Goal: Task Accomplishment & Management: Use online tool/utility

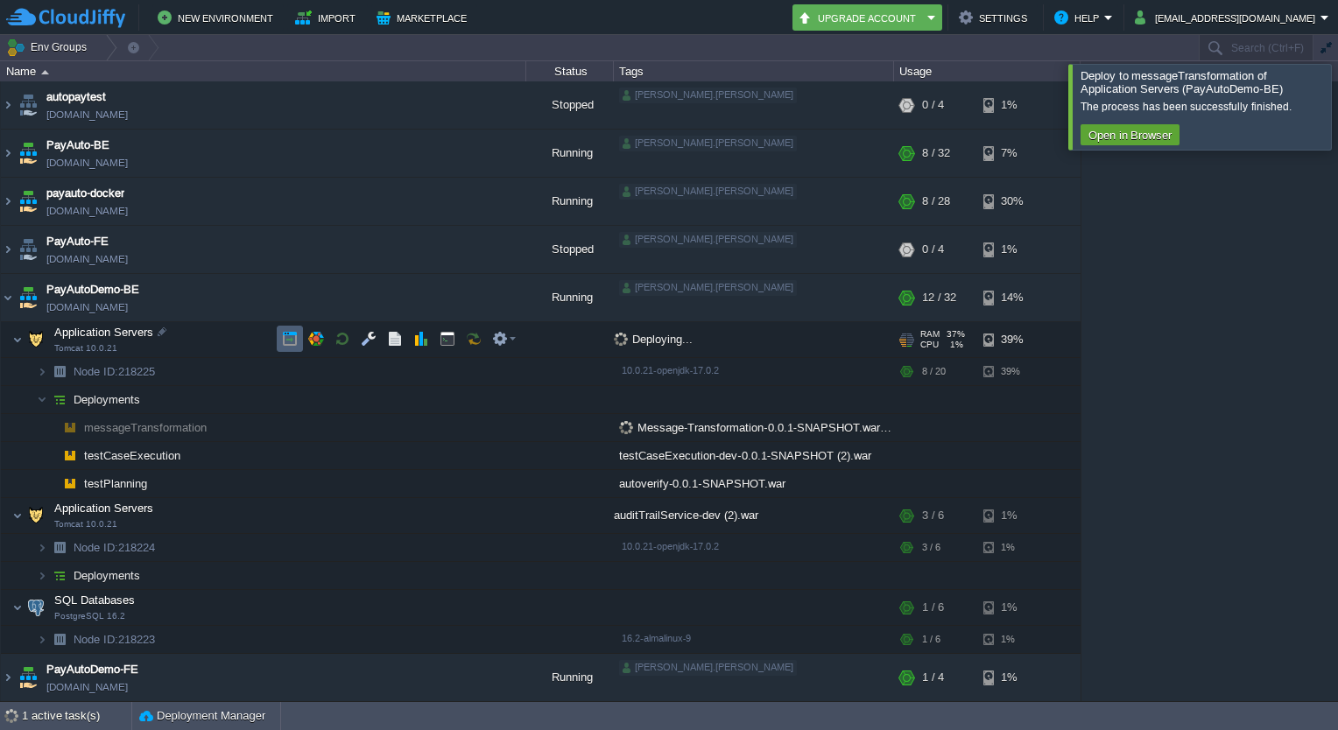
click at [298, 335] on td at bounding box center [290, 339] width 26 height 26
click at [440, 341] on button "button" at bounding box center [447, 339] width 16 height 16
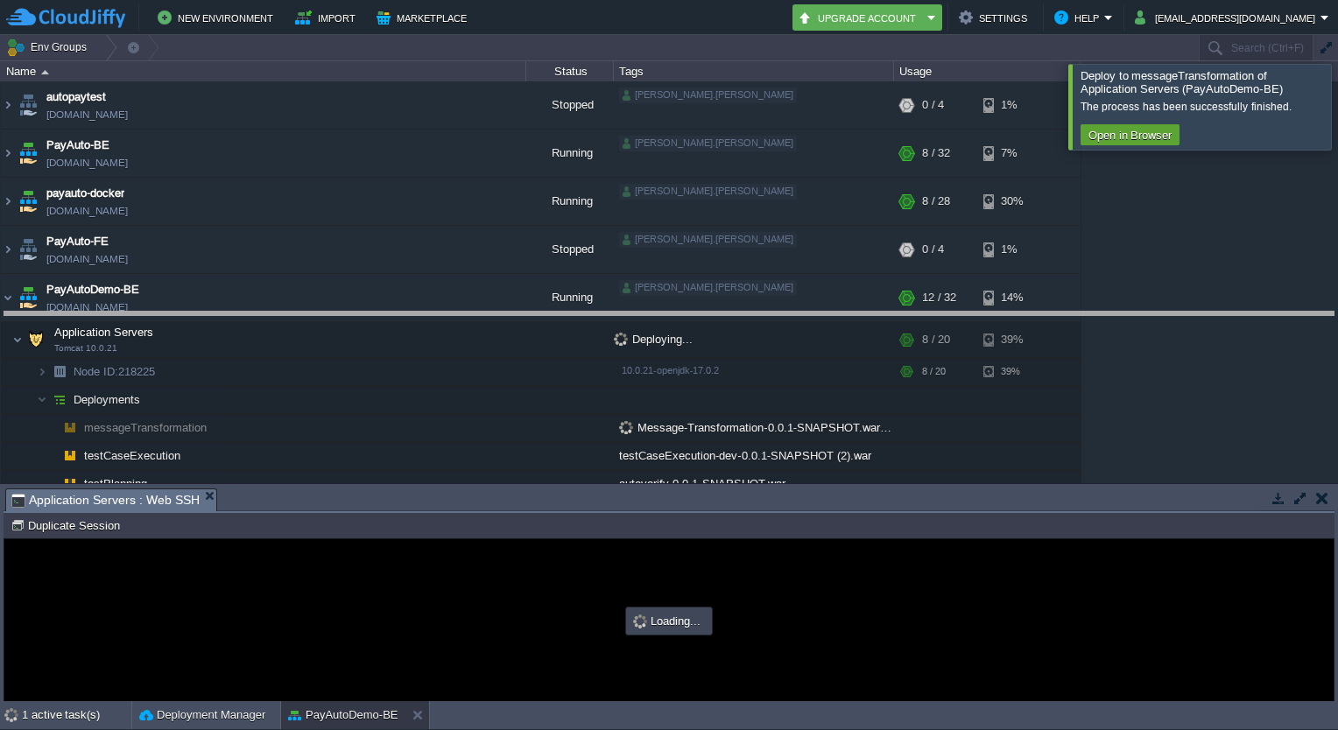
drag, startPoint x: 647, startPoint y: 503, endPoint x: 675, endPoint y: 327, distance: 177.3
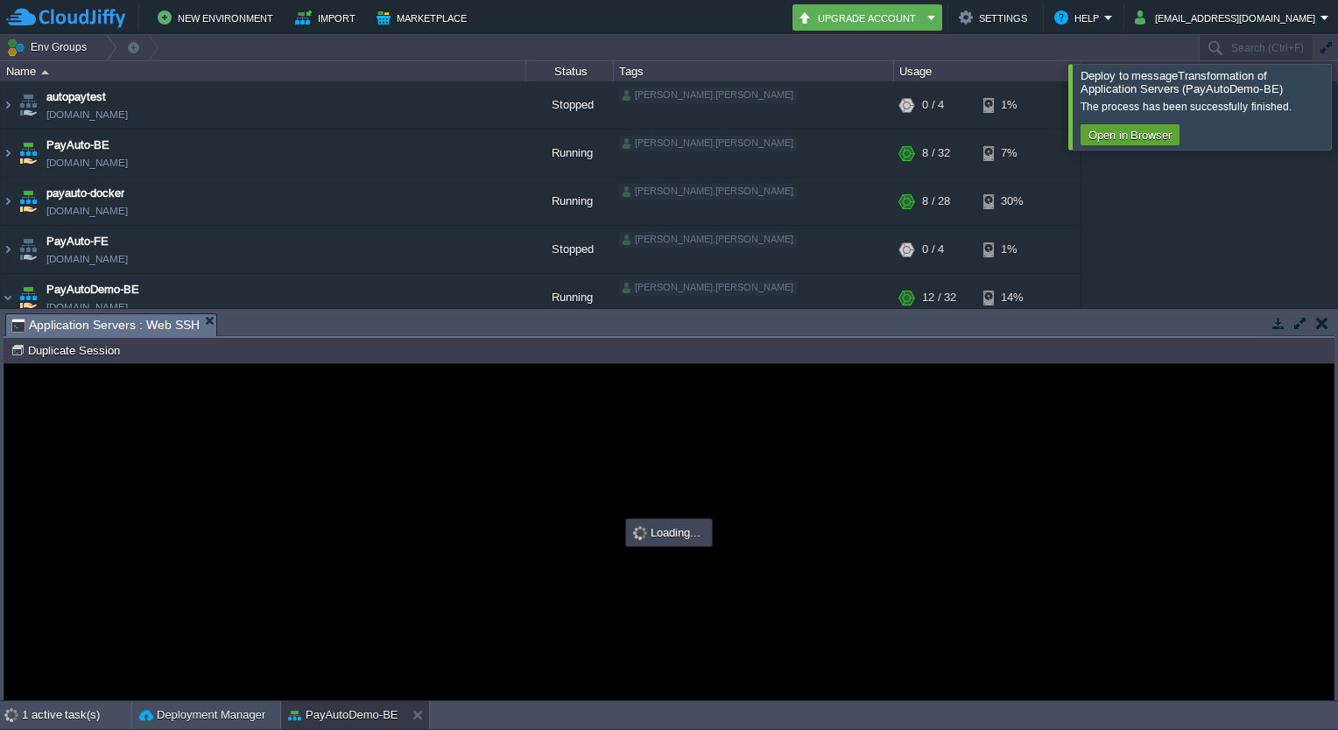
type input "#000000"
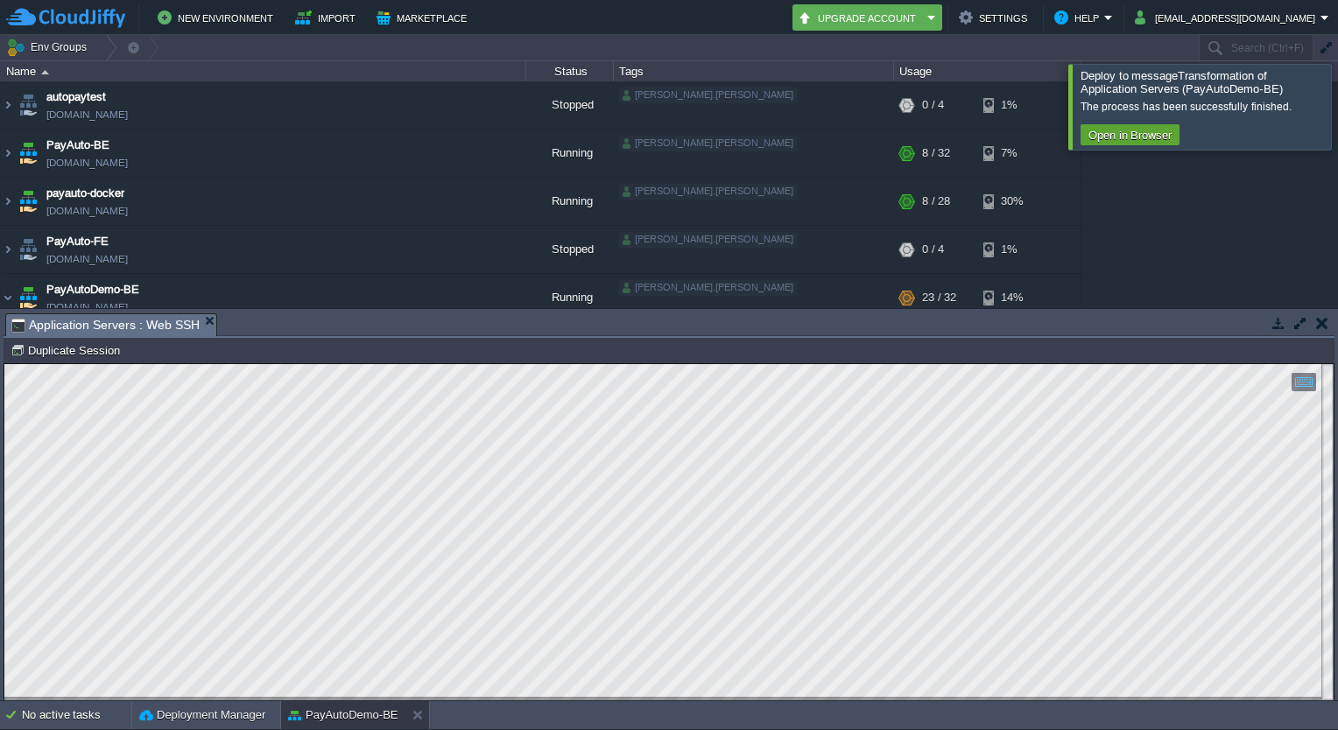
scroll to position [124, 0]
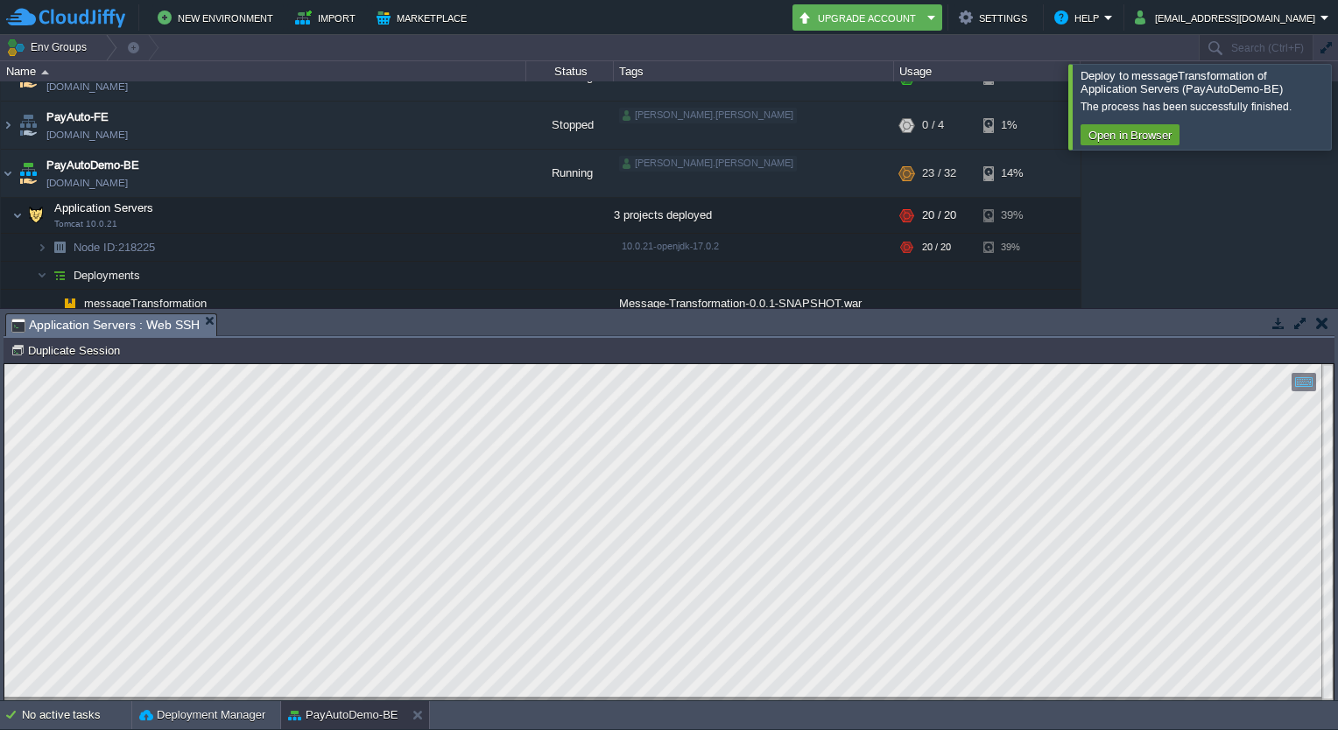
click at [1337, 135] on div at bounding box center [1359, 106] width 0 height 85
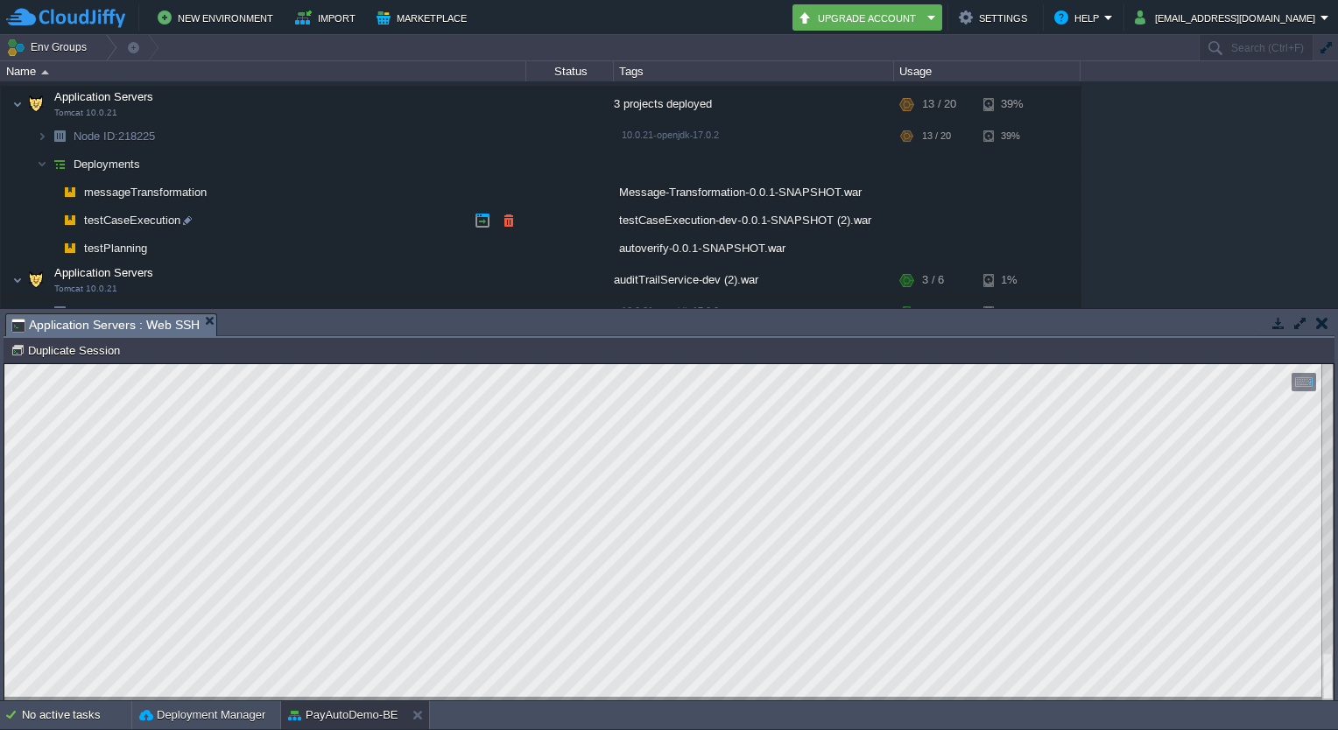
scroll to position [232, 0]
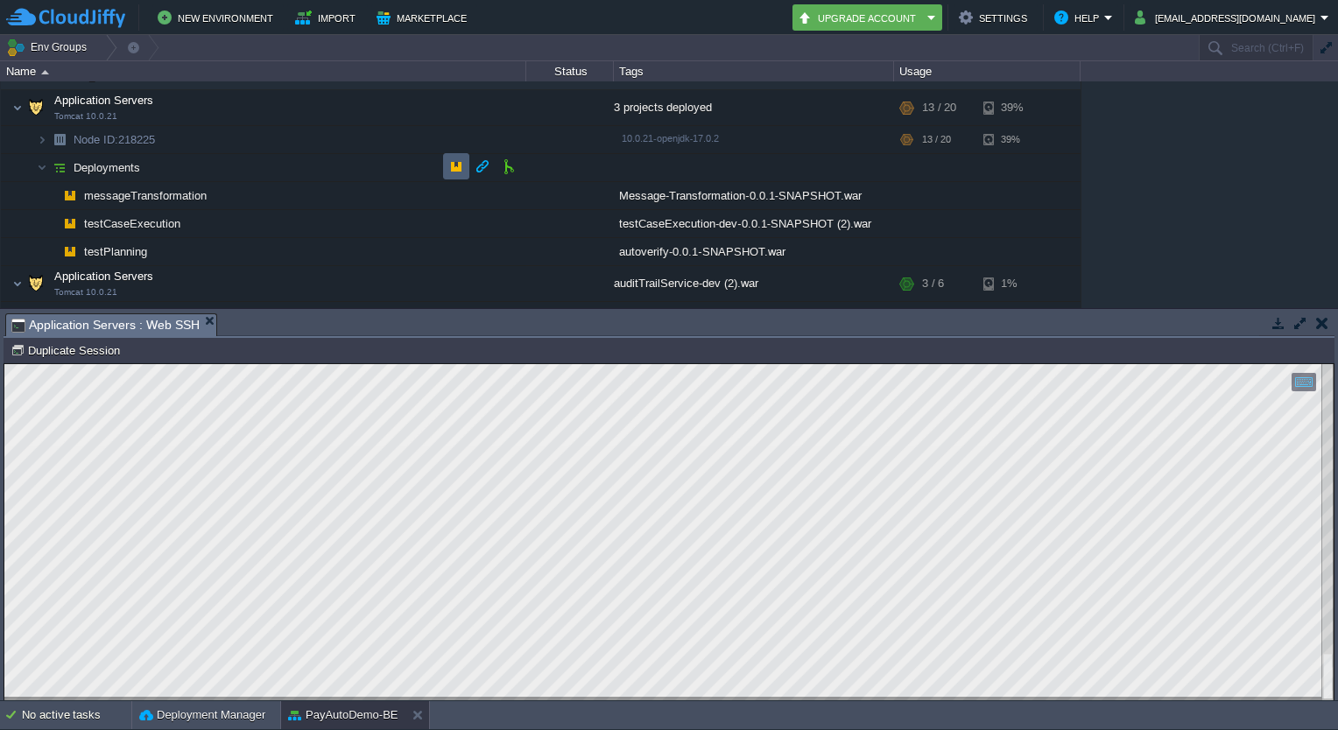
click at [444, 163] on td at bounding box center [456, 166] width 26 height 26
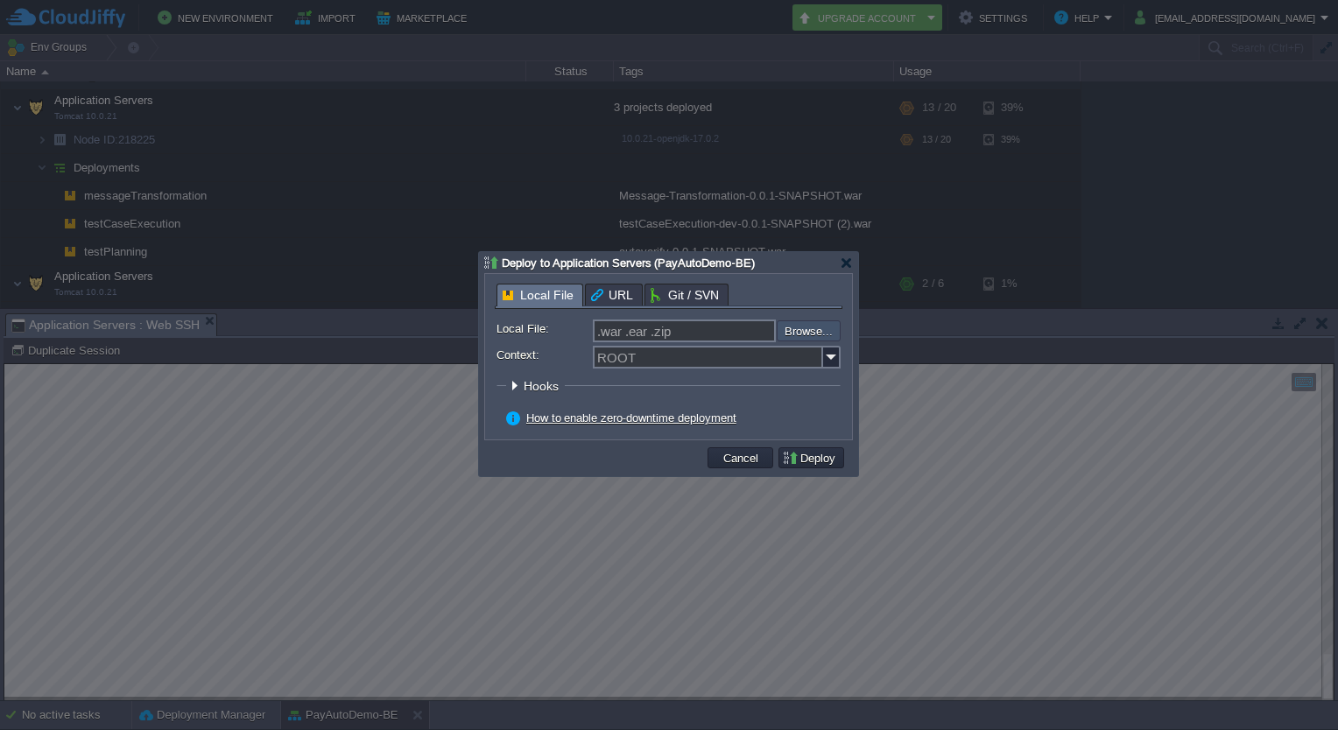
click at [797, 331] on input "file" at bounding box center [729, 330] width 221 height 21
type input "C:\fakepath\clientOnboarding-0.0.1-SNAPSHOT.war"
type input "clientOnboarding-0.0.1-SNAPSHOT.war"
click at [627, 358] on input "Context:" at bounding box center [708, 357] width 230 height 23
type input "tenantOnboarding"
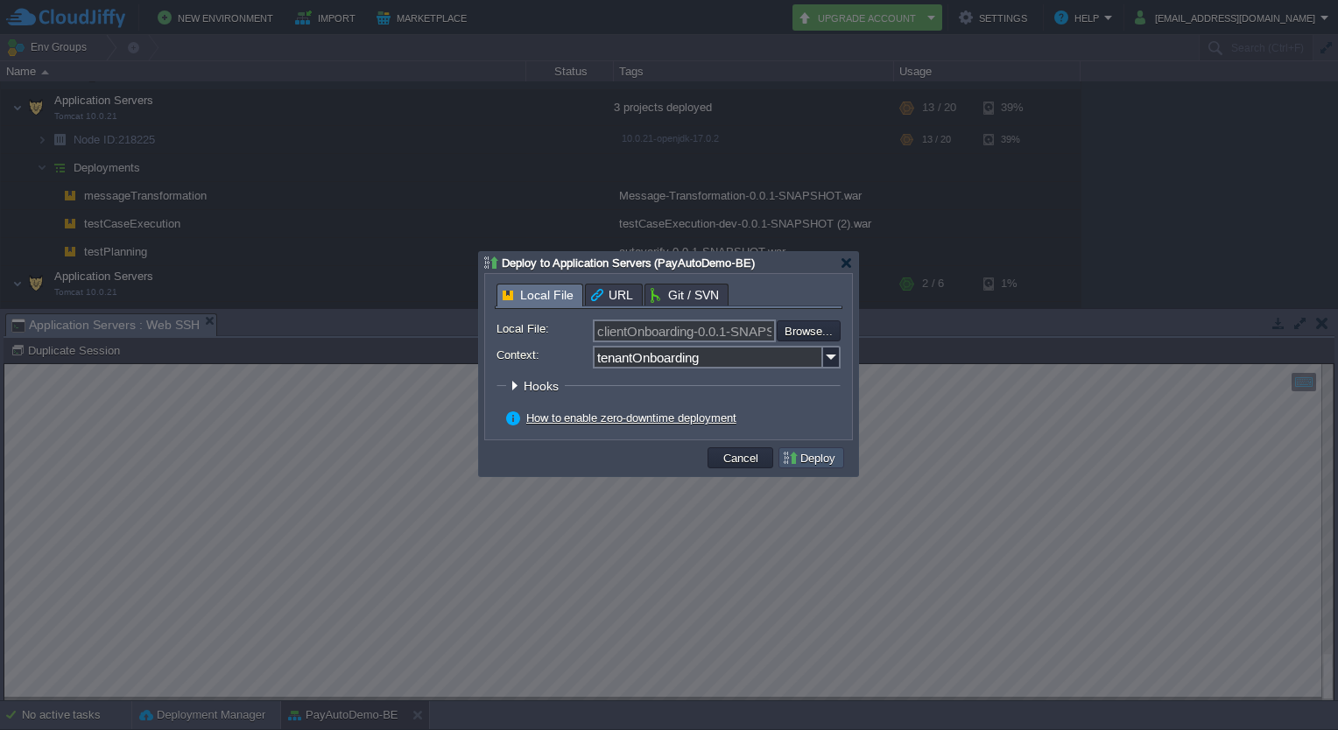
click at [805, 457] on button "Deploy" at bounding box center [811, 458] width 59 height 16
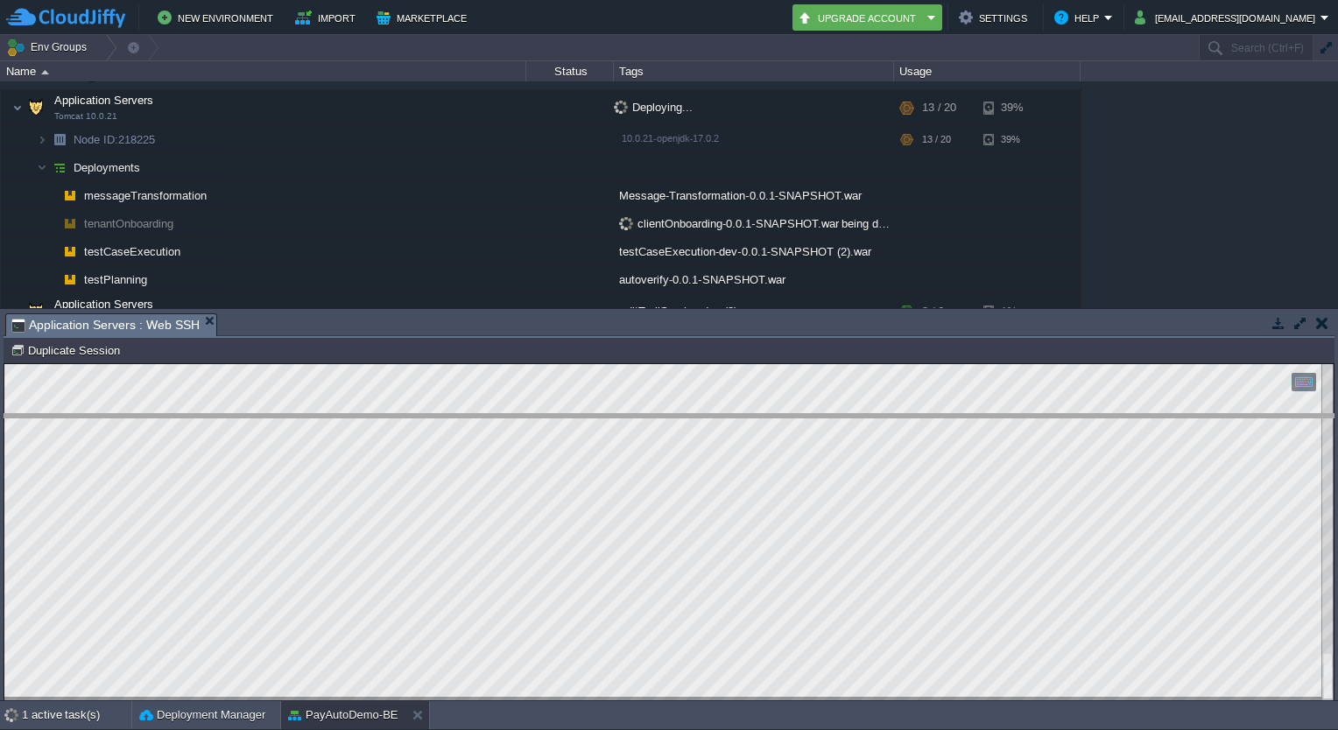
drag, startPoint x: 671, startPoint y: 328, endPoint x: 688, endPoint y: 429, distance: 102.0
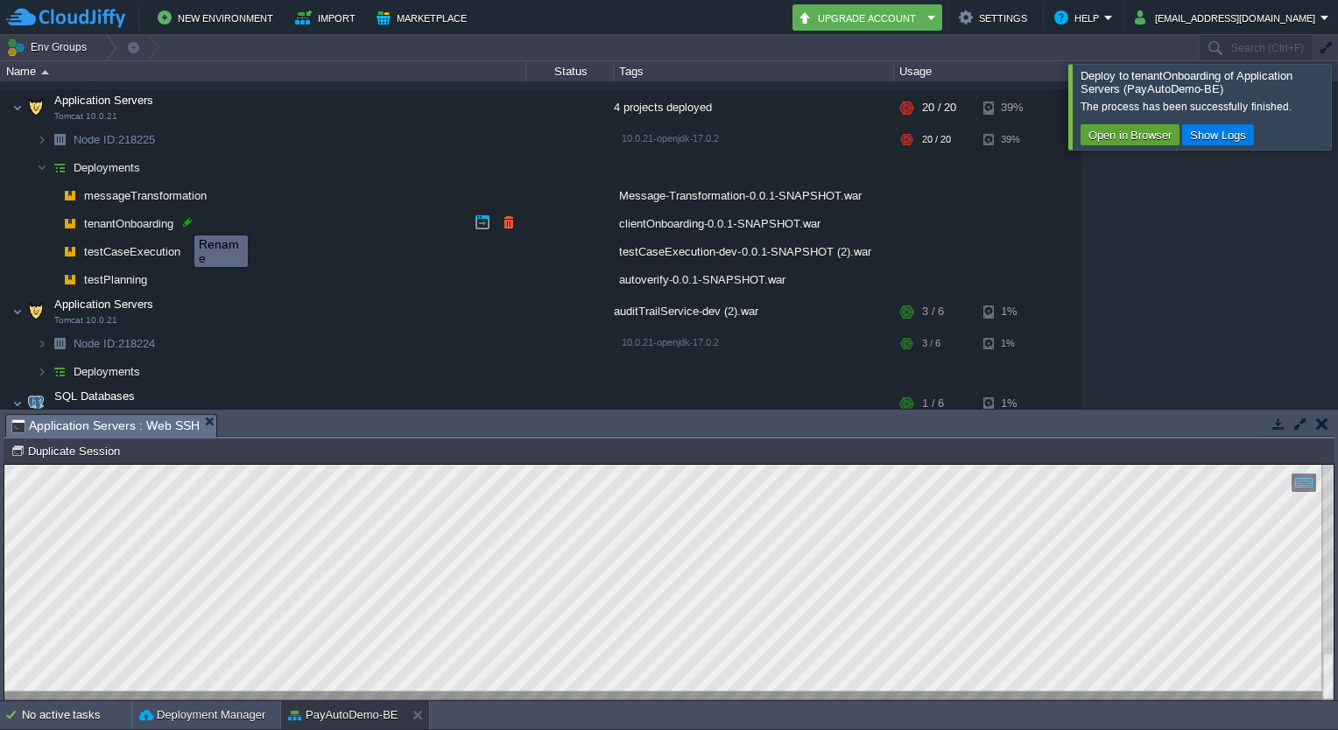
click at [181, 220] on div at bounding box center [187, 222] width 16 height 16
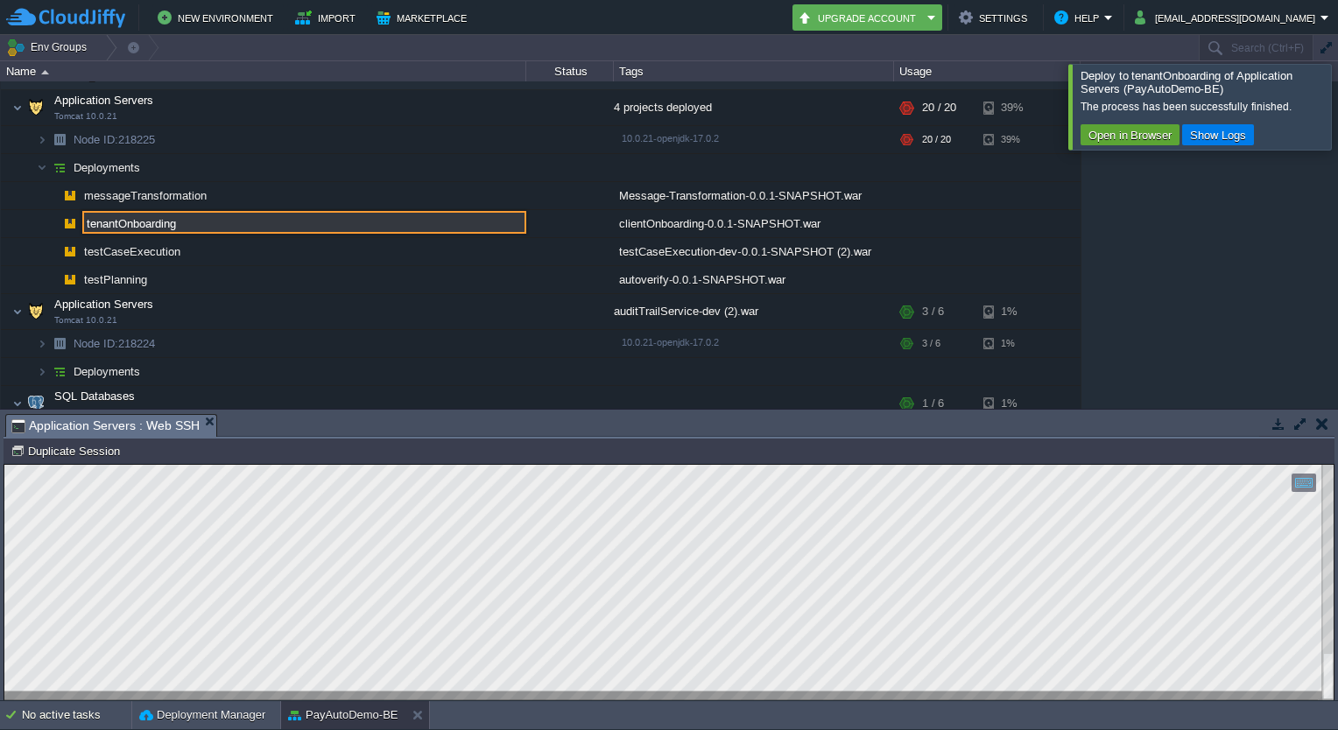
drag, startPoint x: 116, startPoint y: 222, endPoint x: 60, endPoint y: 223, distance: 56.9
click at [60, 223] on div "autopaytest [DOMAIN_NAME] Stopped [PERSON_NAME].[PERSON_NAME] + Add to Env Grou…" at bounding box center [669, 244] width 1338 height 327
type input "clientOnboarding"
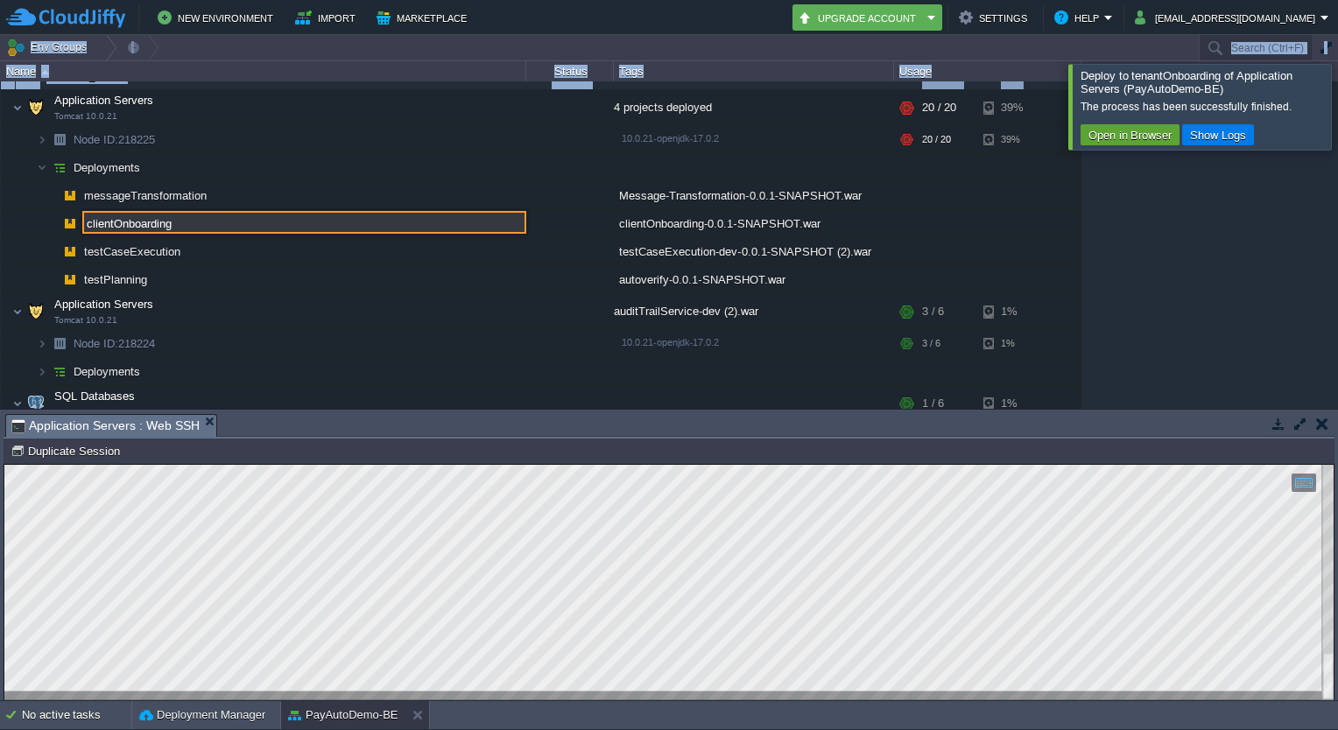
click at [0, 242] on html "New Environment Import Marketplace Bonus ₹0.00 Upgrade Account Settings Help [E…" at bounding box center [669, 365] width 1338 height 730
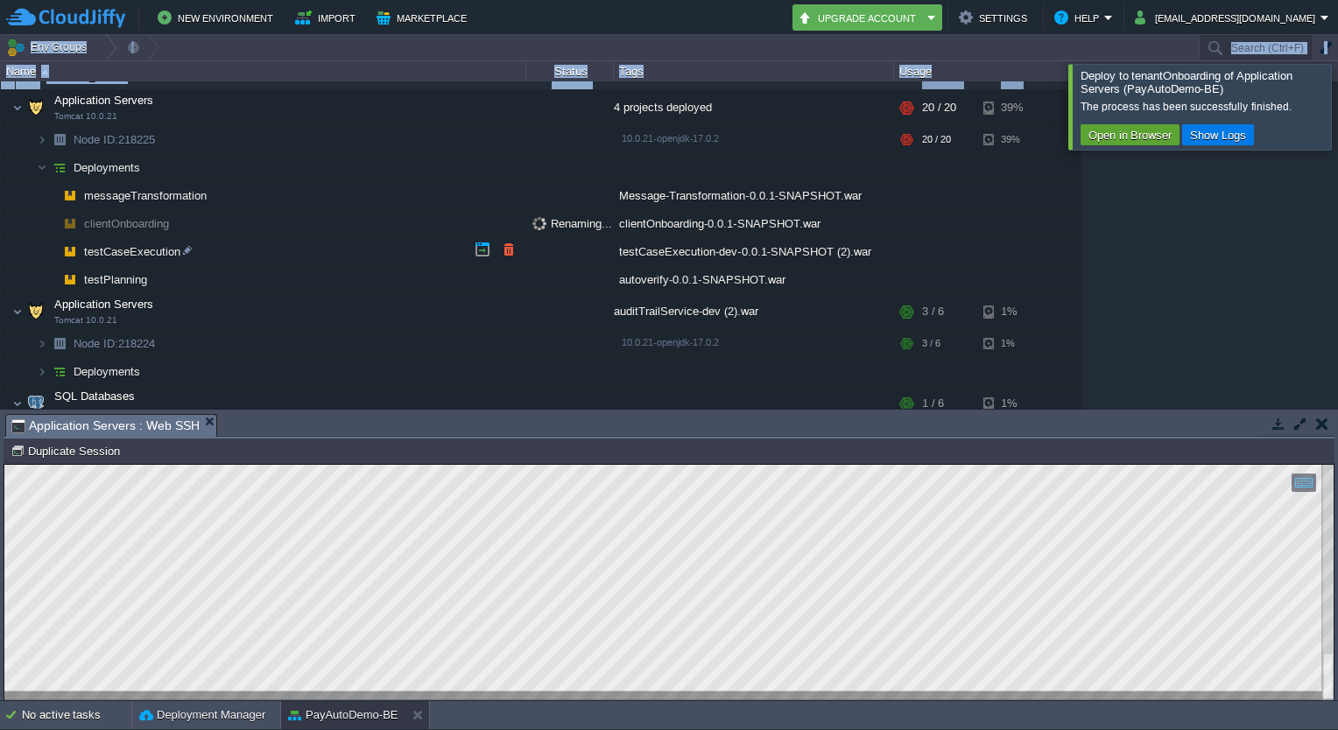
drag, startPoint x: -4, startPoint y: 242, endPoint x: 21, endPoint y: 248, distance: 25.3
click at [21, 248] on img at bounding box center [24, 246] width 25 height 16
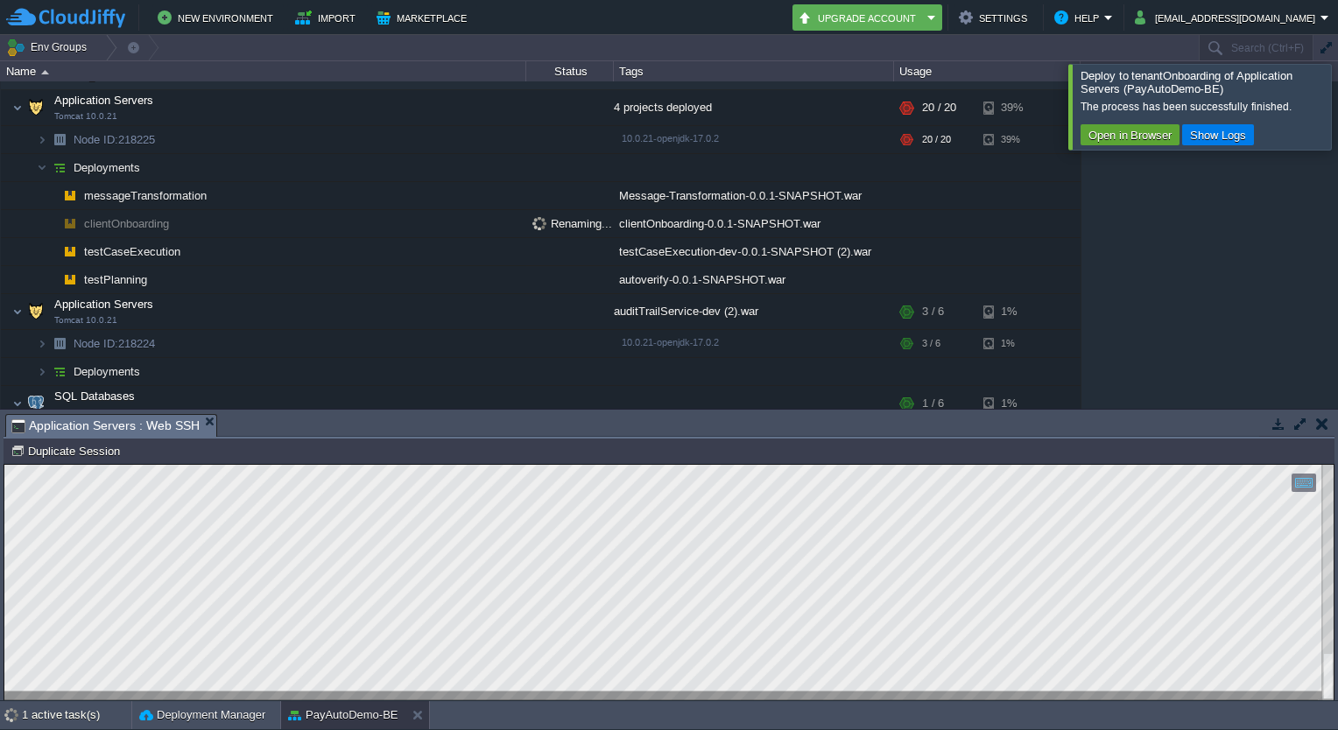
click at [1337, 114] on div at bounding box center [1359, 106] width 0 height 85
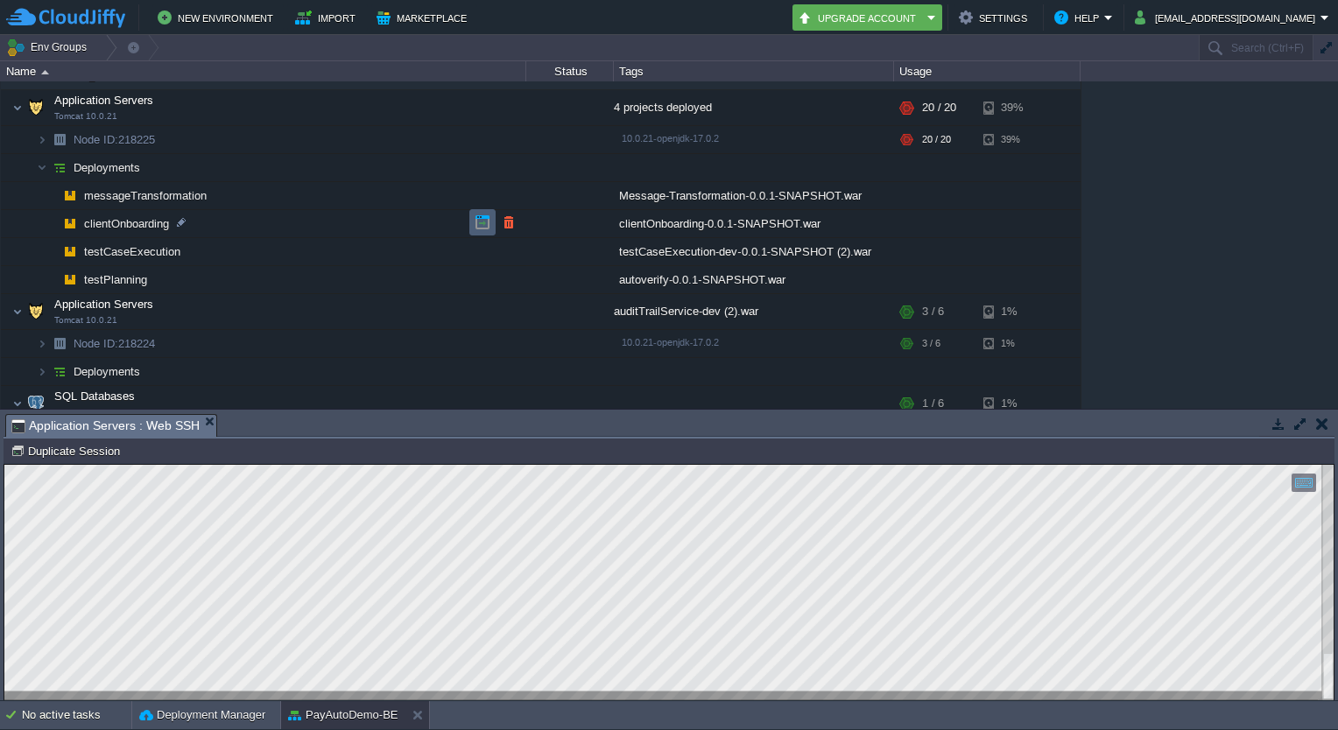
click at [473, 219] on td at bounding box center [482, 222] width 26 height 26
click at [397, 113] on button "button" at bounding box center [395, 107] width 16 height 16
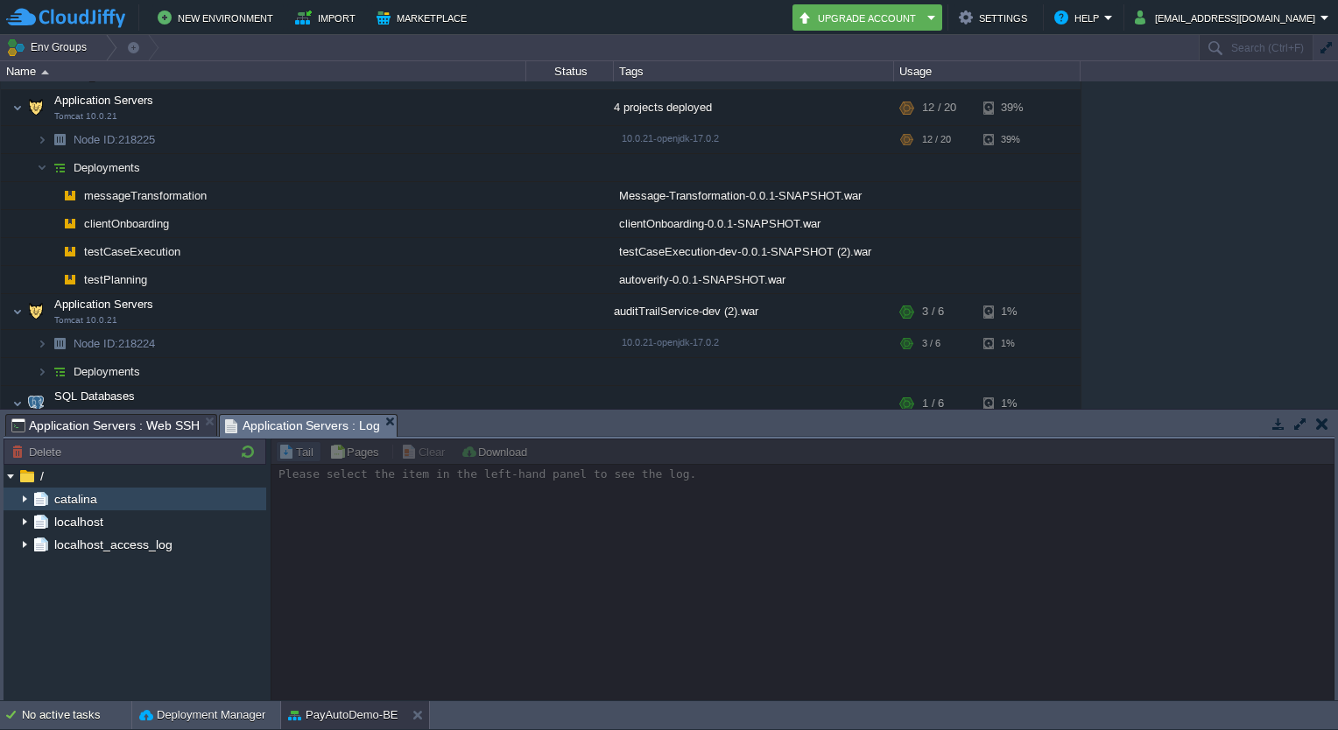
click at [24, 499] on img at bounding box center [25, 499] width 14 height 23
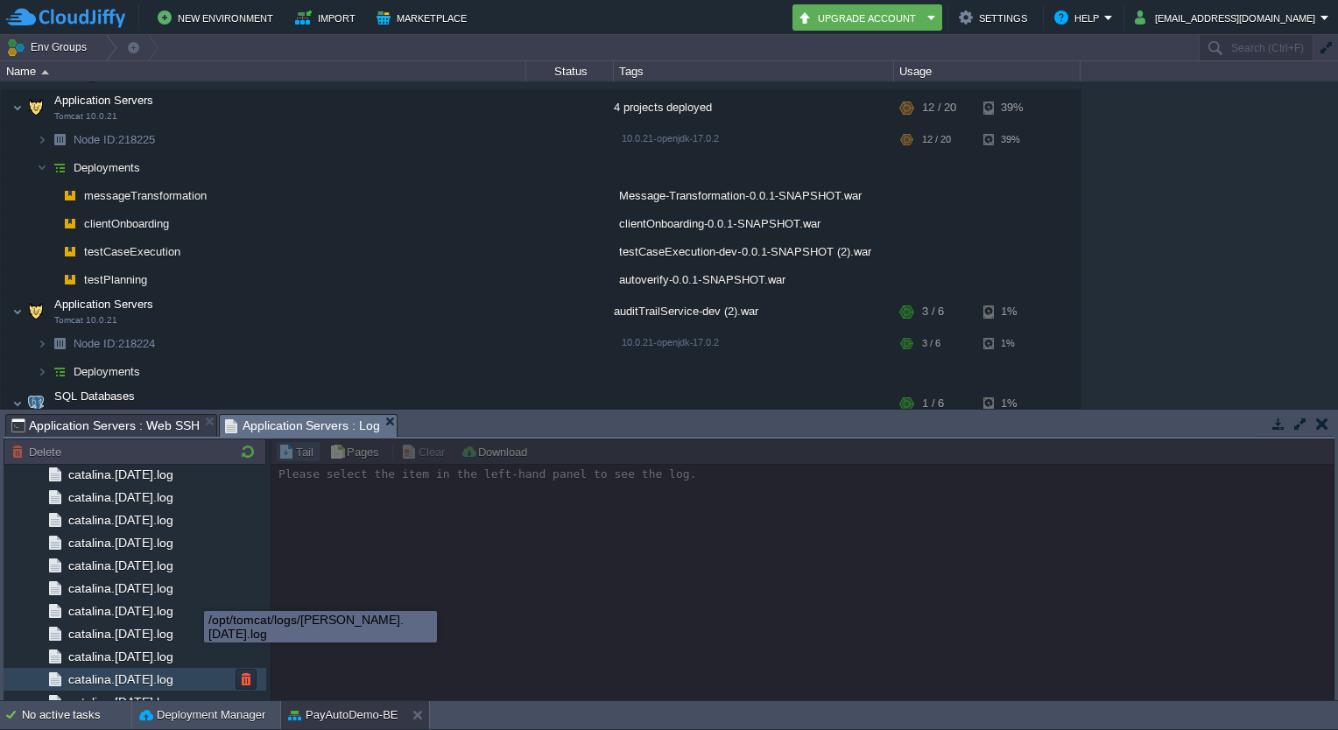
scroll to position [1653, 0]
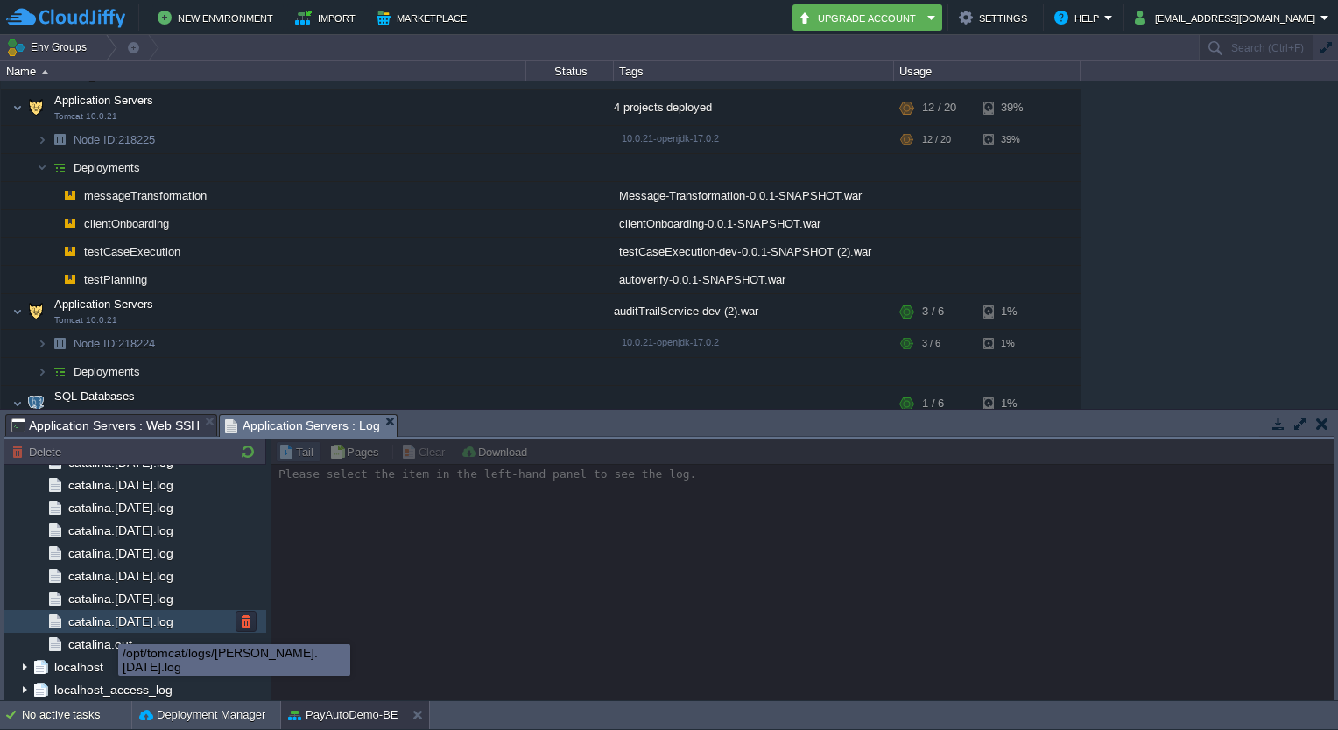
click at [106, 622] on span "catalina.[DATE].log" at bounding box center [120, 622] width 111 height 16
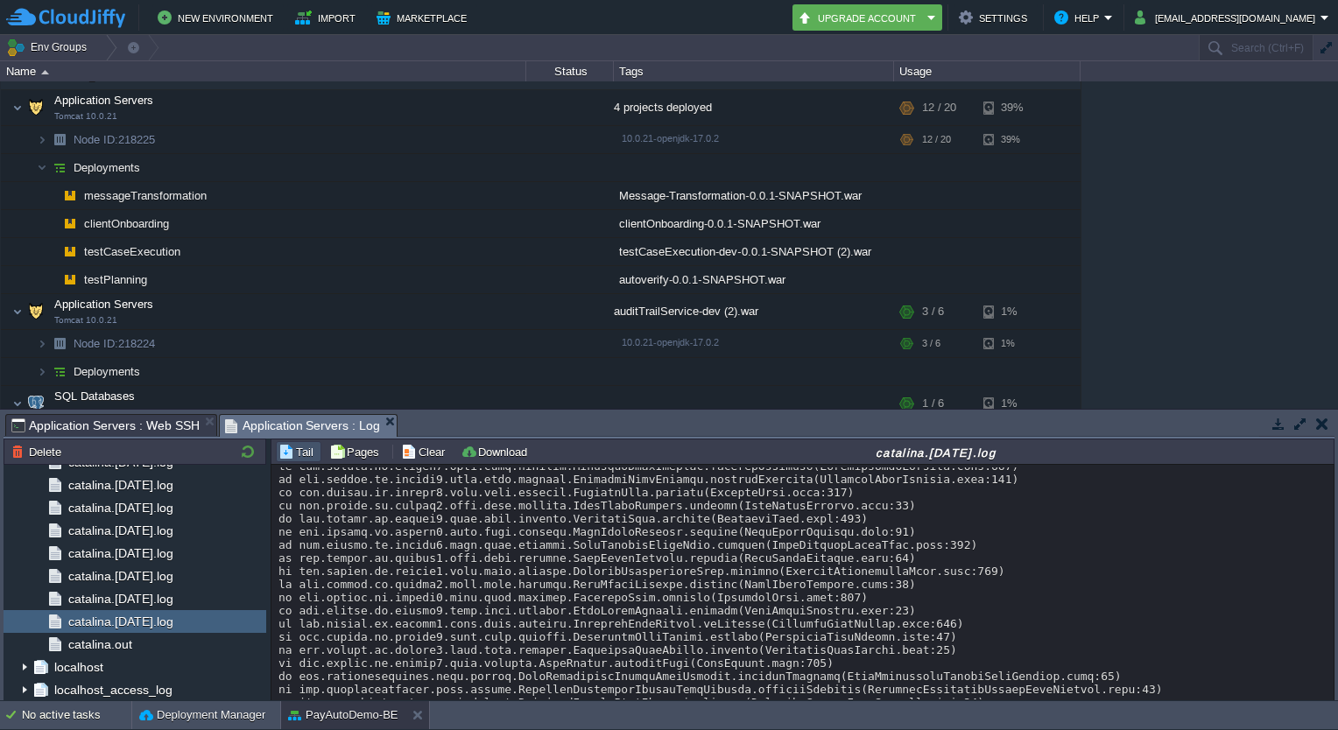
scroll to position [13282, 0]
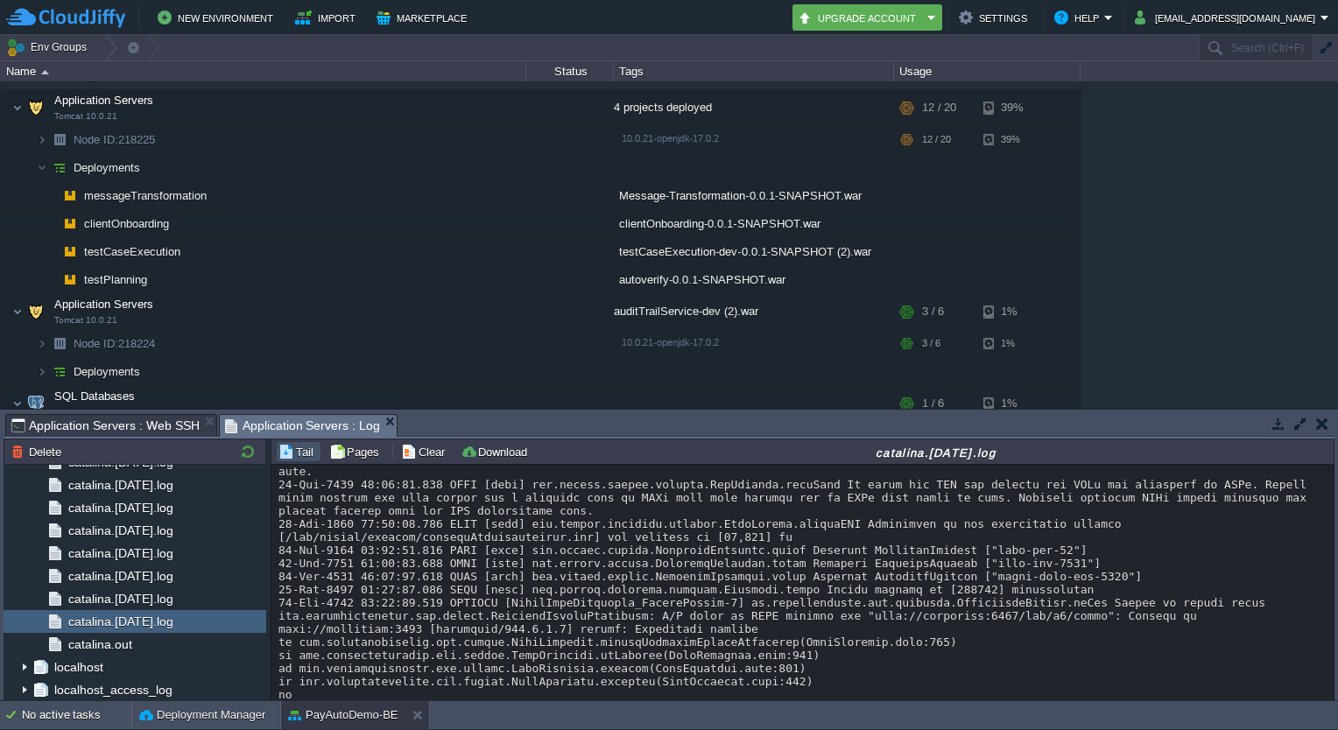
scroll to position [11465, 0]
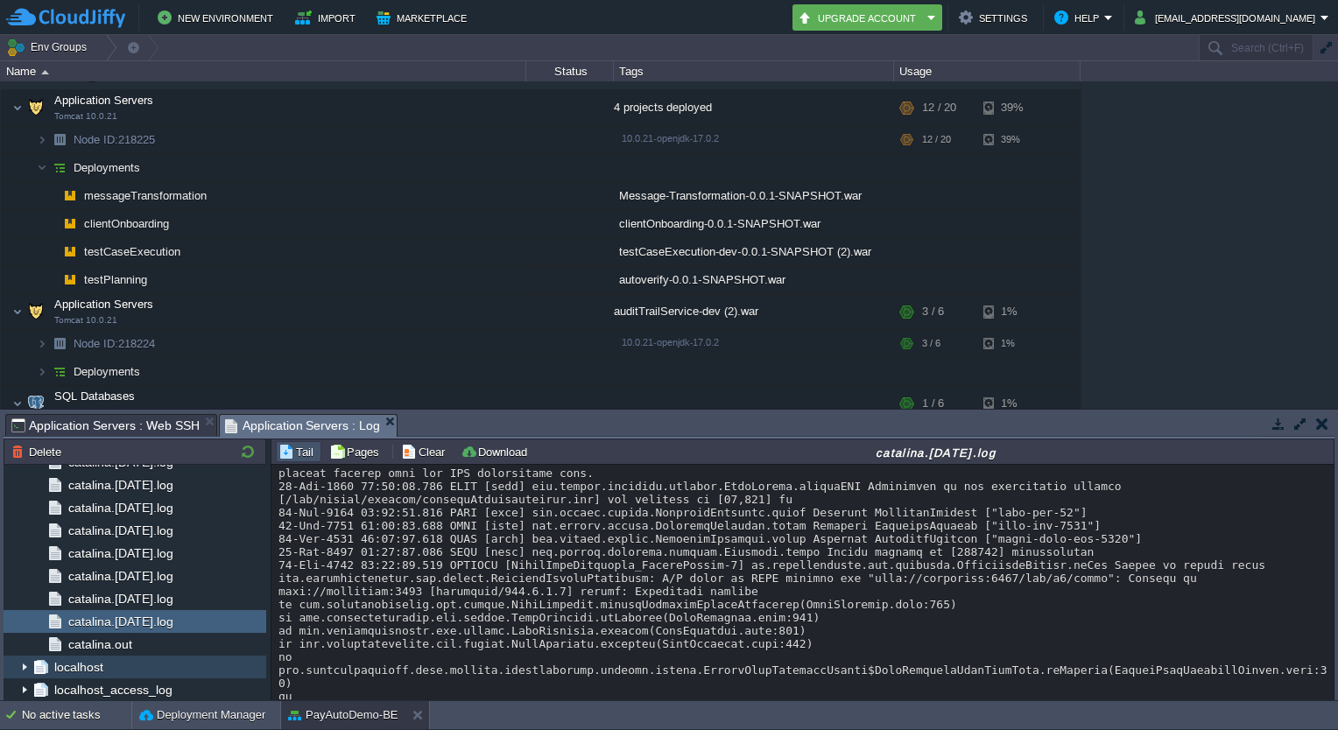
click at [23, 665] on img at bounding box center [25, 667] width 14 height 23
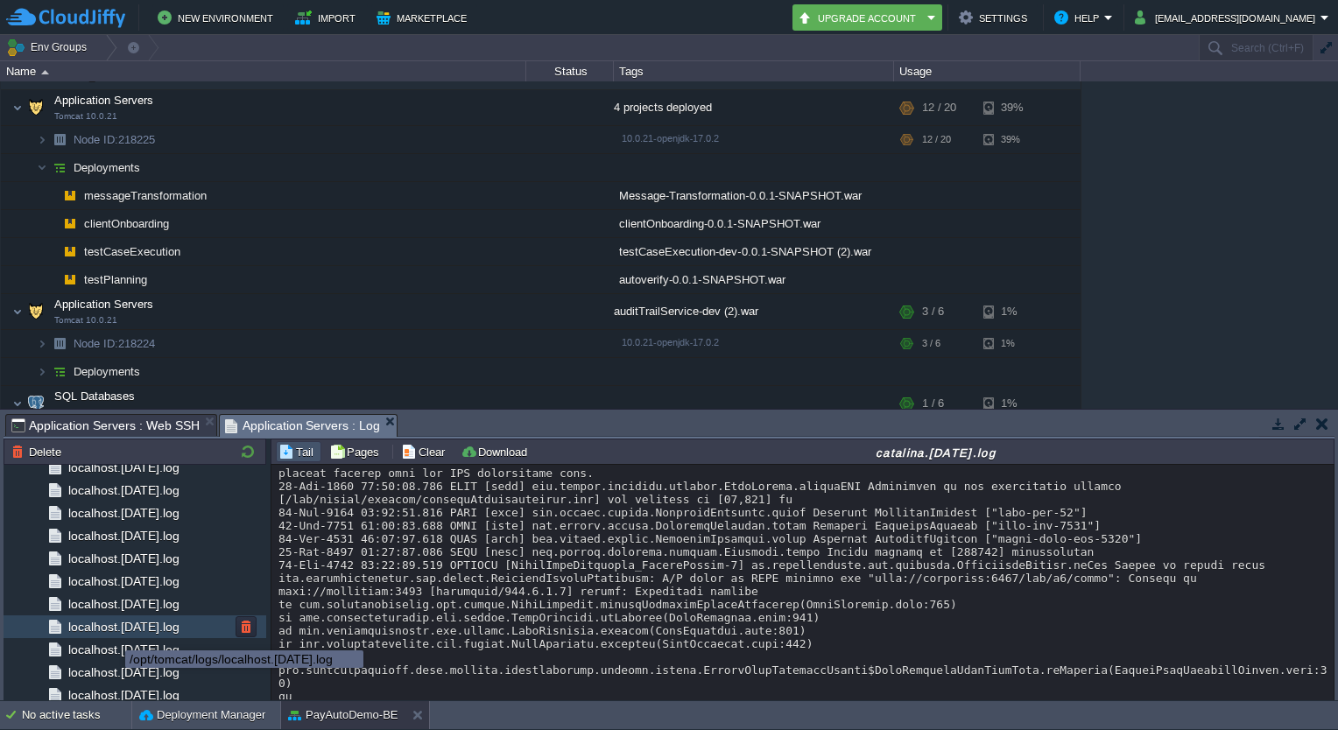
scroll to position [2427, 0]
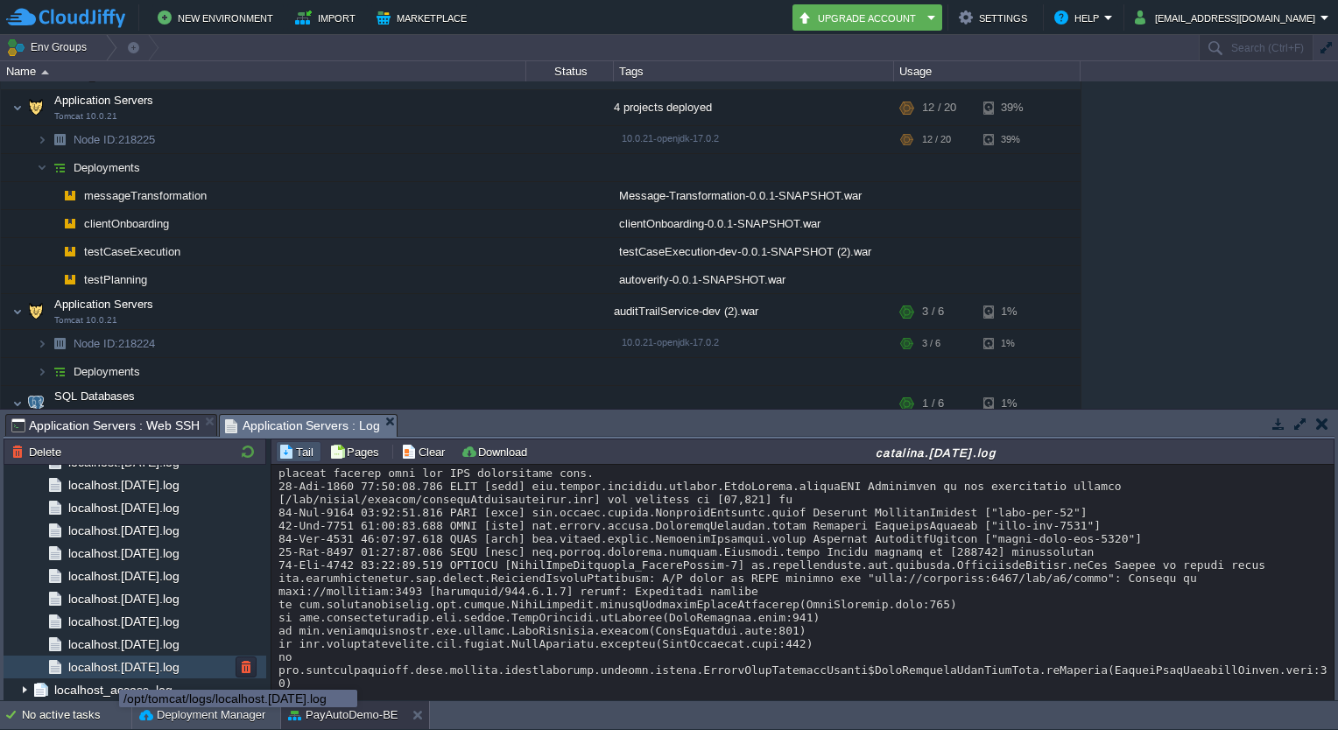
click at [104, 671] on span "localhost.[DATE].log" at bounding box center [123, 667] width 117 height 16
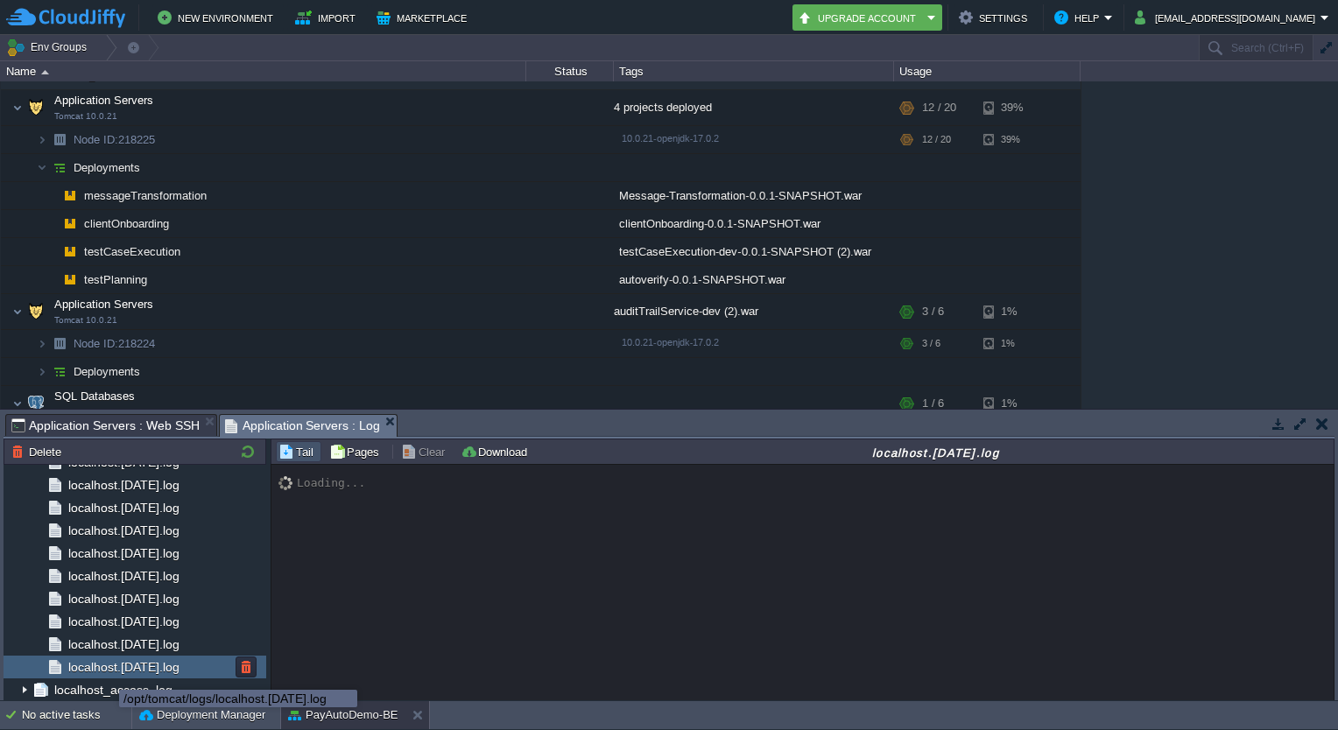
click at [104, 671] on span "localhost.[DATE].log" at bounding box center [123, 667] width 117 height 16
click at [23, 693] on img at bounding box center [25, 689] width 14 height 23
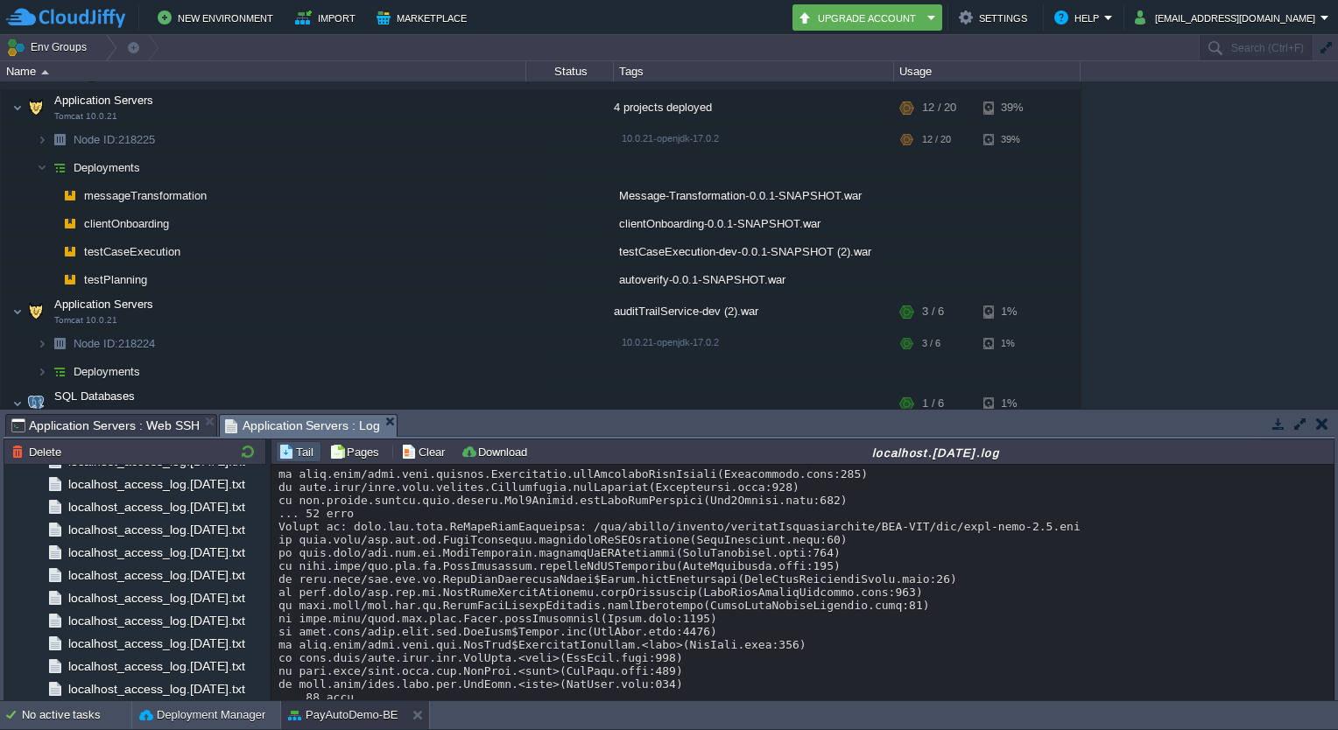
scroll to position [2293, 0]
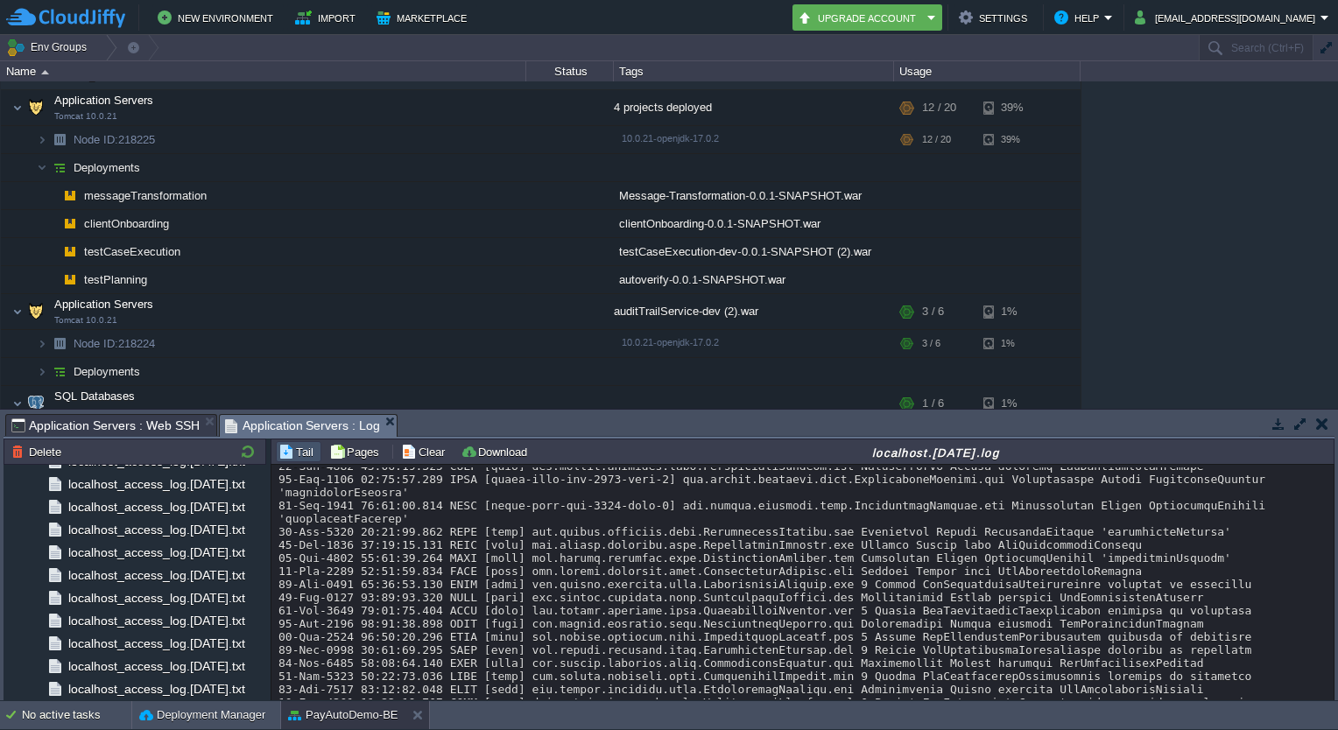
click at [1051, 685] on div "Loading..." at bounding box center [803, 583] width 1064 height 237
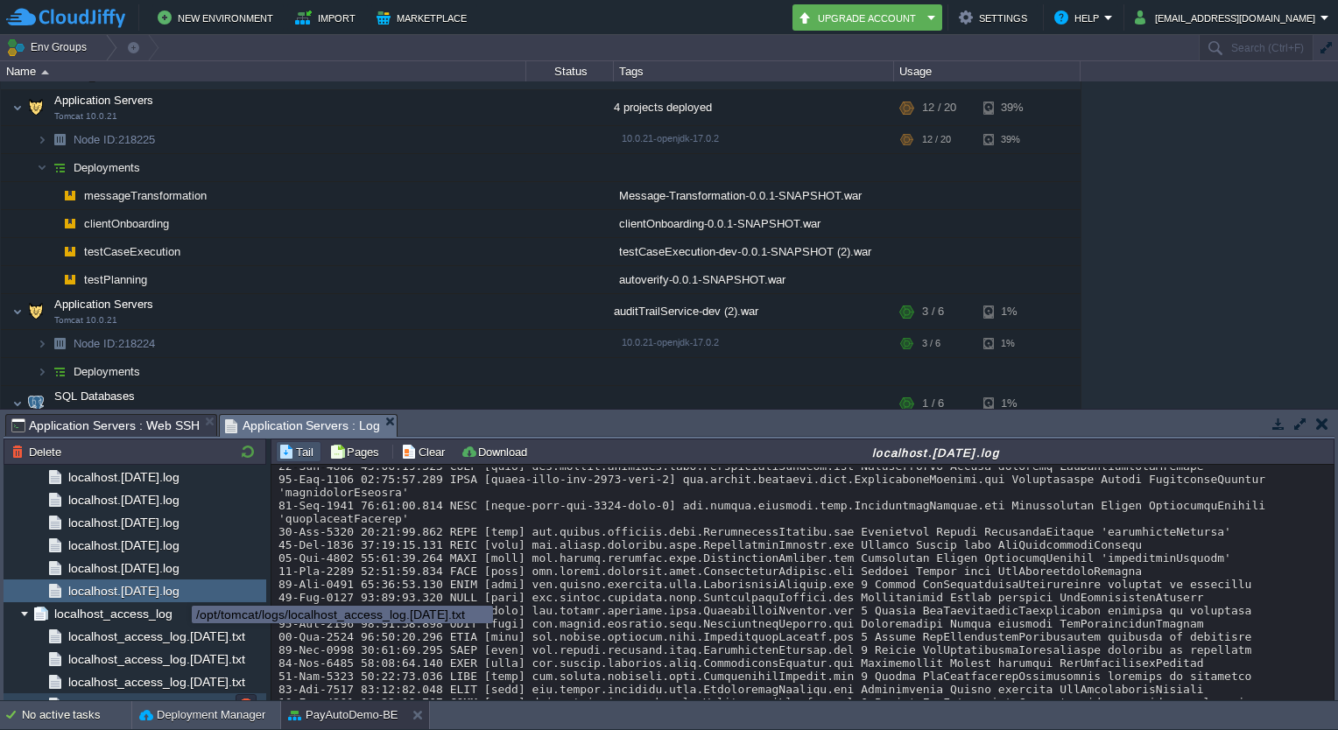
scroll to position [2500, 0]
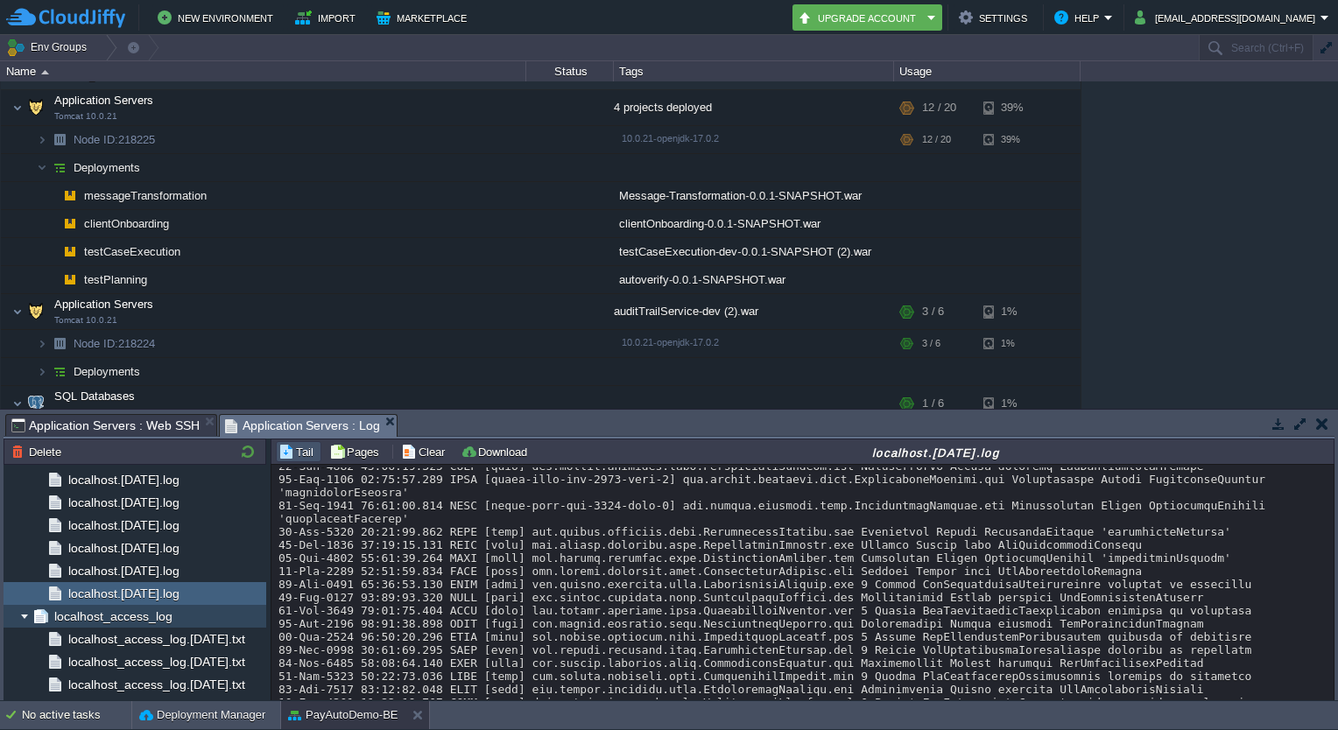
click at [24, 618] on img at bounding box center [25, 616] width 14 height 23
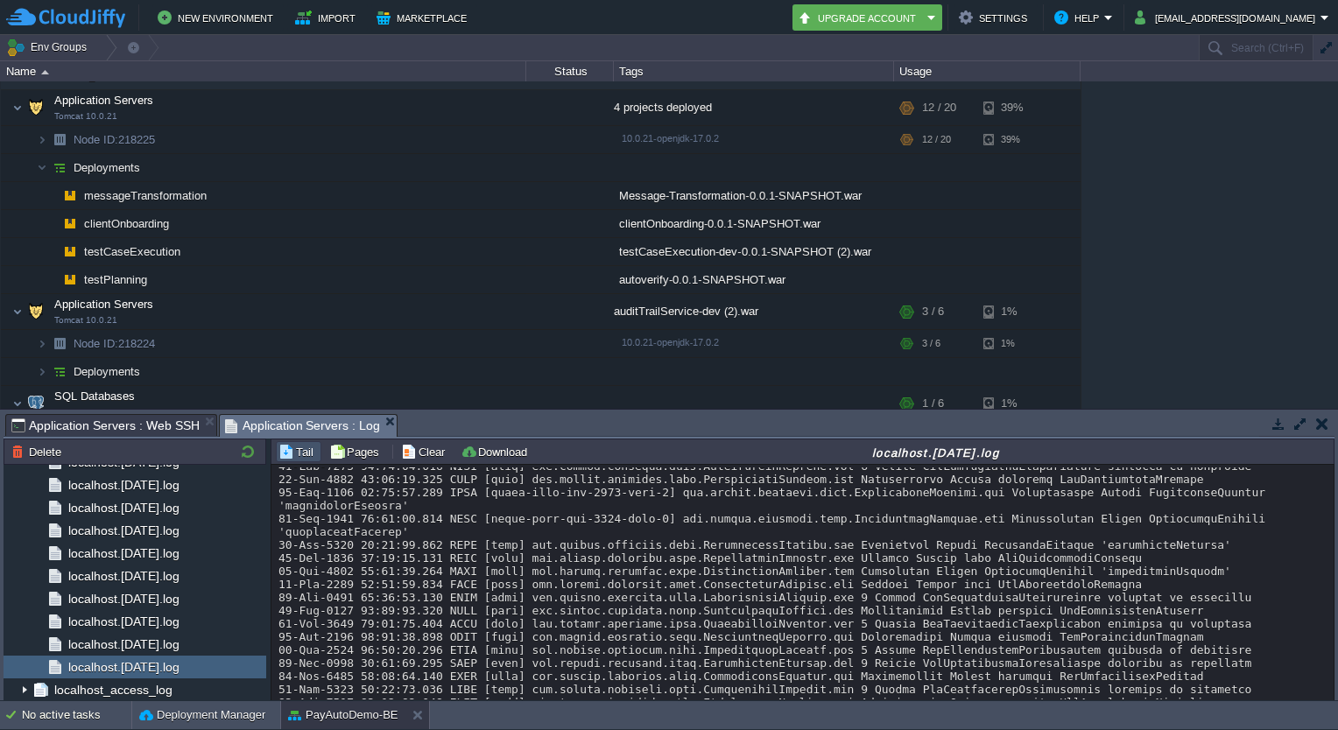
scroll to position [2293, 0]
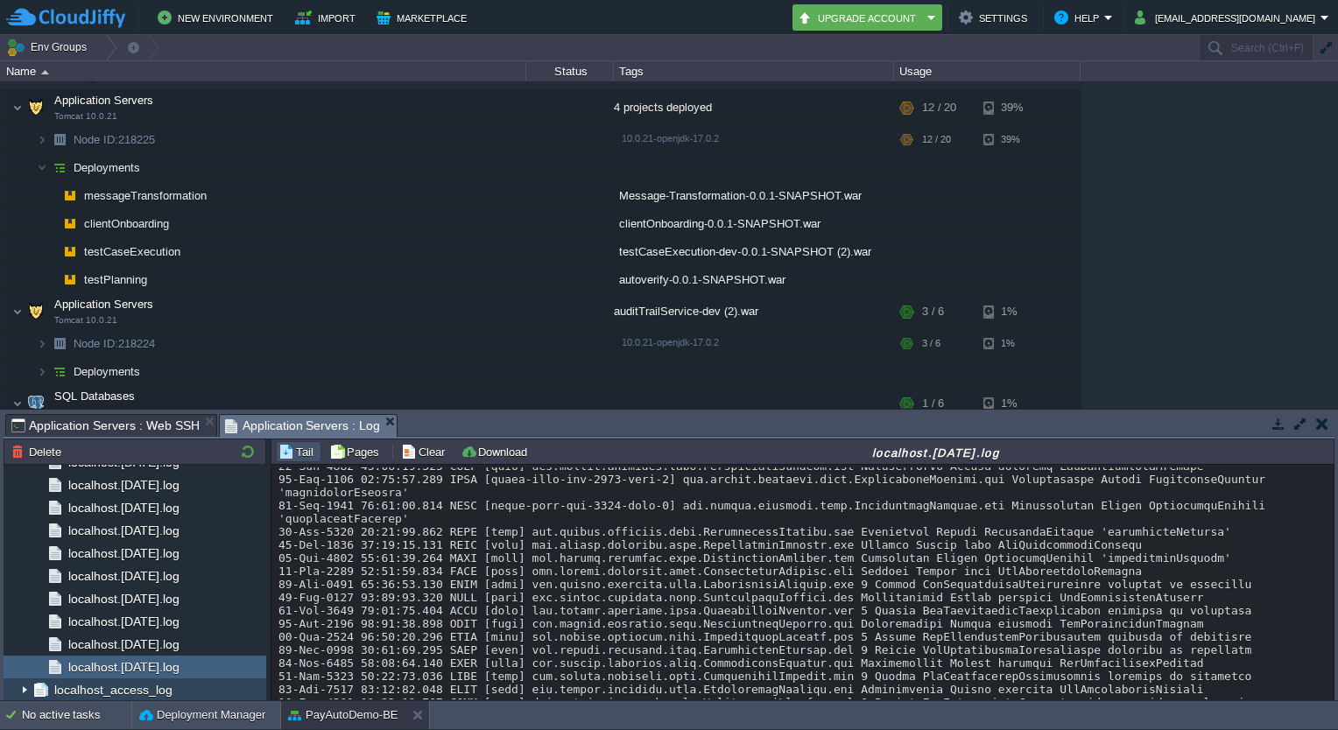
click at [24, 690] on img at bounding box center [25, 689] width 14 height 23
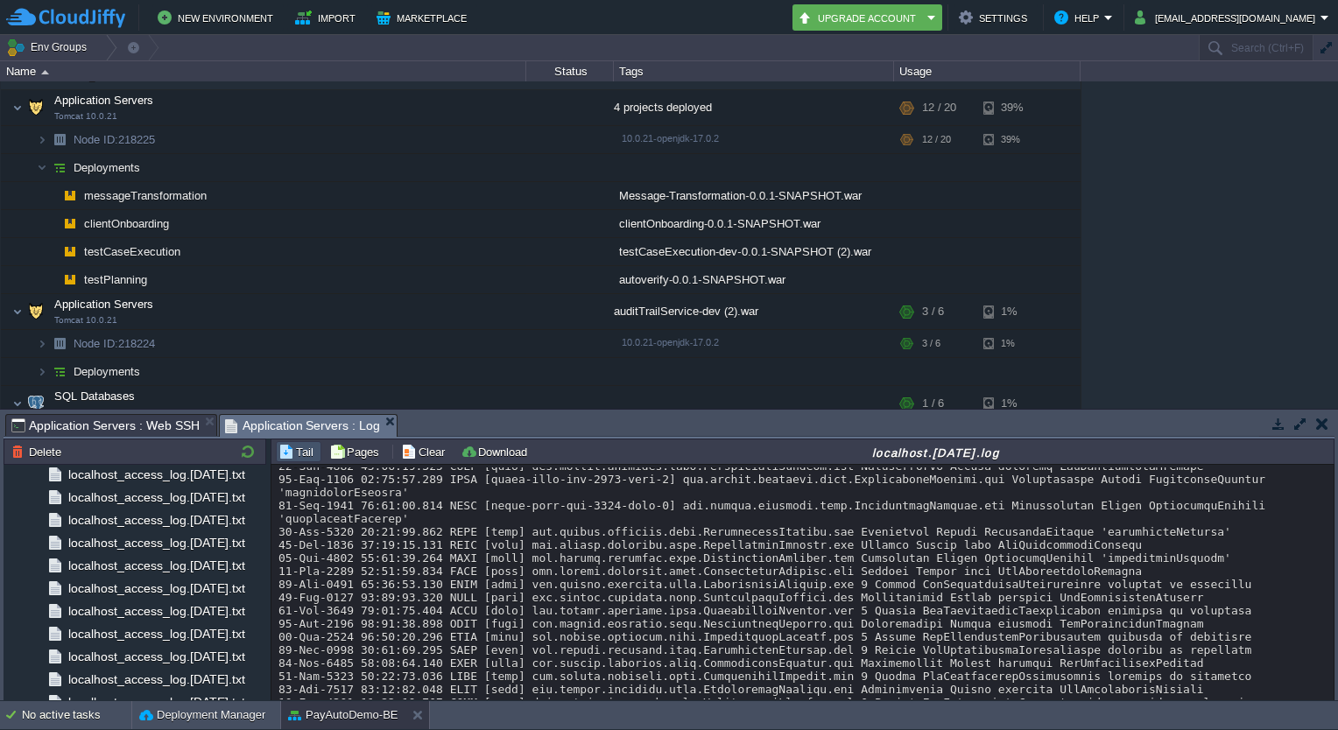
scroll to position [23784, 0]
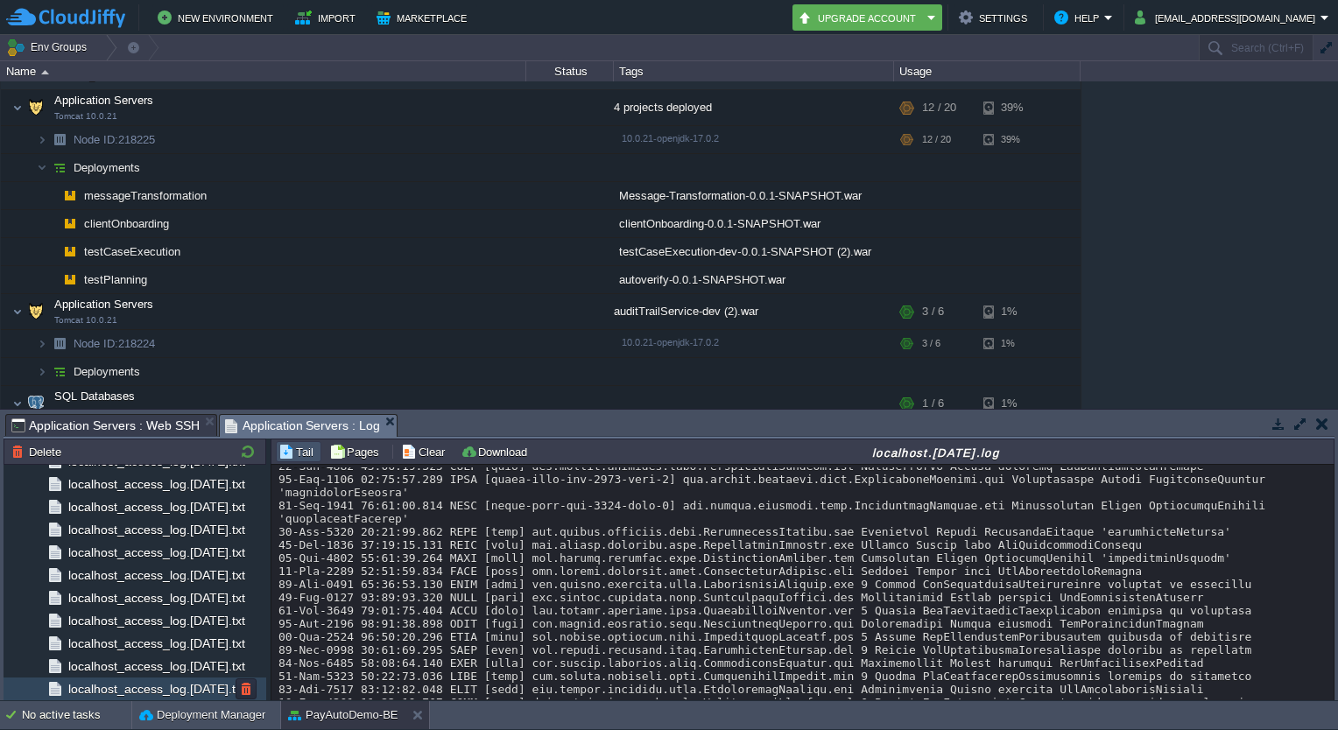
click at [215, 681] on span "localhost_access_log.[DATE].txt" at bounding box center [156, 689] width 183 height 16
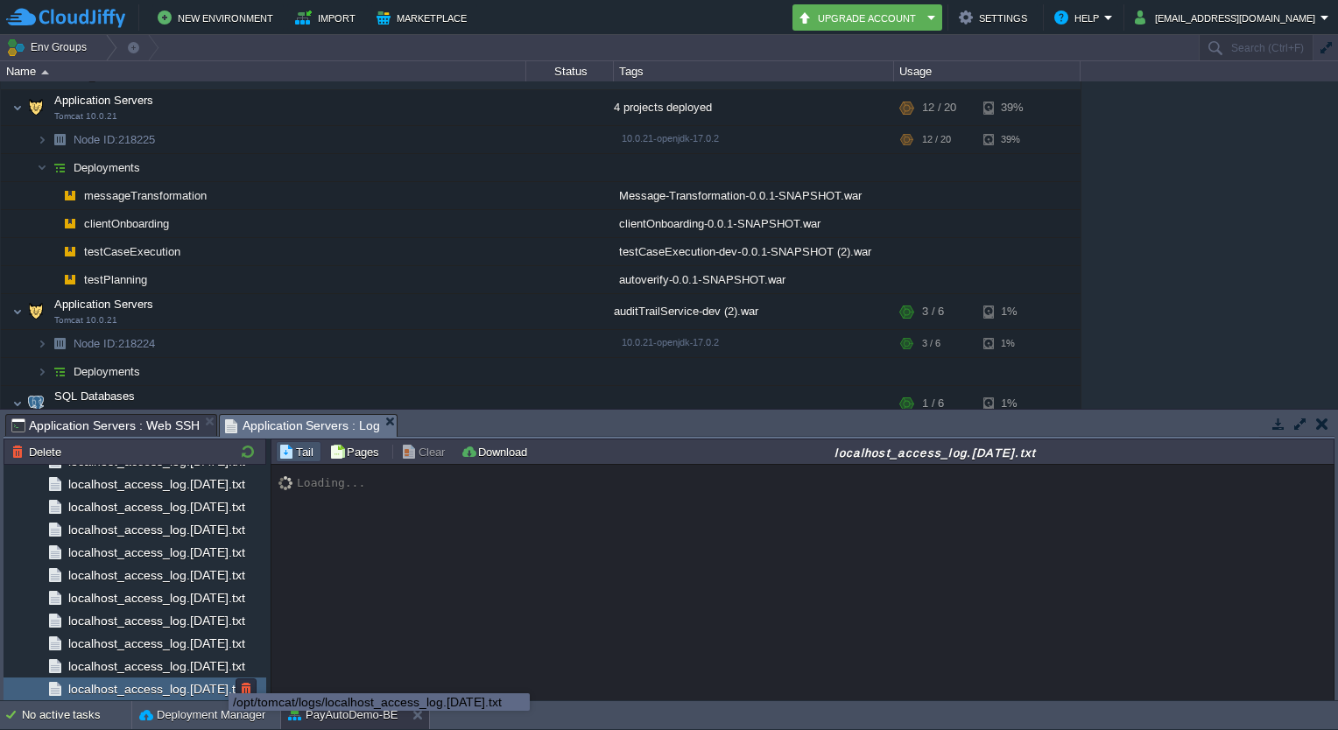
click at [215, 681] on span "localhost_access_log.[DATE].txt" at bounding box center [156, 689] width 183 height 16
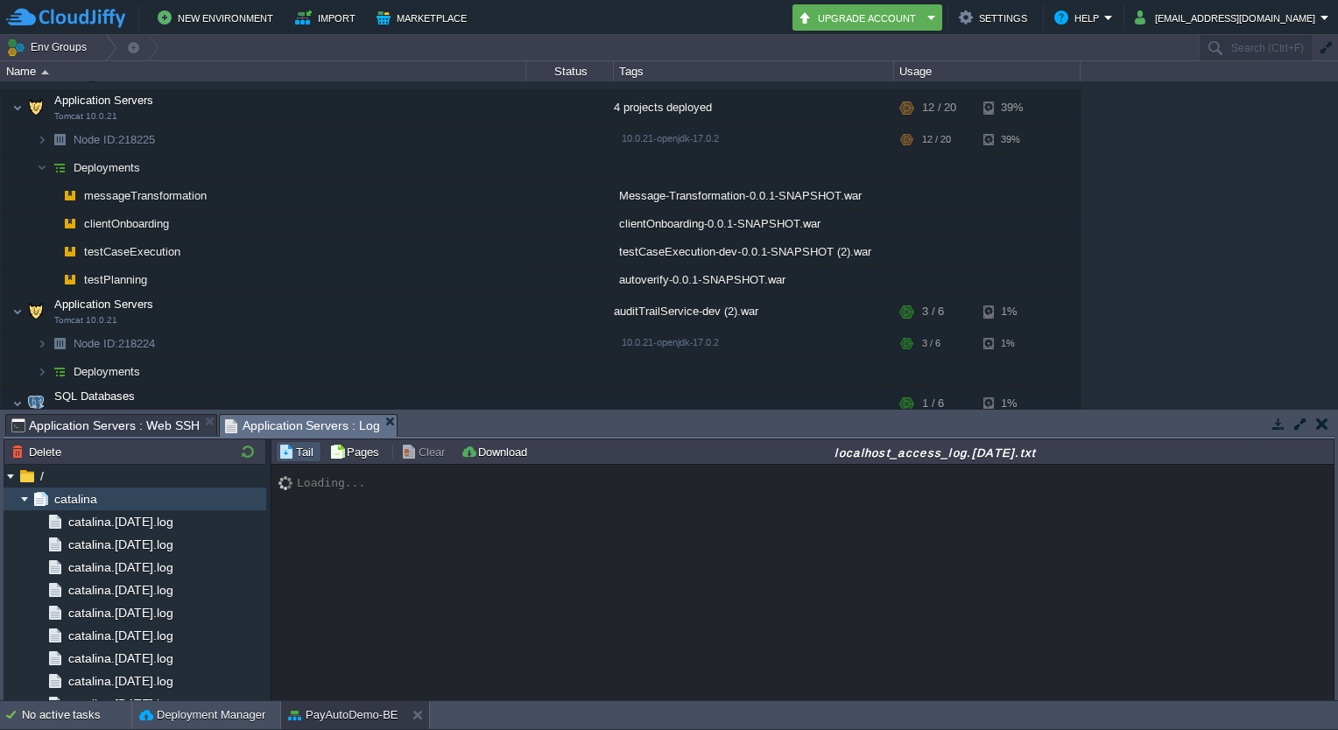
click at [25, 499] on img at bounding box center [25, 499] width 14 height 23
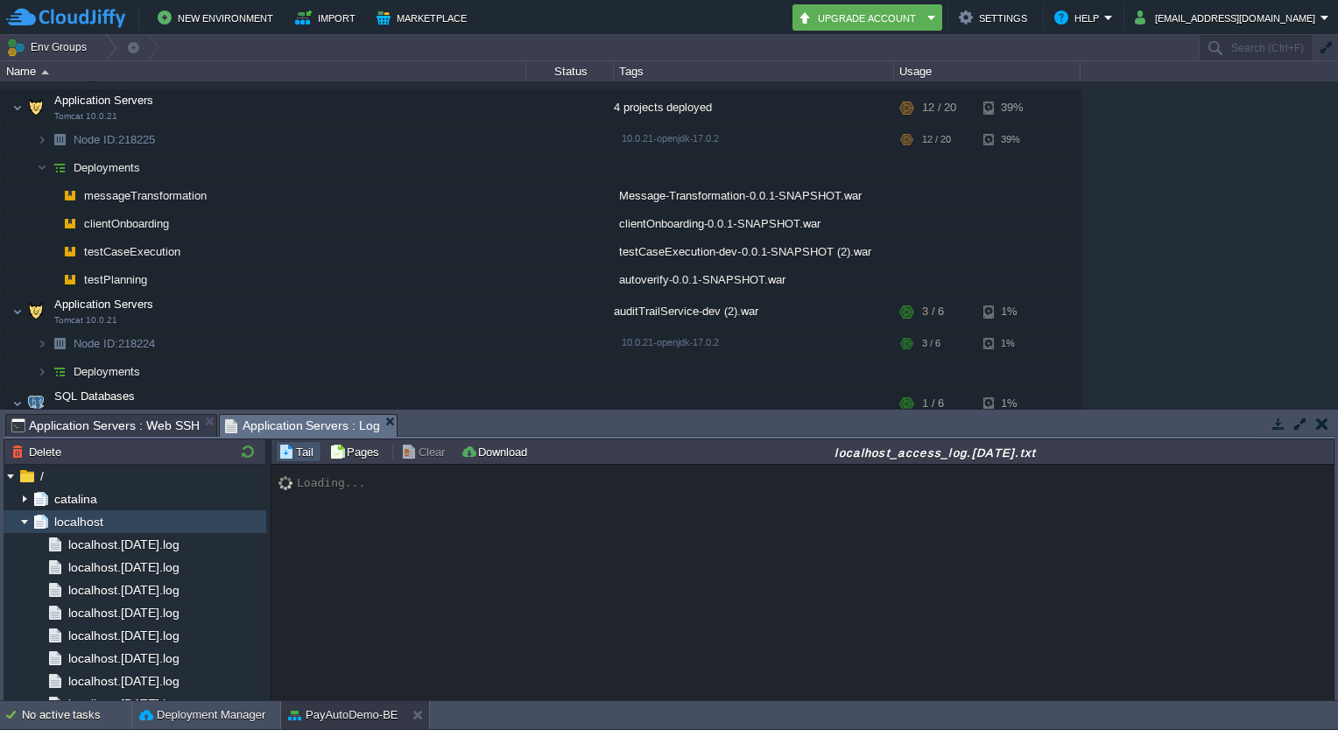
click at [25, 520] on img at bounding box center [25, 521] width 14 height 23
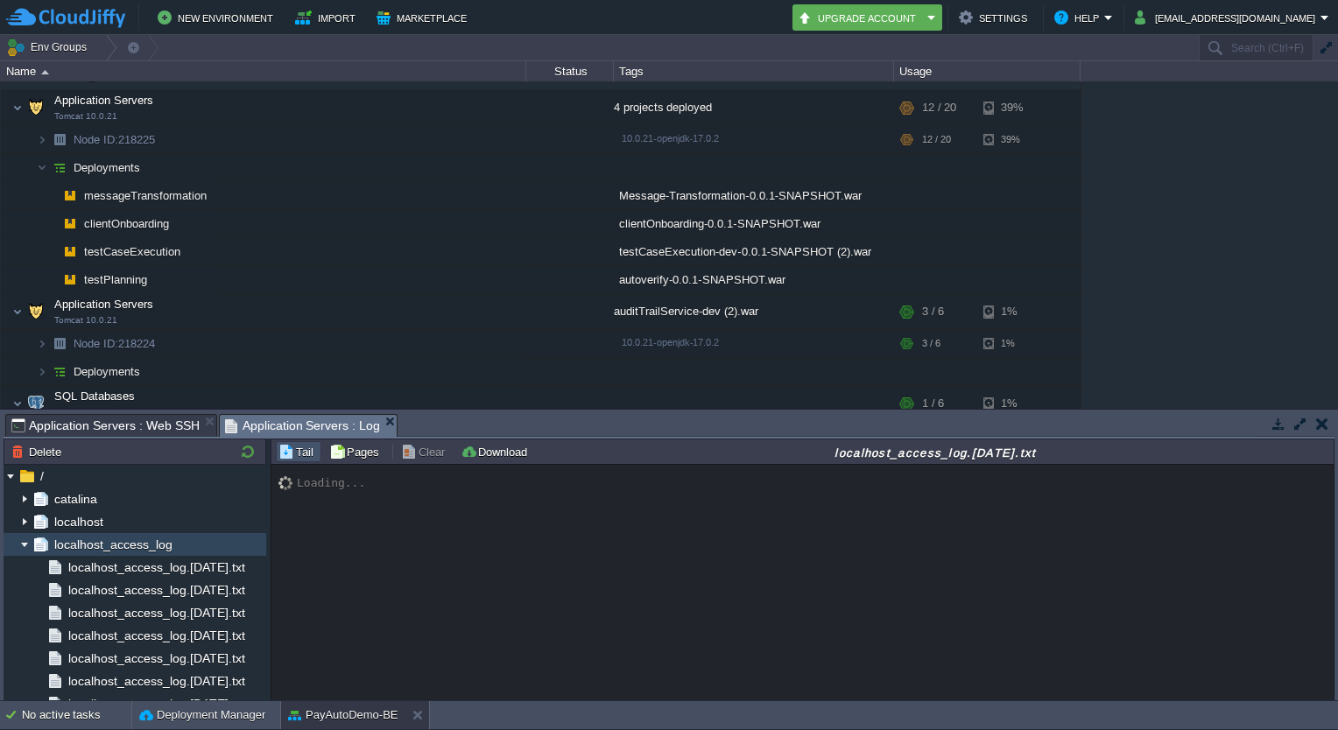
click at [25, 545] on img at bounding box center [25, 544] width 14 height 23
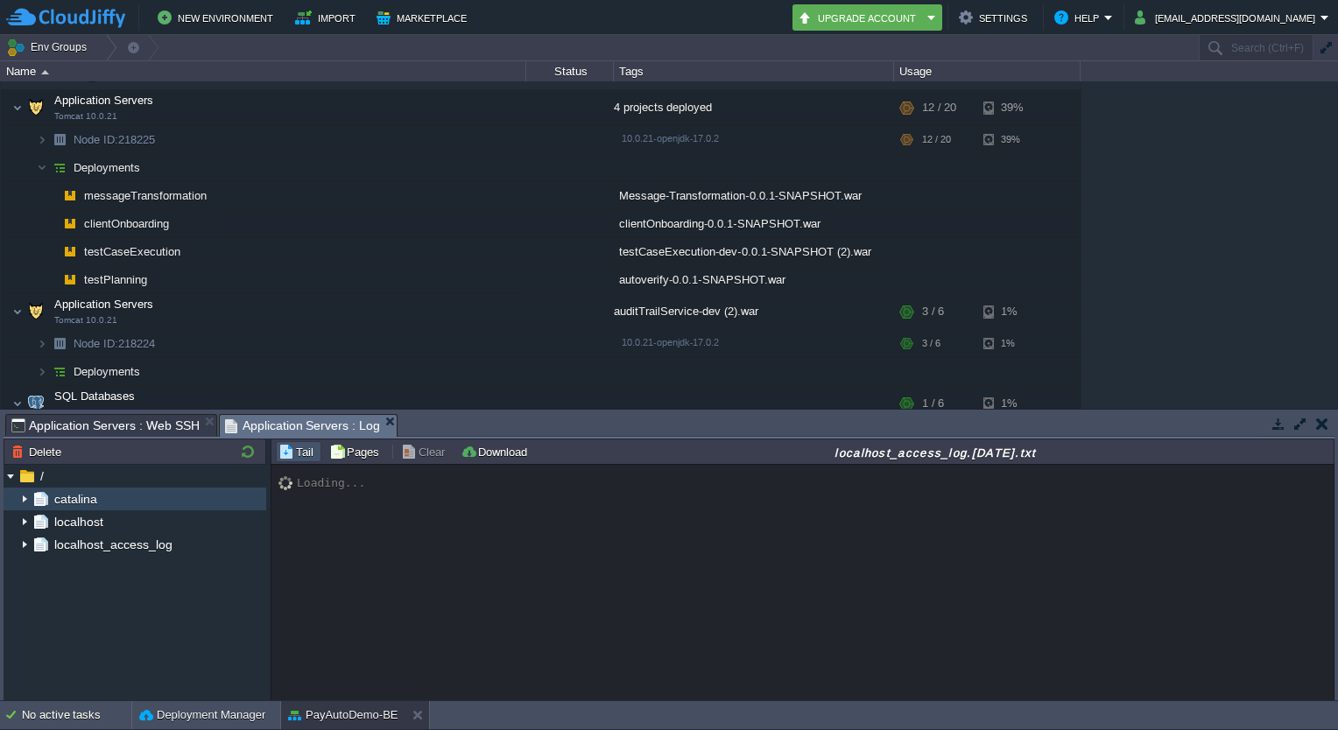
click at [23, 496] on img at bounding box center [25, 499] width 14 height 23
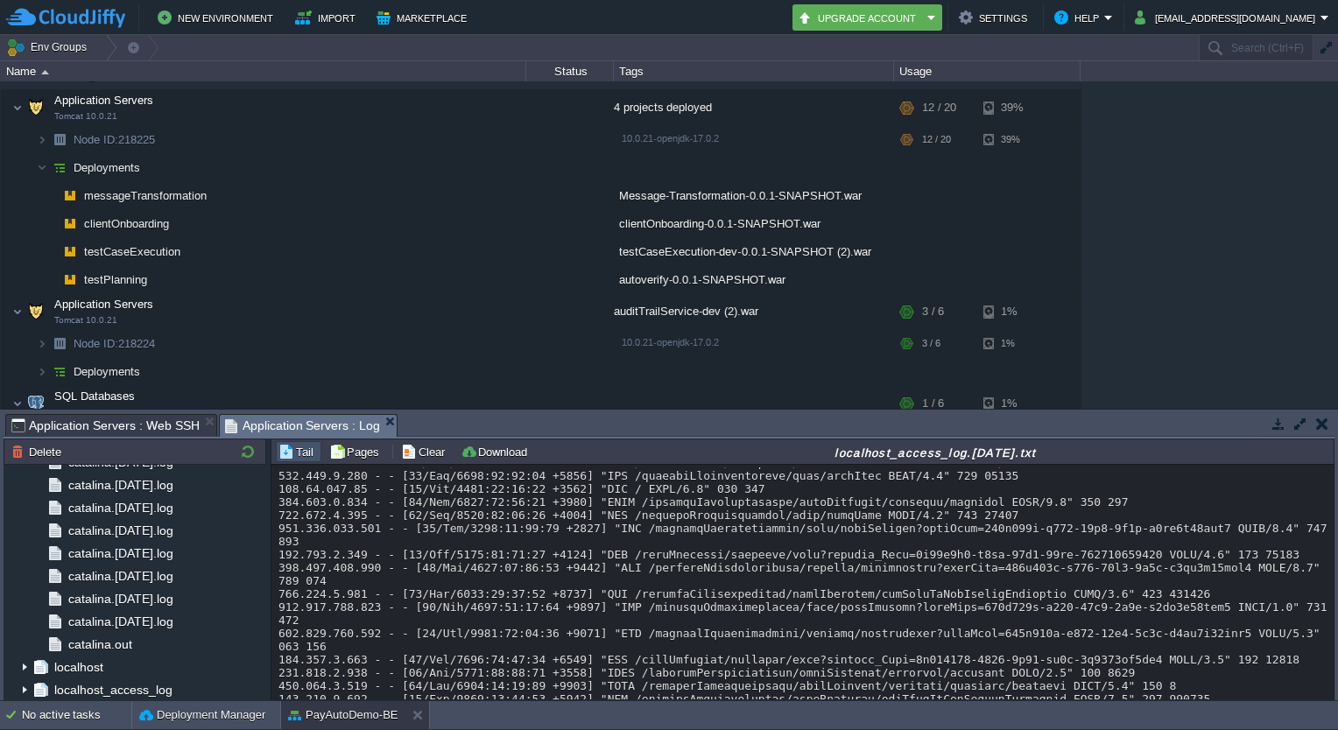
scroll to position [13494, 0]
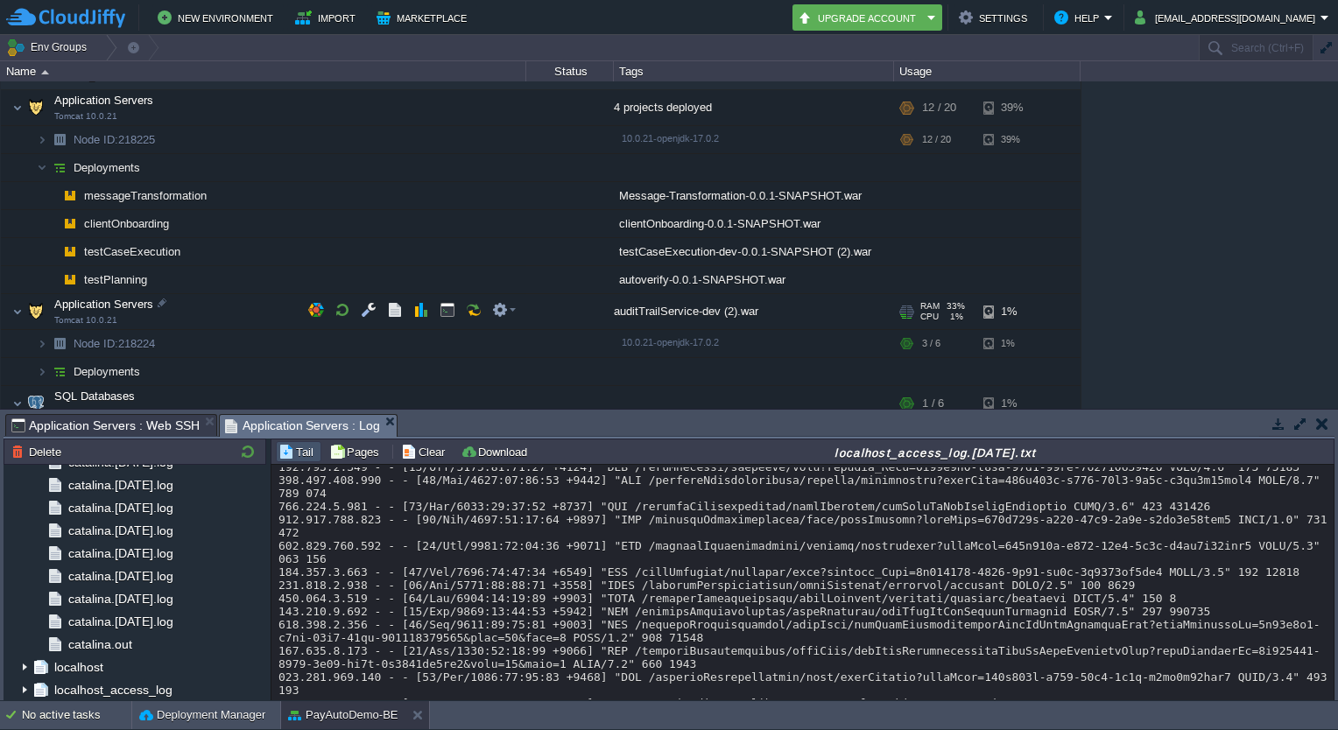
click at [585, 300] on div at bounding box center [570, 311] width 88 height 35
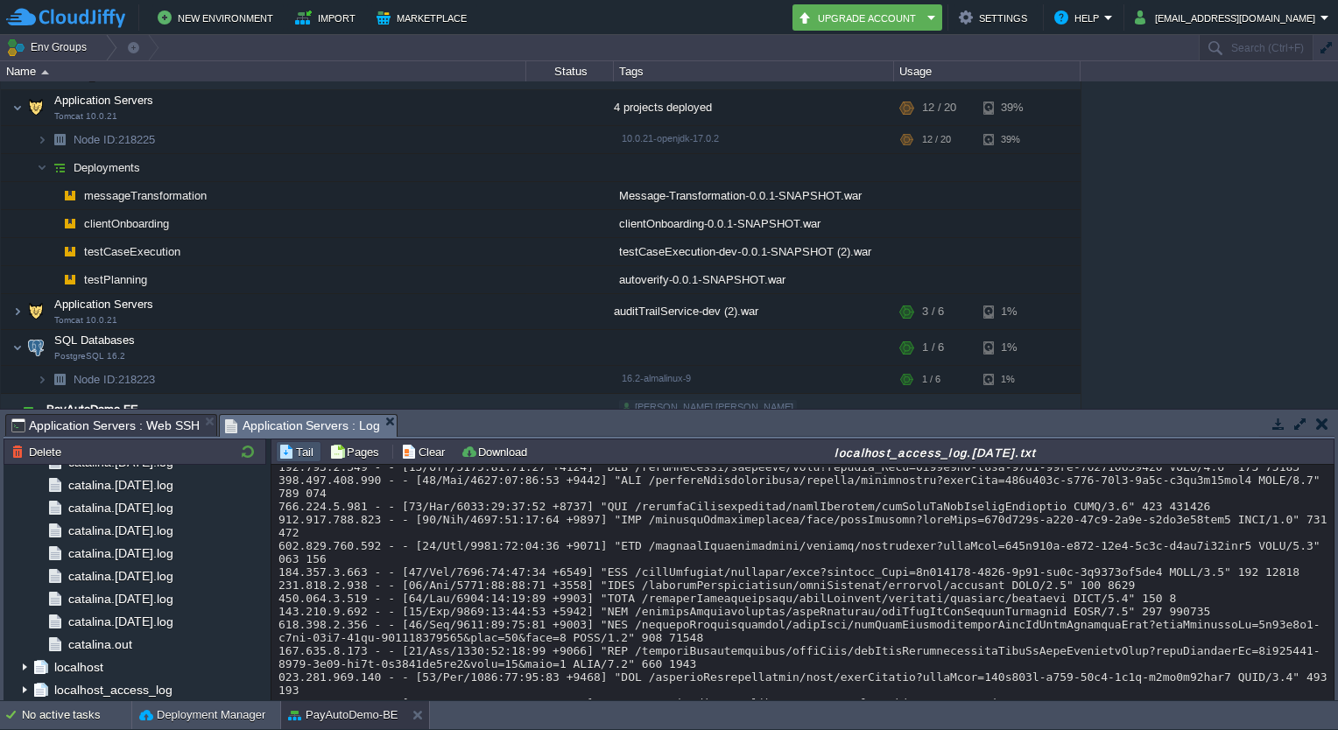
click at [1143, 193] on div "autopaytest [DOMAIN_NAME] Stopped [PERSON_NAME].[PERSON_NAME] + Add to Env Grou…" at bounding box center [669, 244] width 1338 height 327
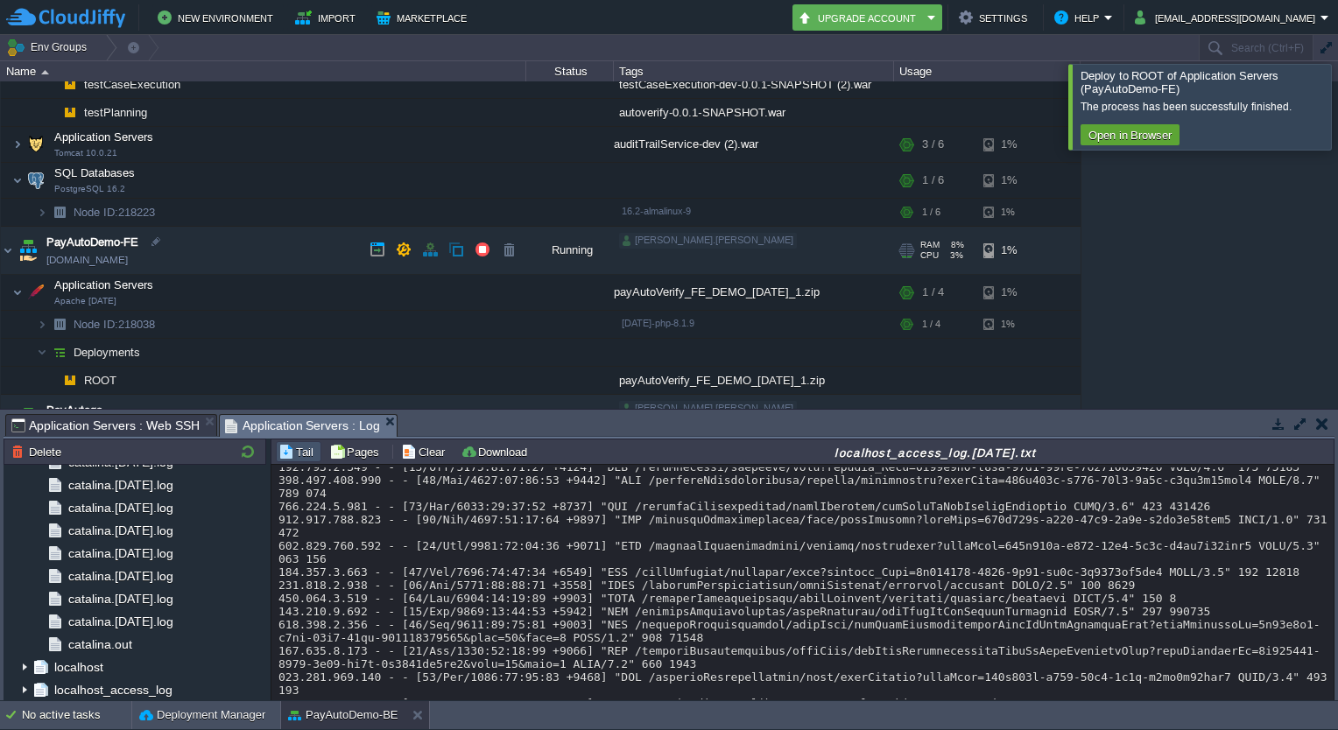
scroll to position [396, 0]
click at [6, 251] on img at bounding box center [8, 253] width 14 height 47
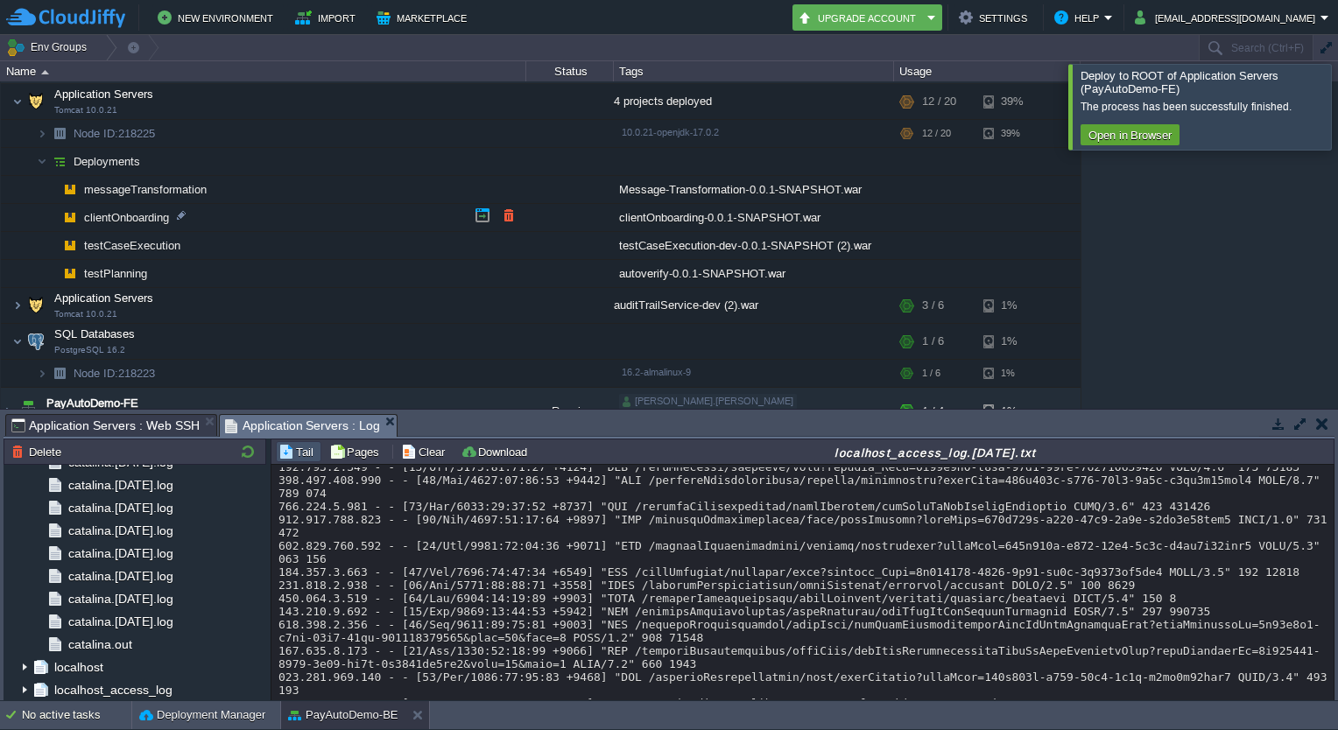
scroll to position [237, 0]
click at [511, 208] on button "button" at bounding box center [509, 216] width 16 height 16
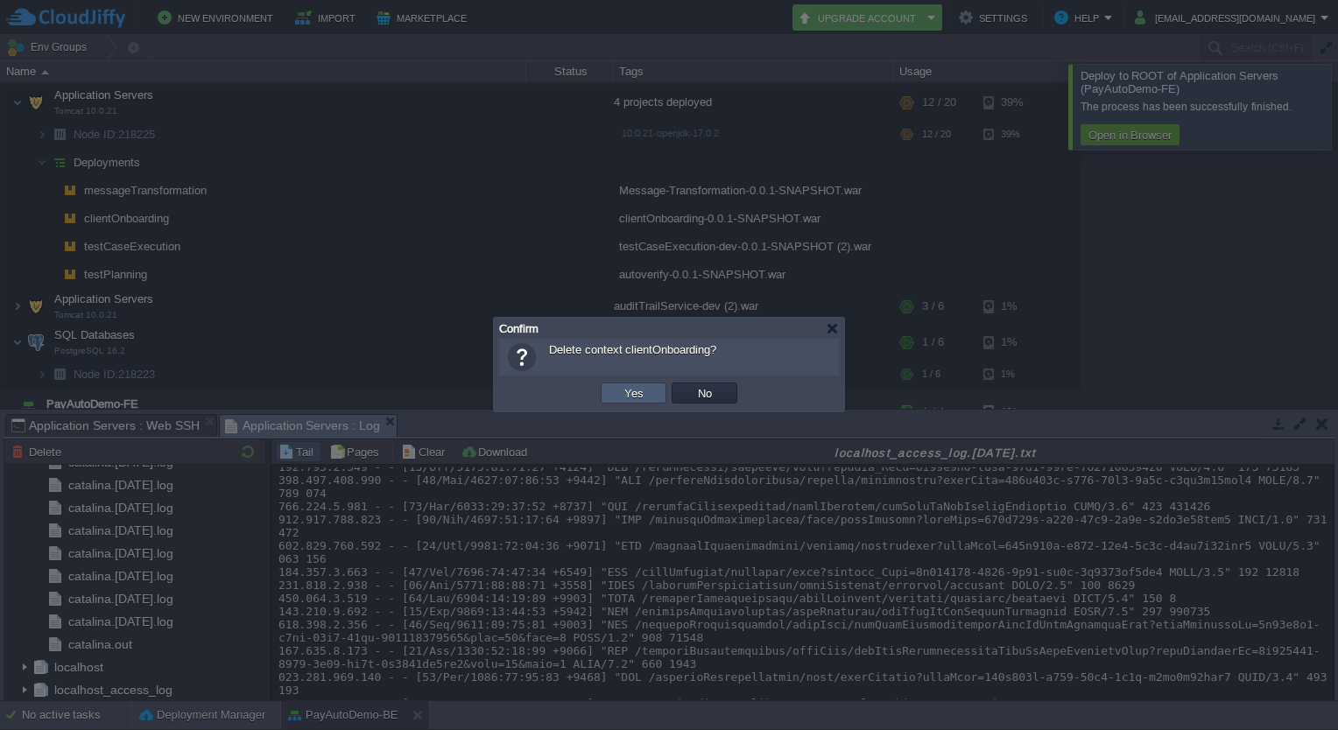
click at [629, 390] on button "Yes" at bounding box center [634, 393] width 30 height 16
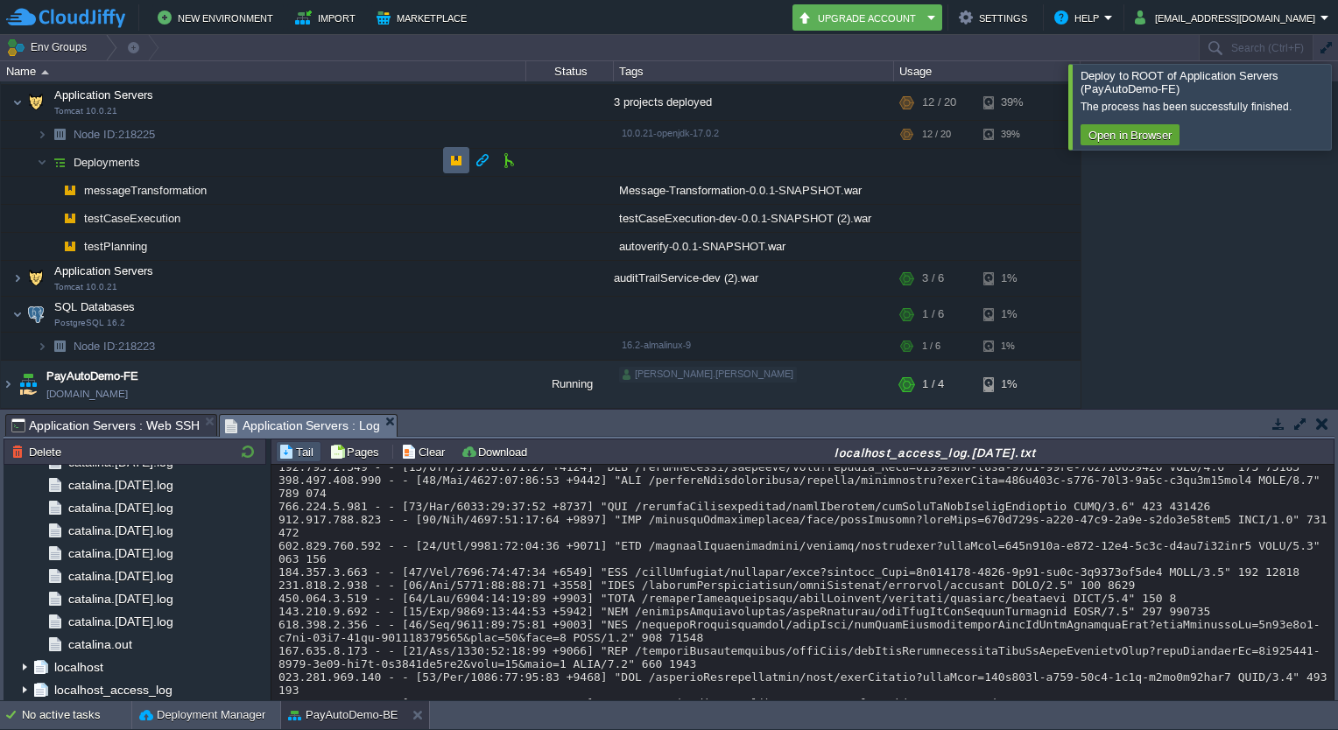
click at [461, 159] on button "button" at bounding box center [456, 160] width 16 height 16
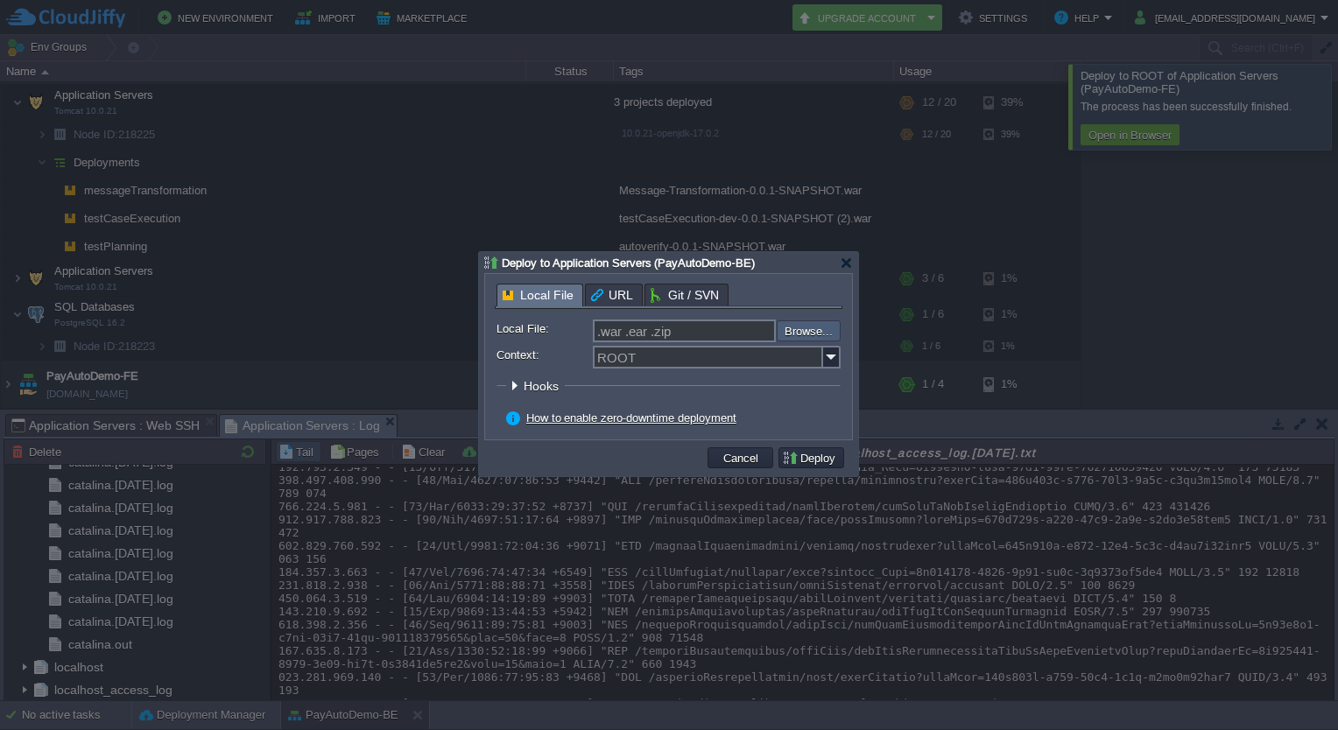
click at [816, 329] on input "file" at bounding box center [729, 330] width 221 height 21
type input "C:\fakepath\clientOnboarding-0.0.1-SNAPSHOT.war"
type input "clientOnboarding-0.0.1-SNAPSHOT.war"
click at [643, 355] on input "Context:" at bounding box center [708, 357] width 230 height 23
type input "clientOnboarding"
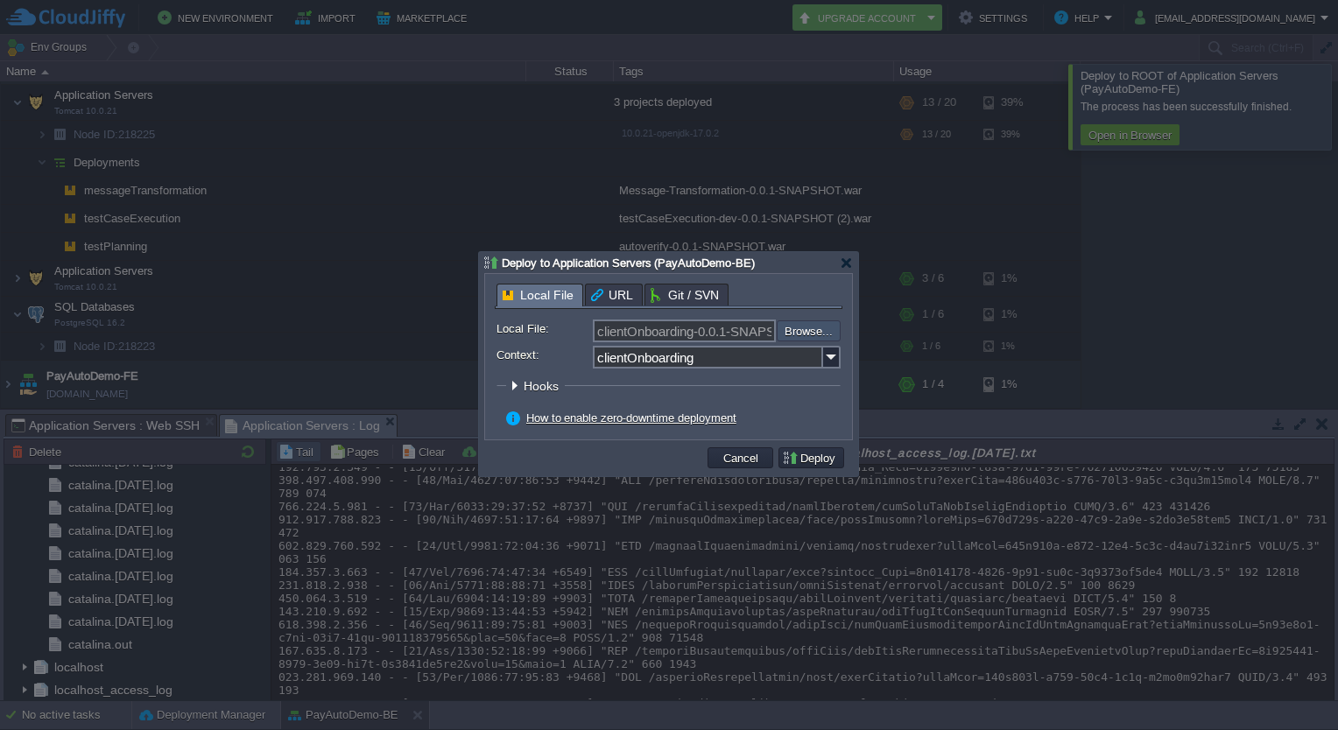
click at [786, 334] on input "file" at bounding box center [729, 330] width 221 height 21
click at [801, 466] on button "Deploy" at bounding box center [811, 458] width 59 height 16
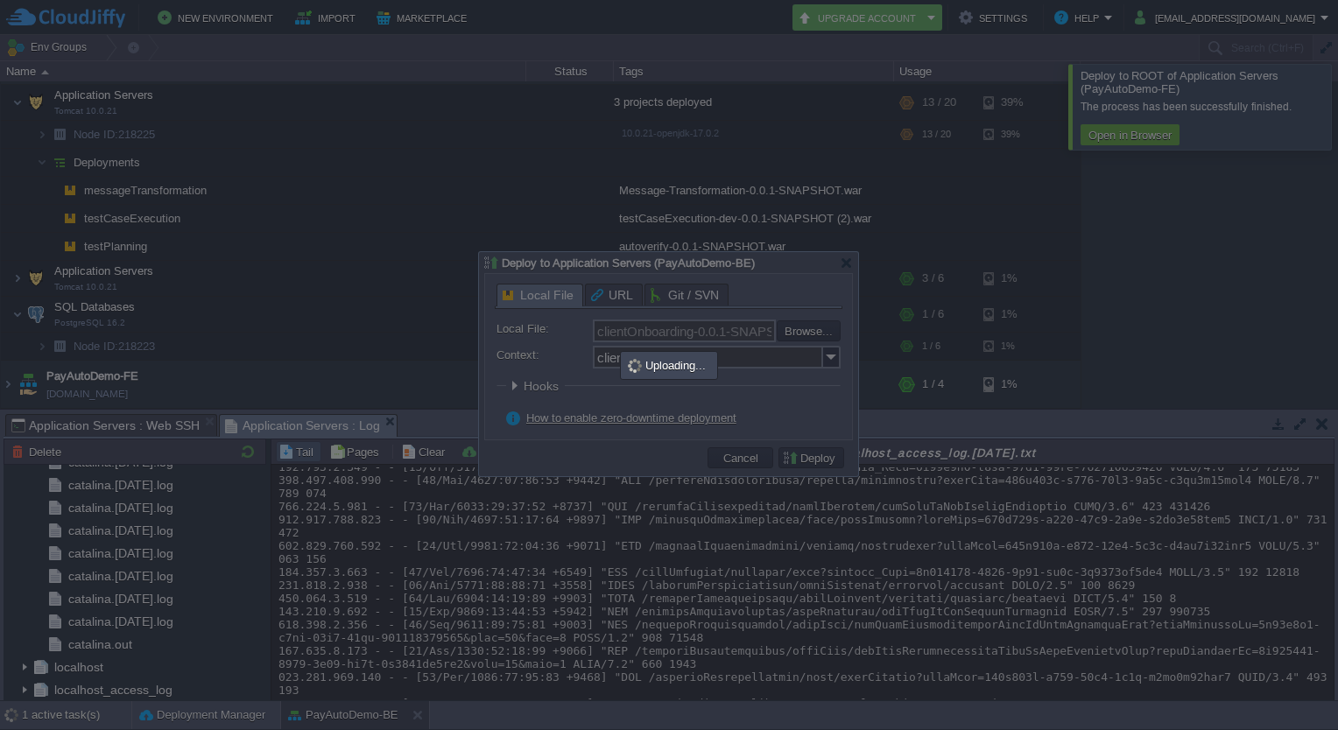
click at [1227, 310] on div at bounding box center [669, 365] width 1338 height 730
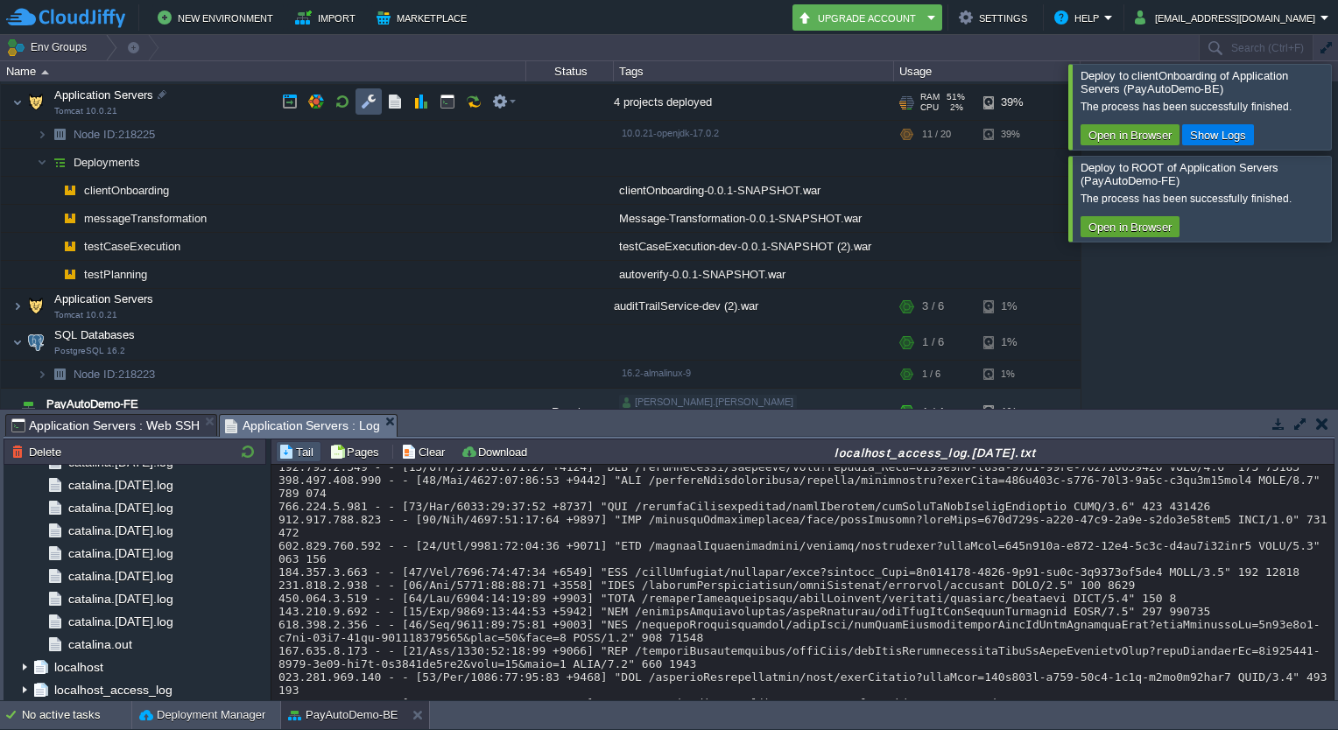
click at [369, 101] on button "button" at bounding box center [369, 102] width 16 height 16
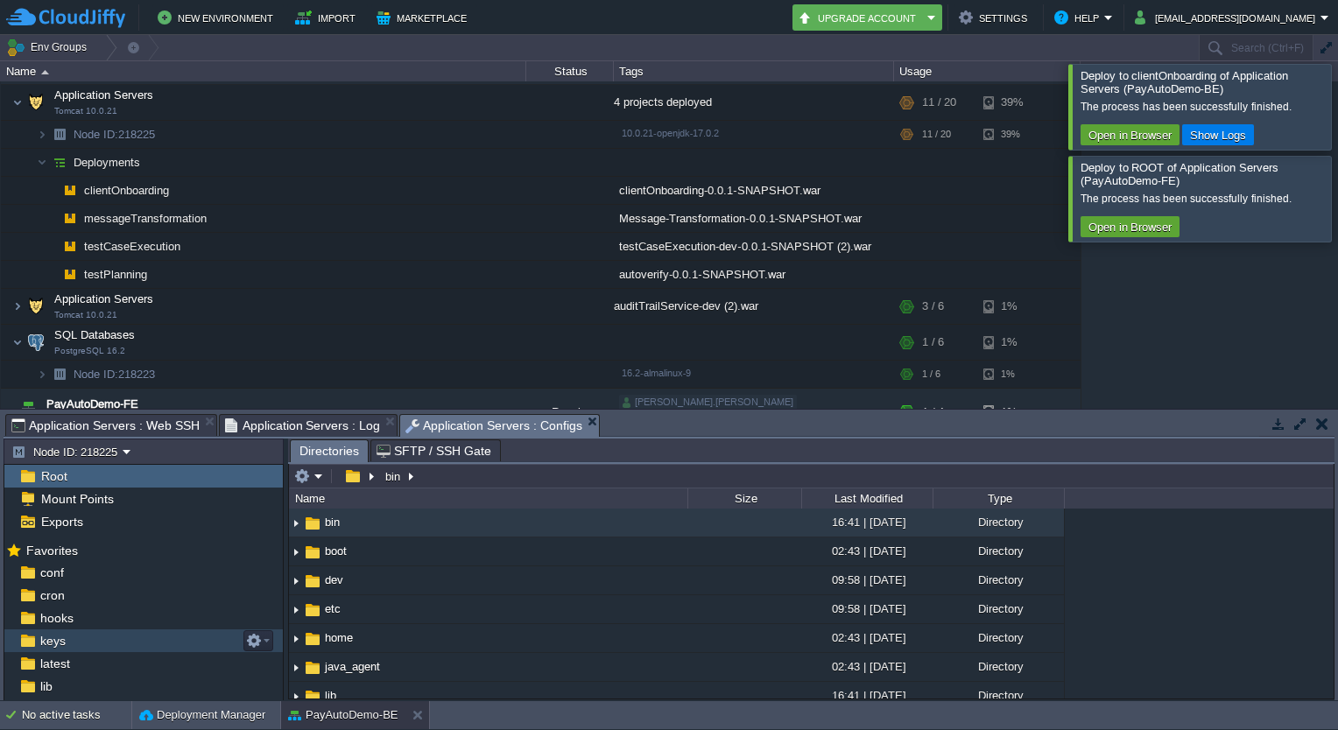
scroll to position [61, 0]
click at [56, 648] on span "temp" at bounding box center [54, 648] width 34 height 16
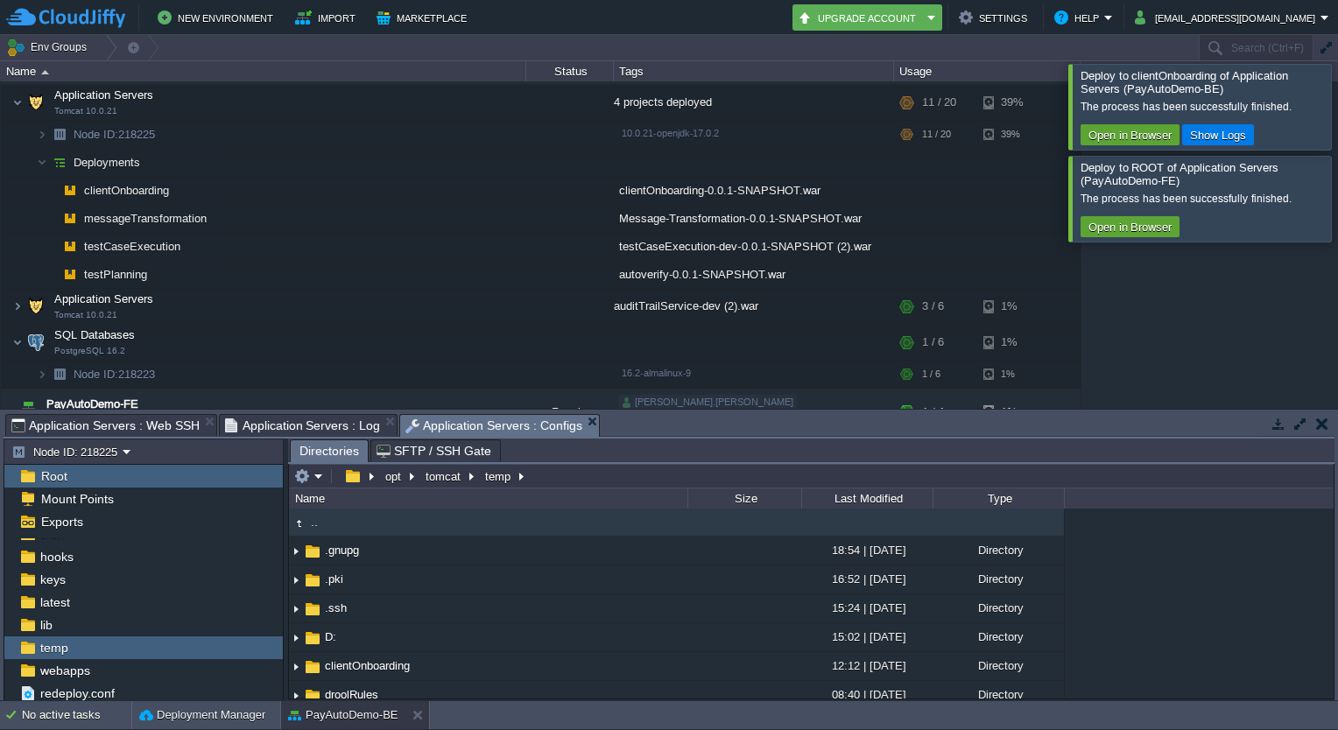
click at [1337, 200] on div at bounding box center [1359, 198] width 0 height 85
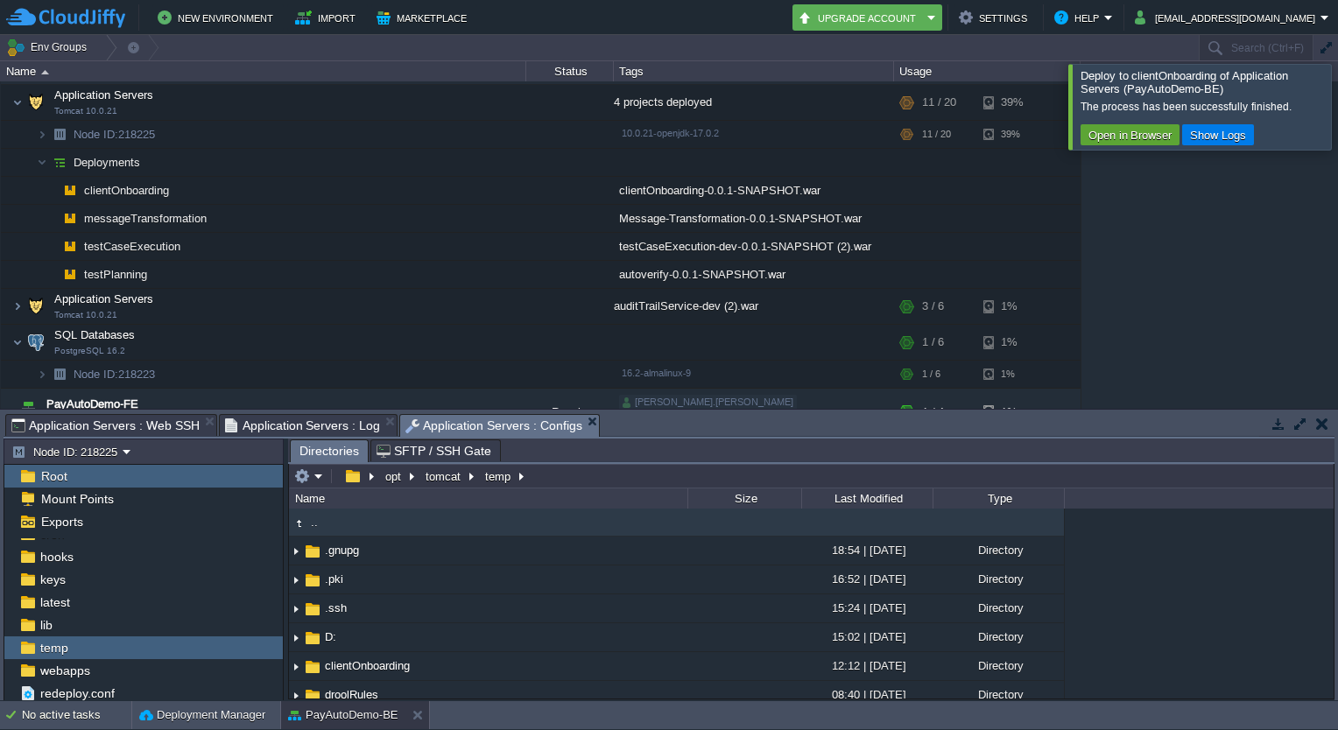
click at [1337, 118] on div at bounding box center [1359, 106] width 0 height 85
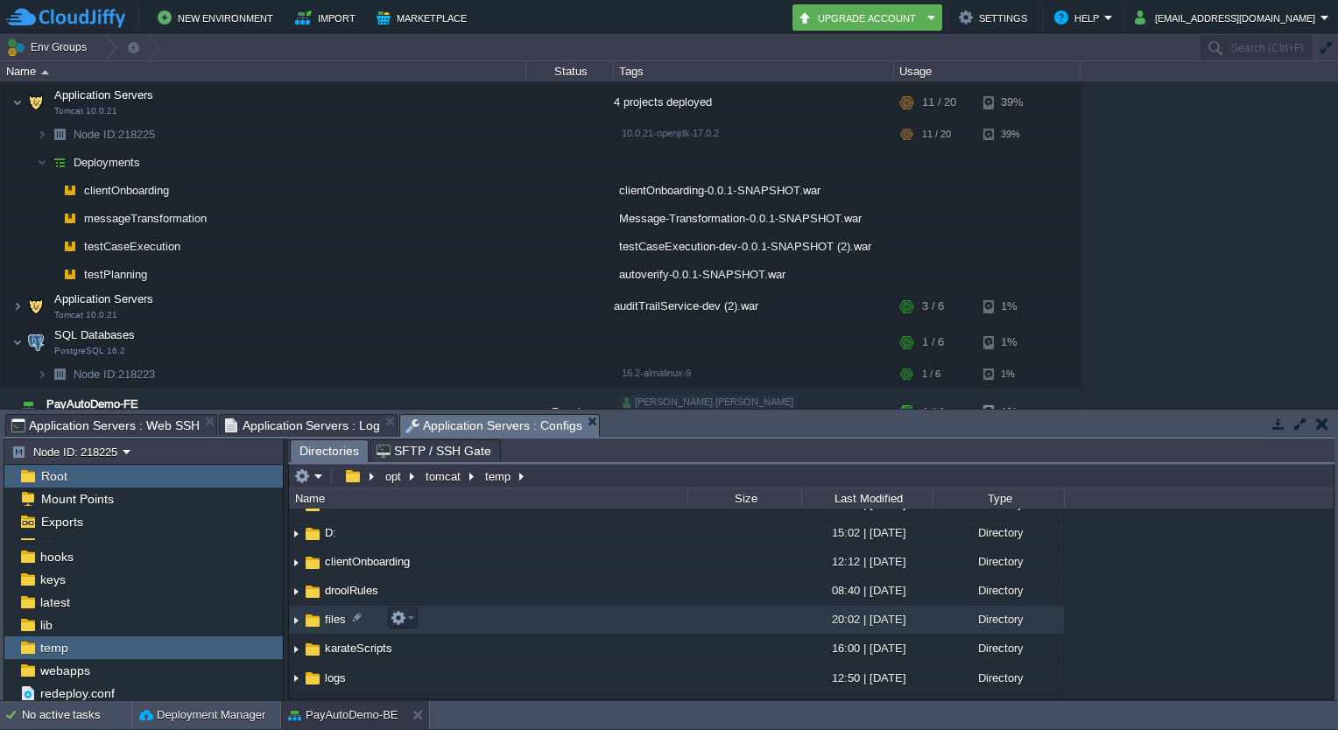
scroll to position [103, 0]
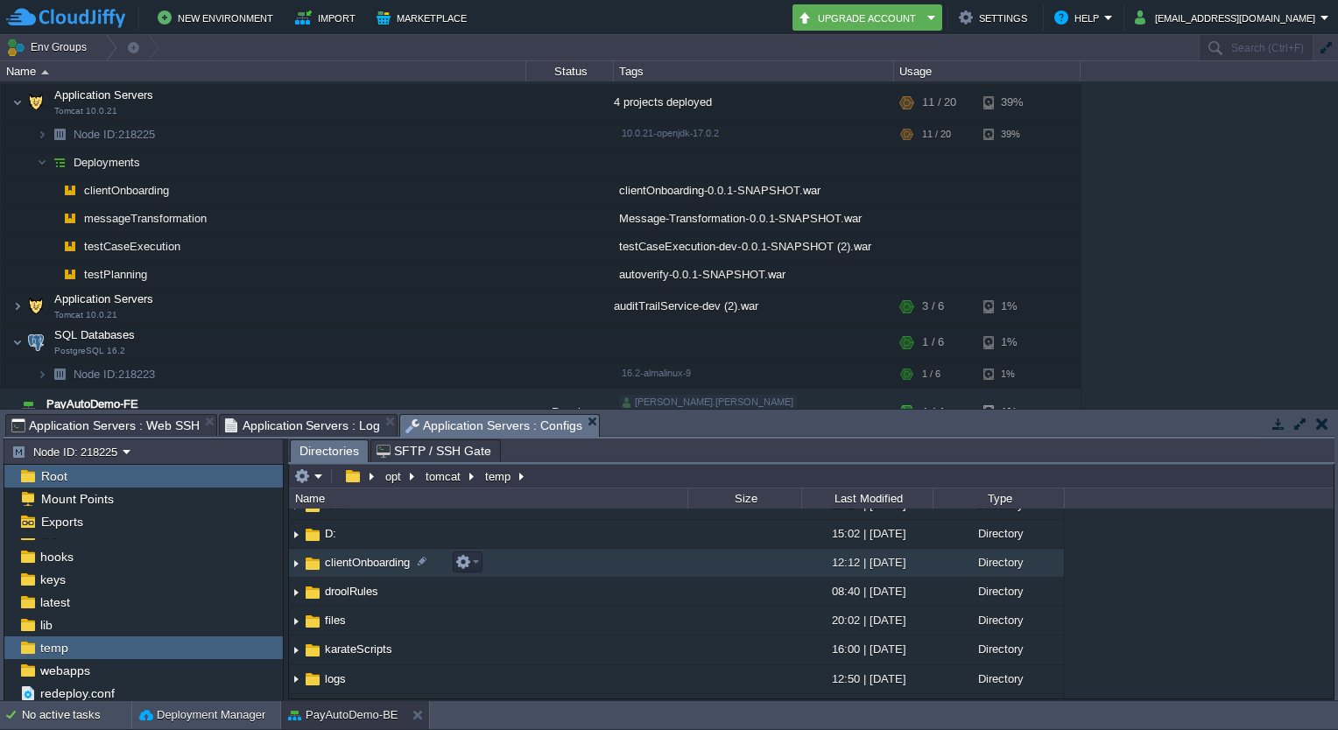
click at [295, 564] on img at bounding box center [296, 563] width 14 height 27
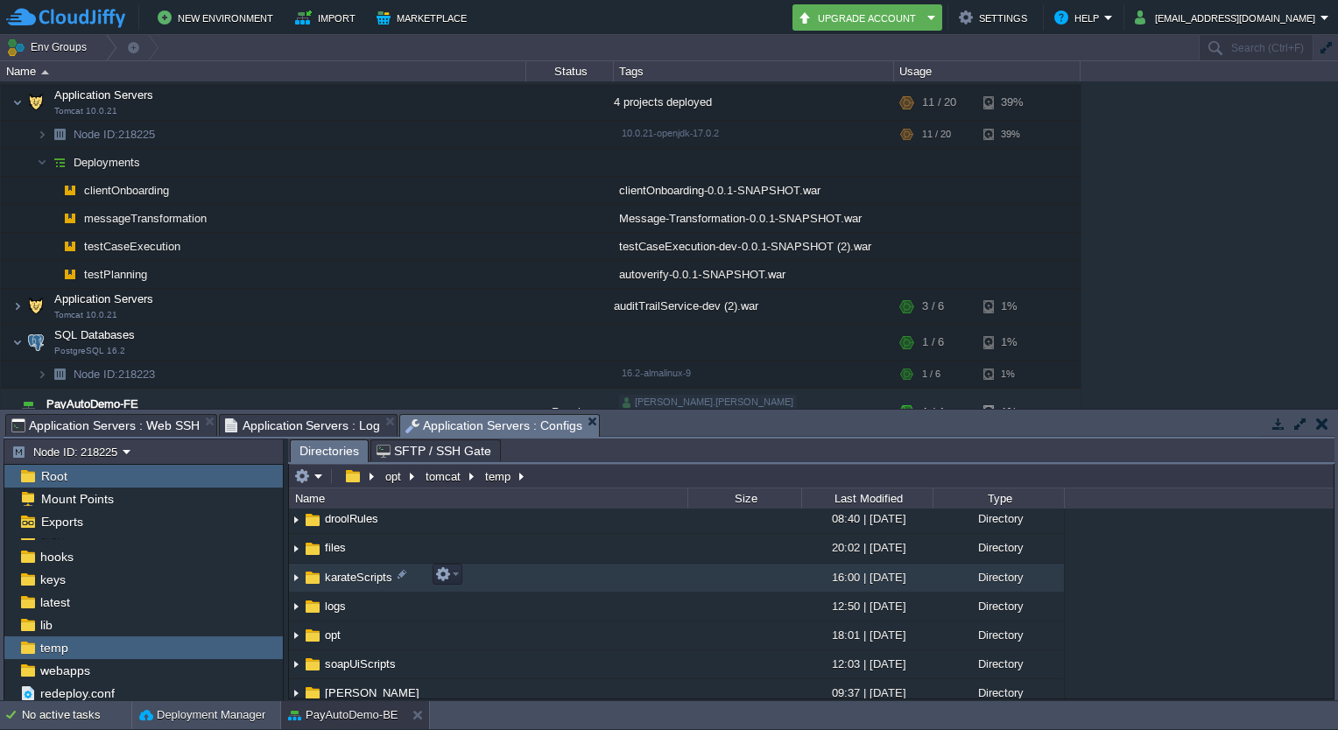
scroll to position [326, 0]
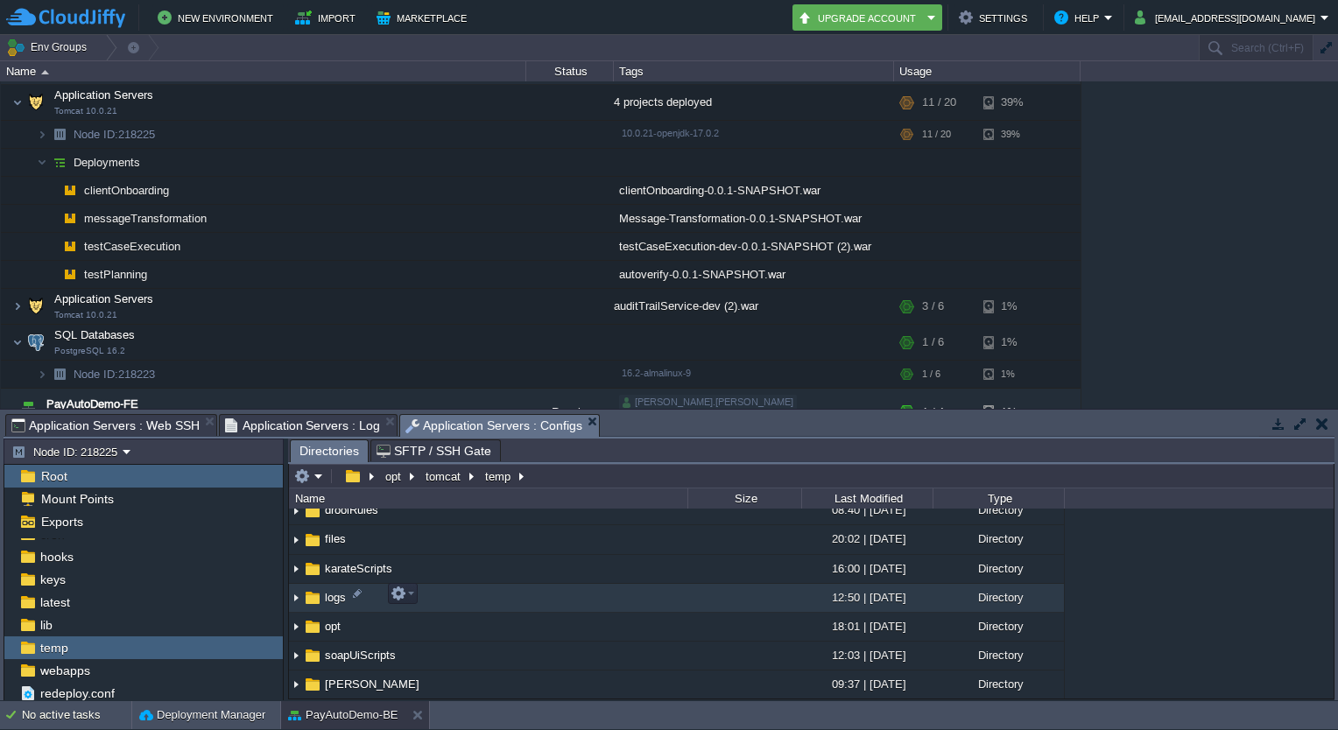
click at [294, 597] on img at bounding box center [296, 598] width 14 height 27
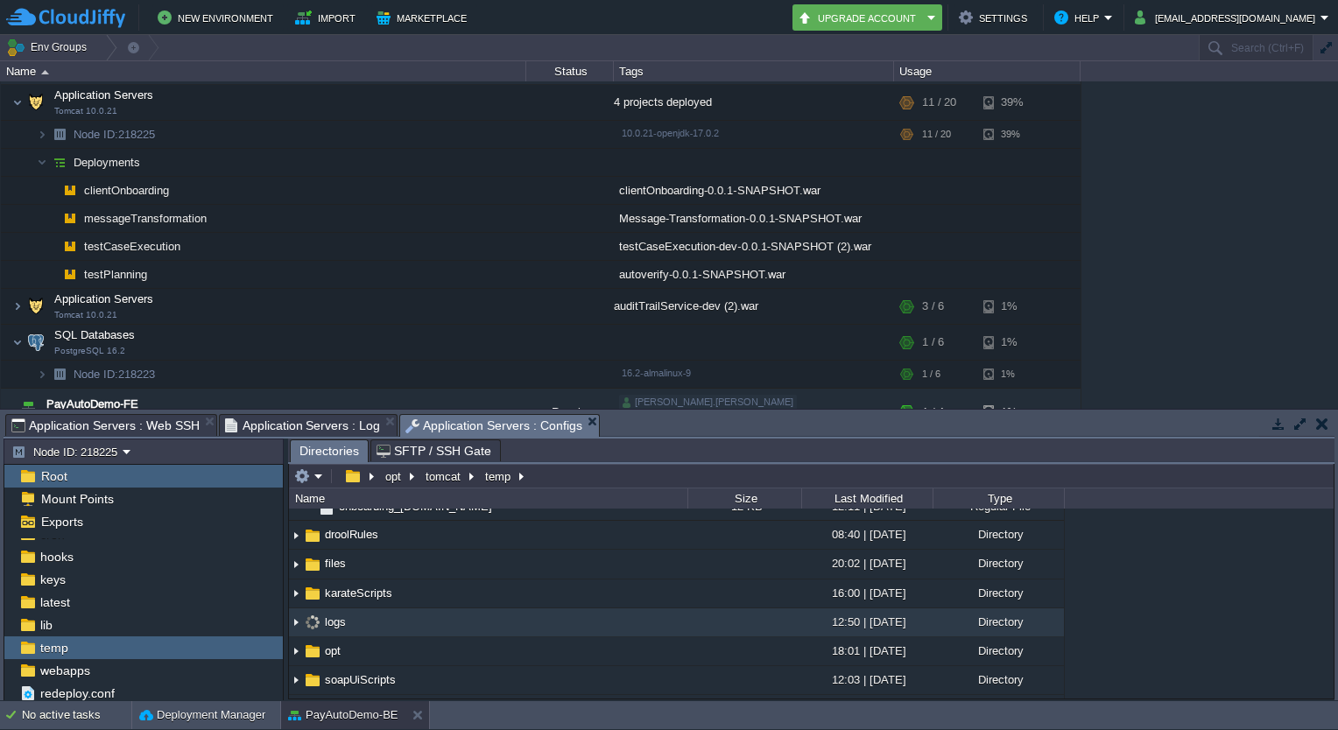
scroll to position [130, 0]
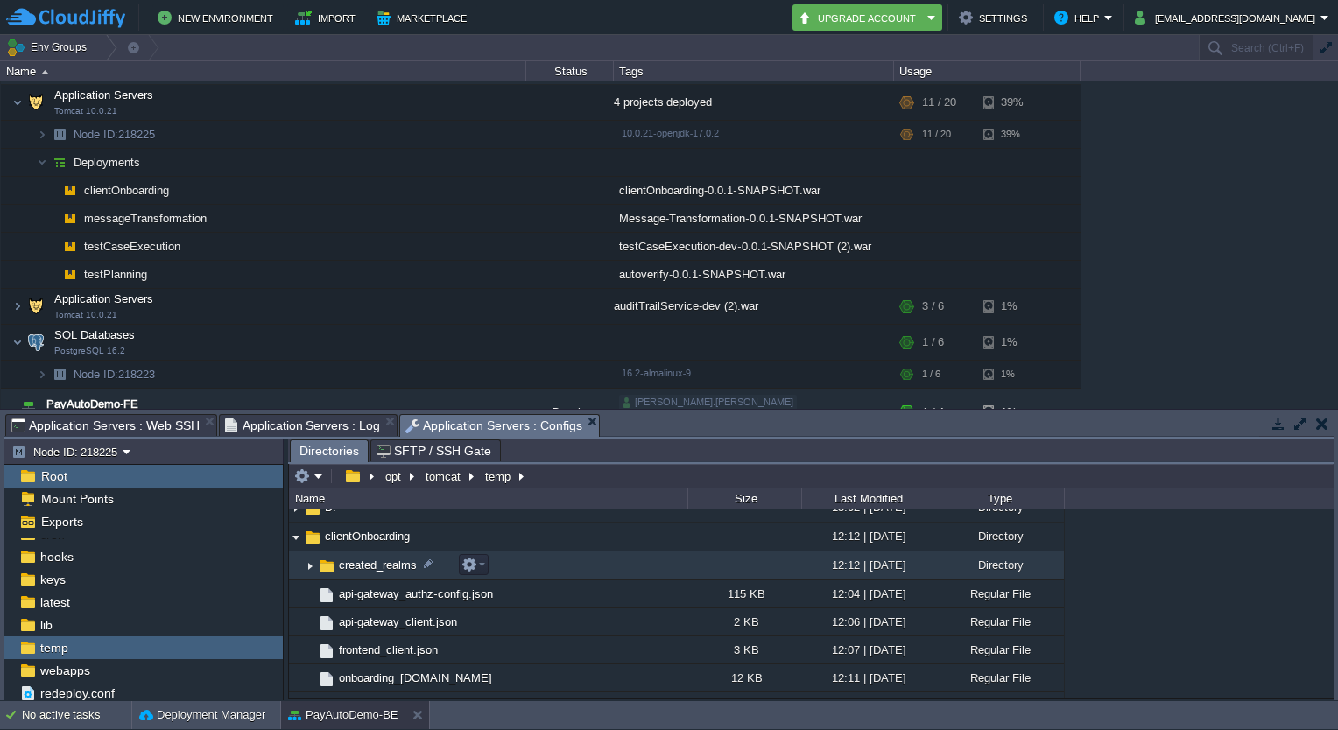
click at [308, 566] on img at bounding box center [310, 565] width 14 height 27
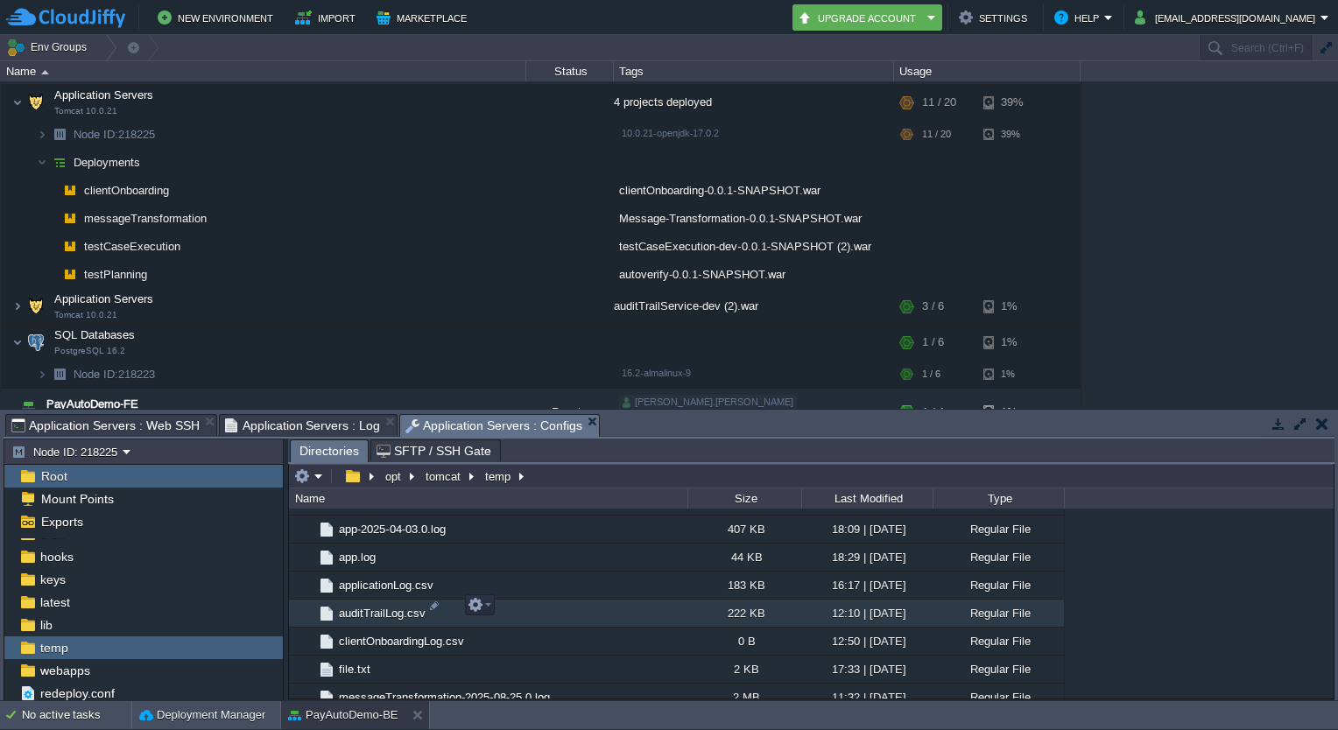
scroll to position [899, 0]
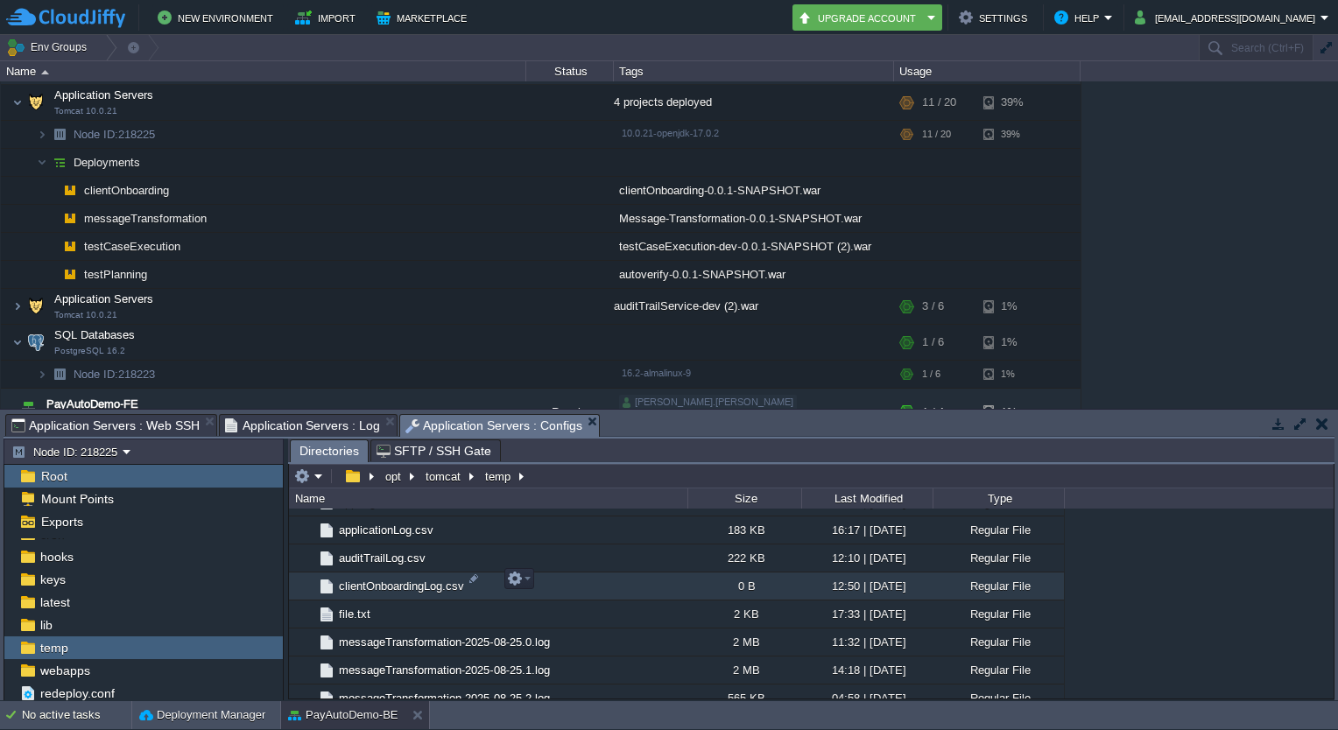
click at [423, 580] on span "clientOnboardingLog.csv" at bounding box center [401, 586] width 130 height 15
click at [326, 447] on span "Directories" at bounding box center [329, 451] width 60 height 22
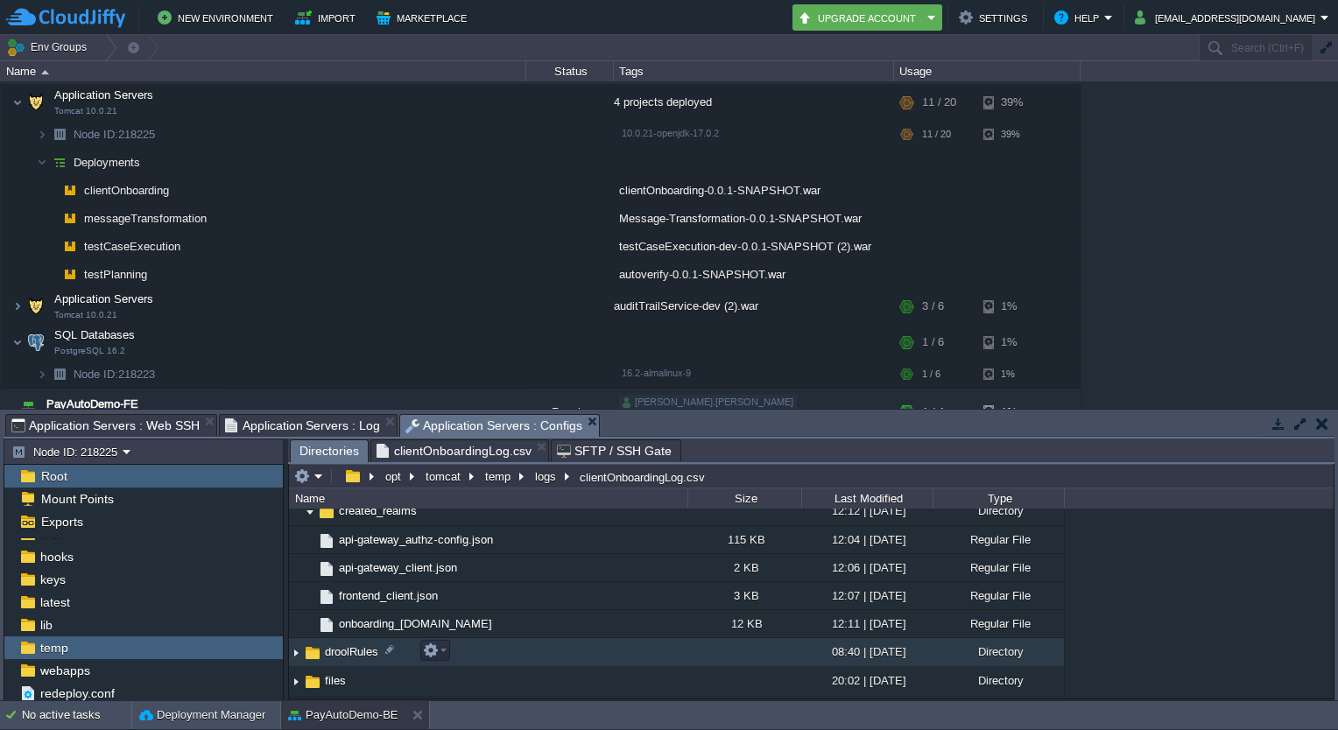
scroll to position [179, 0]
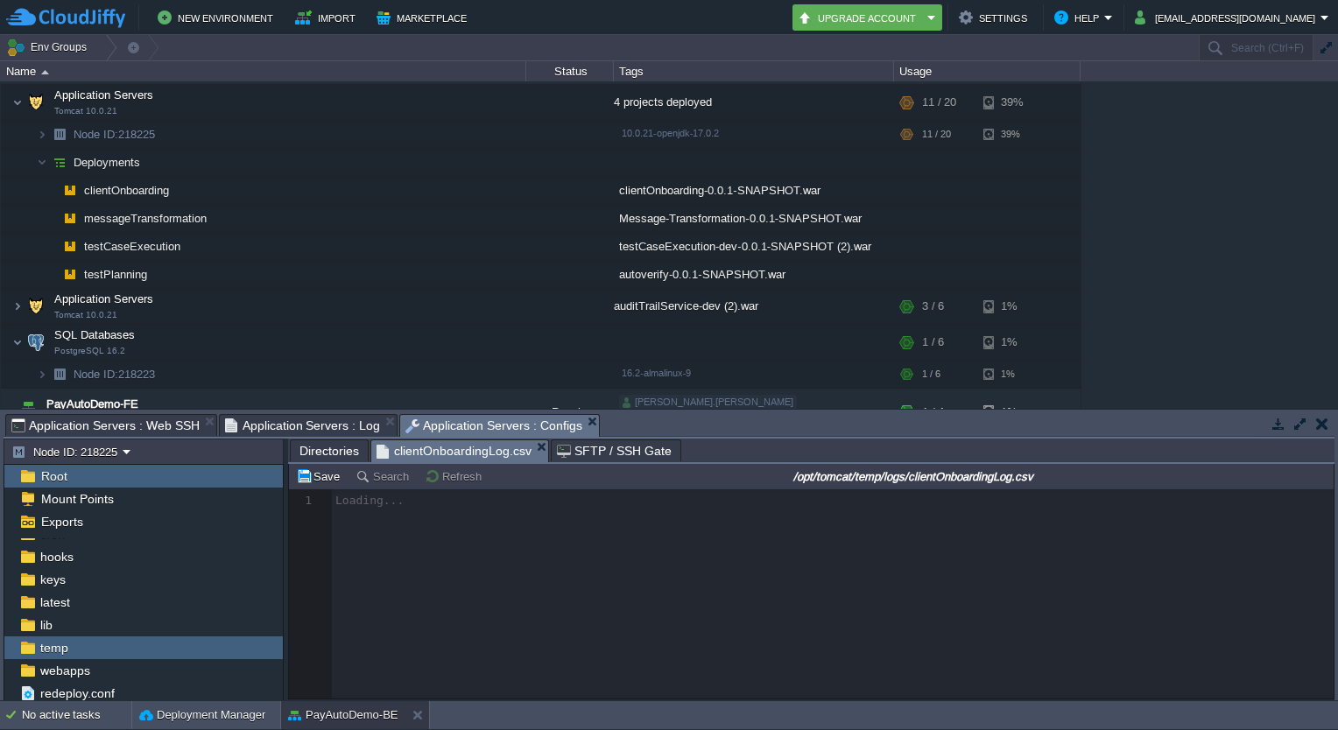
click at [475, 447] on span "clientOnboardingLog.csv" at bounding box center [453, 451] width 155 height 22
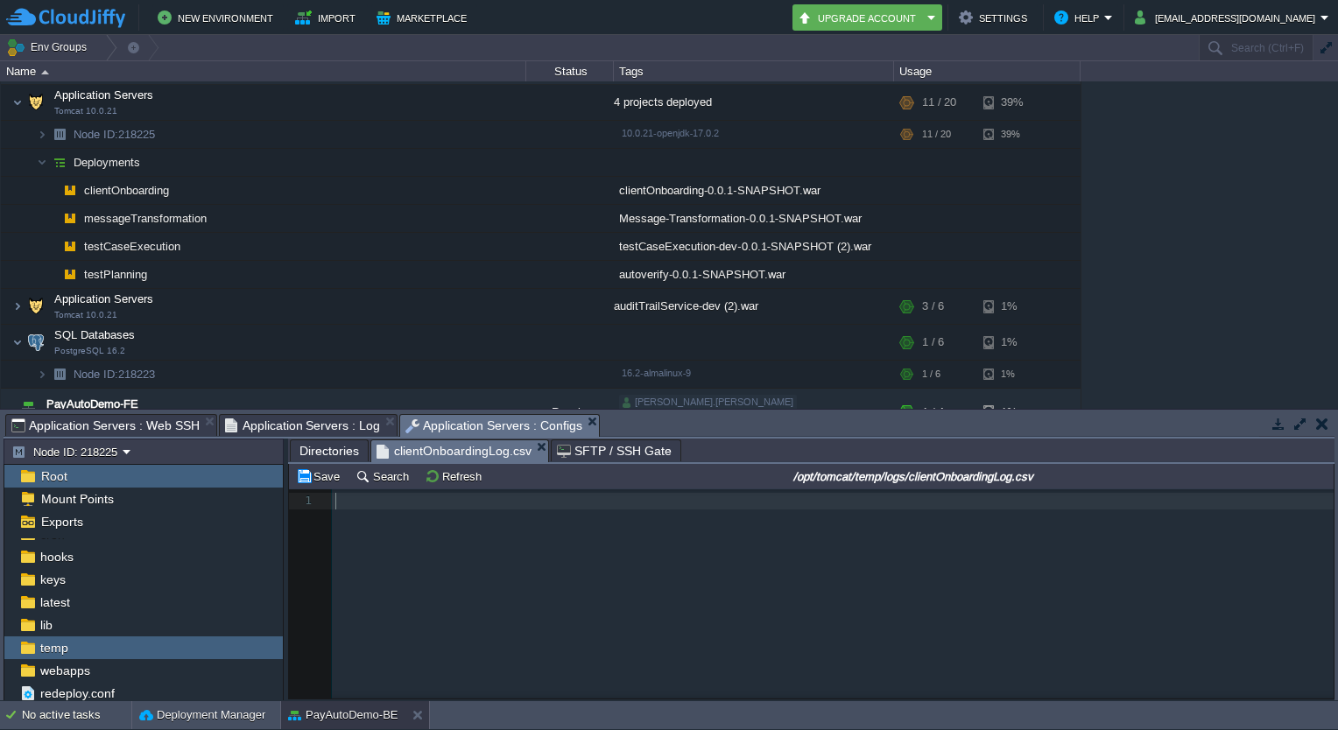
scroll to position [5, 0]
click at [376, 507] on pre "​" at bounding box center [835, 501] width 1007 height 17
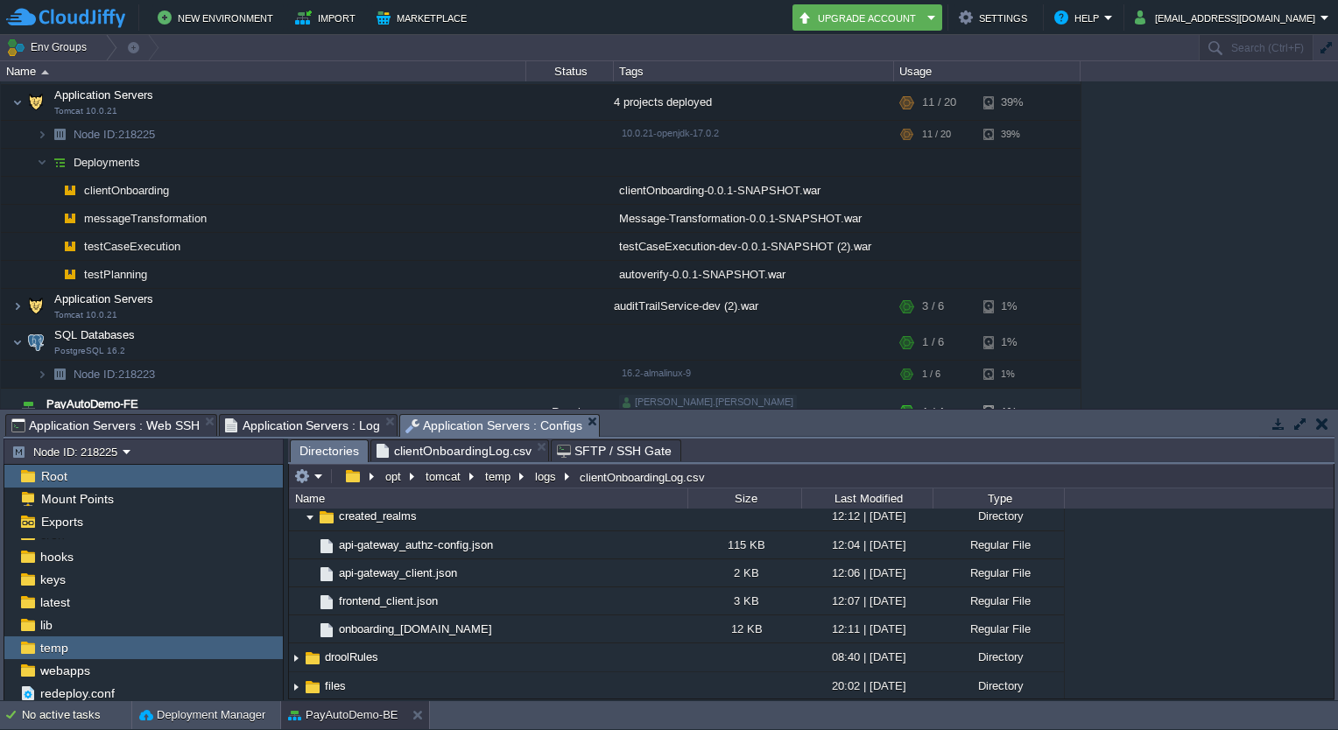
click at [319, 448] on span "Directories" at bounding box center [329, 451] width 60 height 22
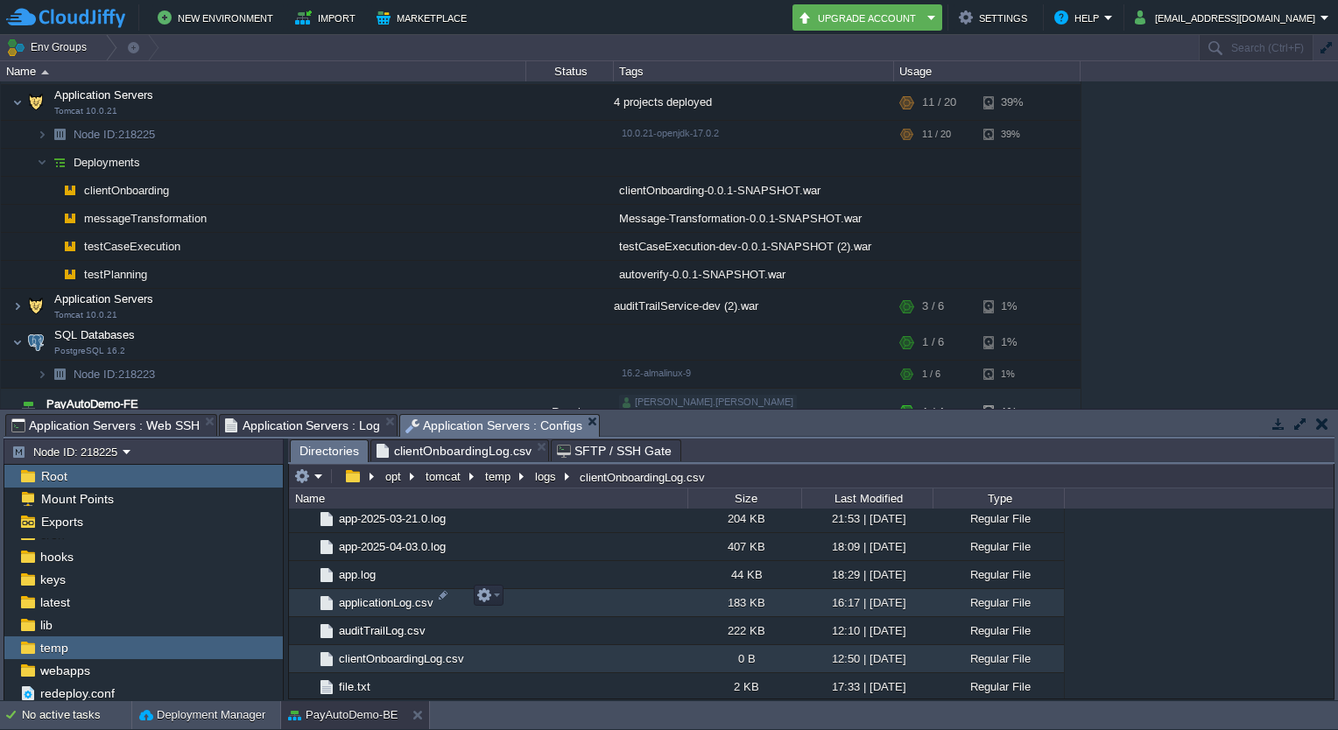
scroll to position [826, 0]
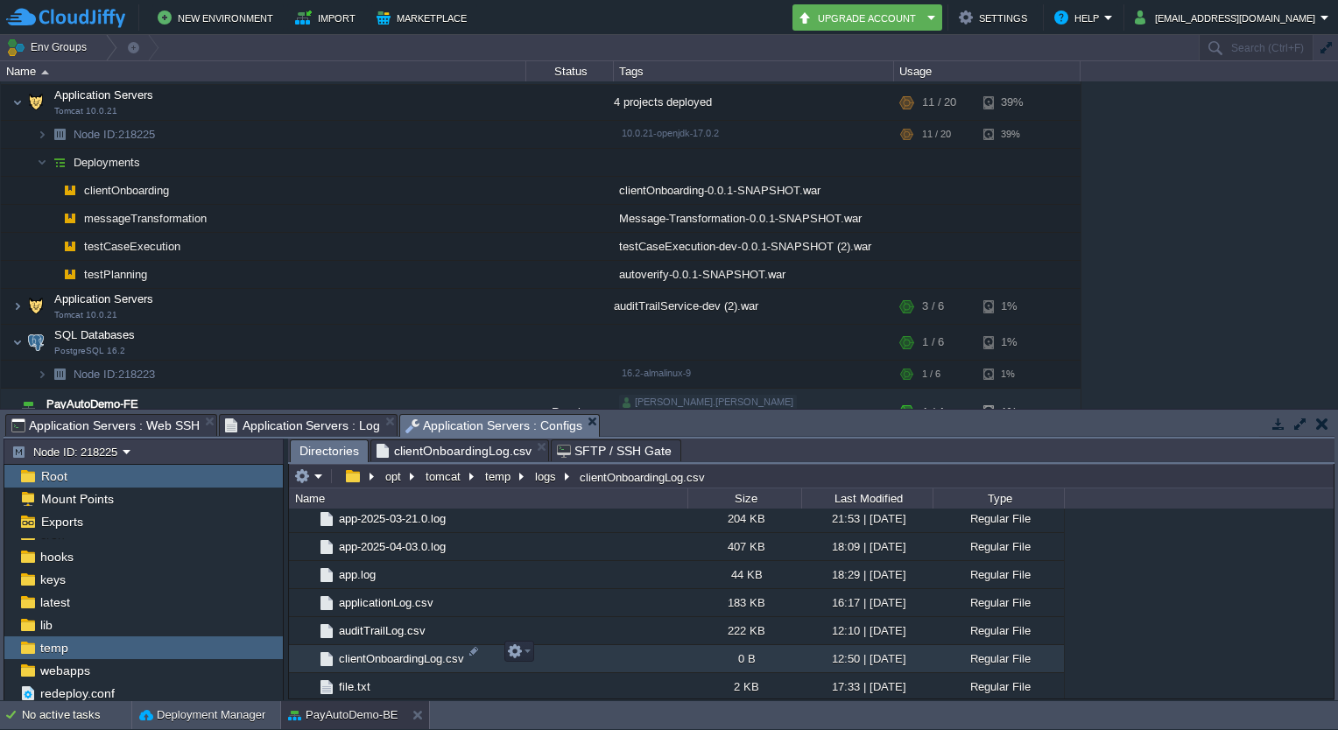
click at [385, 651] on span "clientOnboardingLog.csv" at bounding box center [401, 658] width 130 height 15
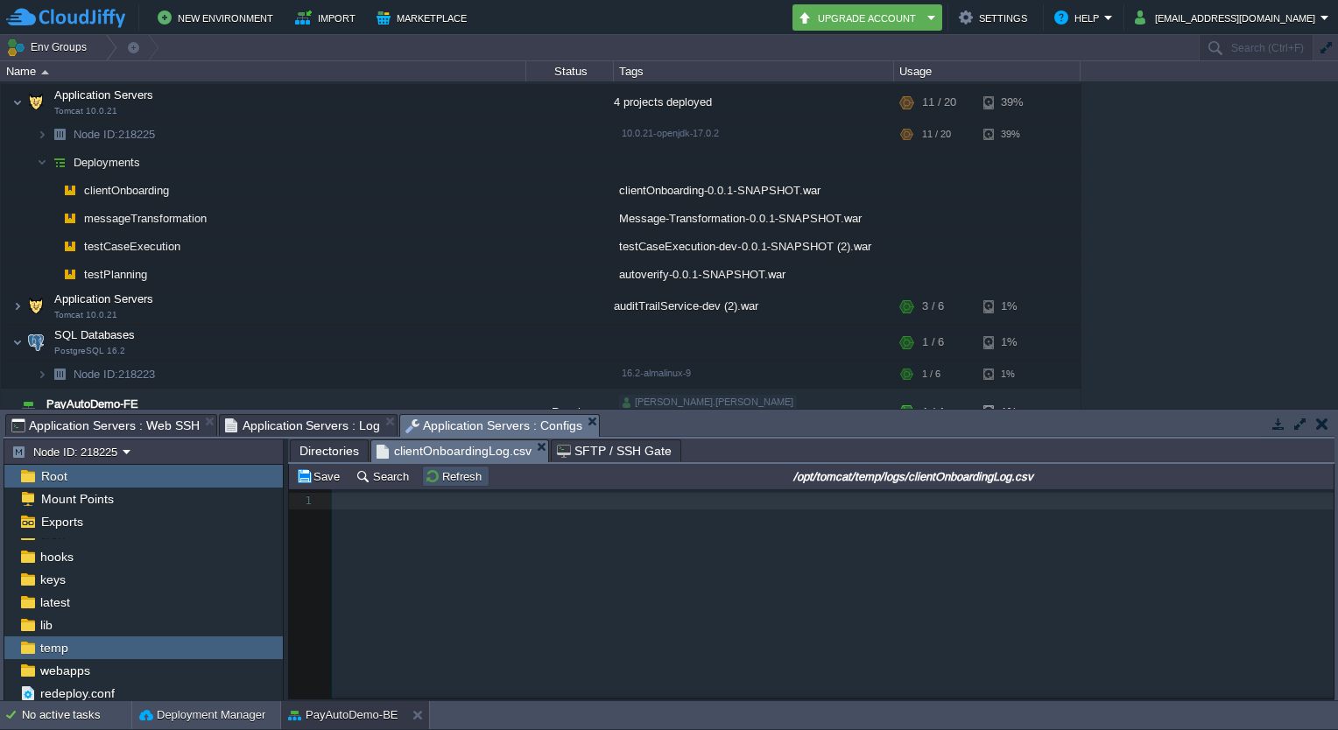
click at [441, 481] on button "Refresh" at bounding box center [456, 476] width 62 height 16
click at [450, 486] on td "Refresh" at bounding box center [455, 476] width 67 height 21
click at [441, 482] on button "Refresh" at bounding box center [456, 476] width 62 height 16
click at [503, 186] on button "button" at bounding box center [509, 188] width 16 height 16
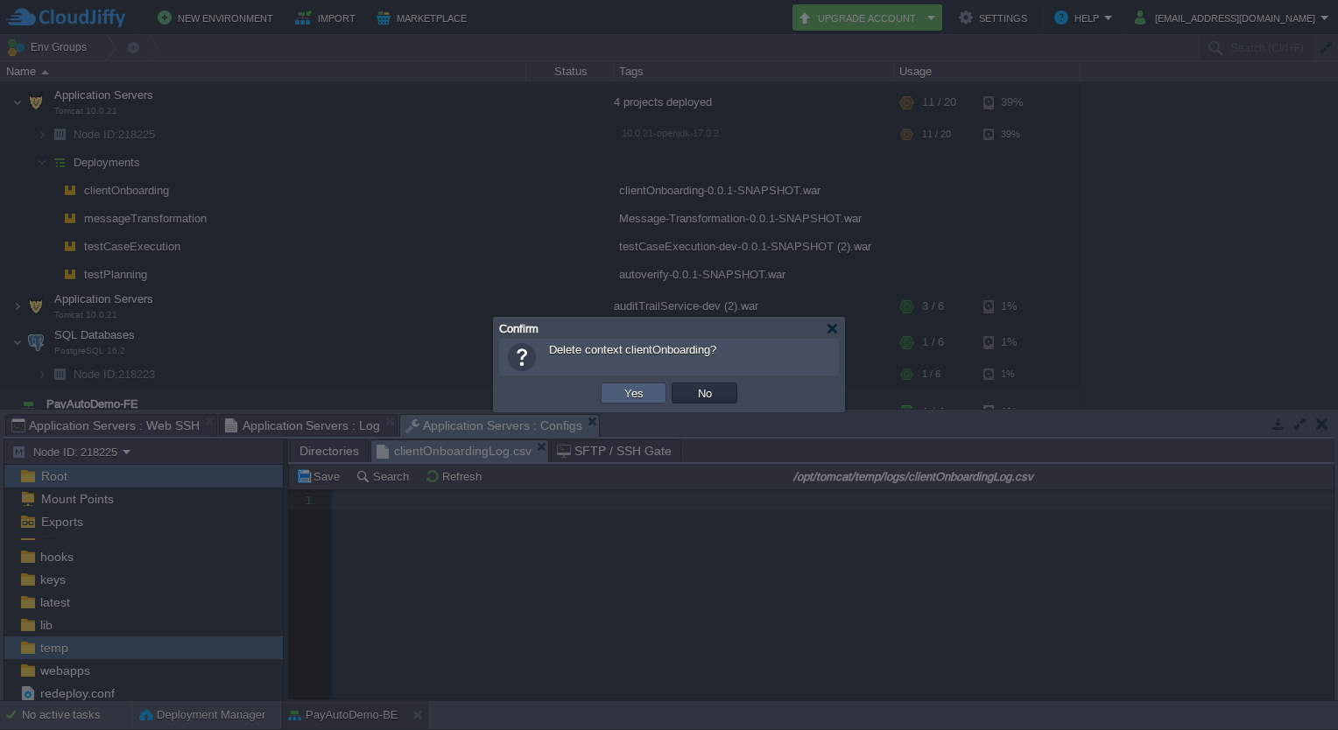
click at [636, 389] on button "Yes" at bounding box center [634, 393] width 30 height 16
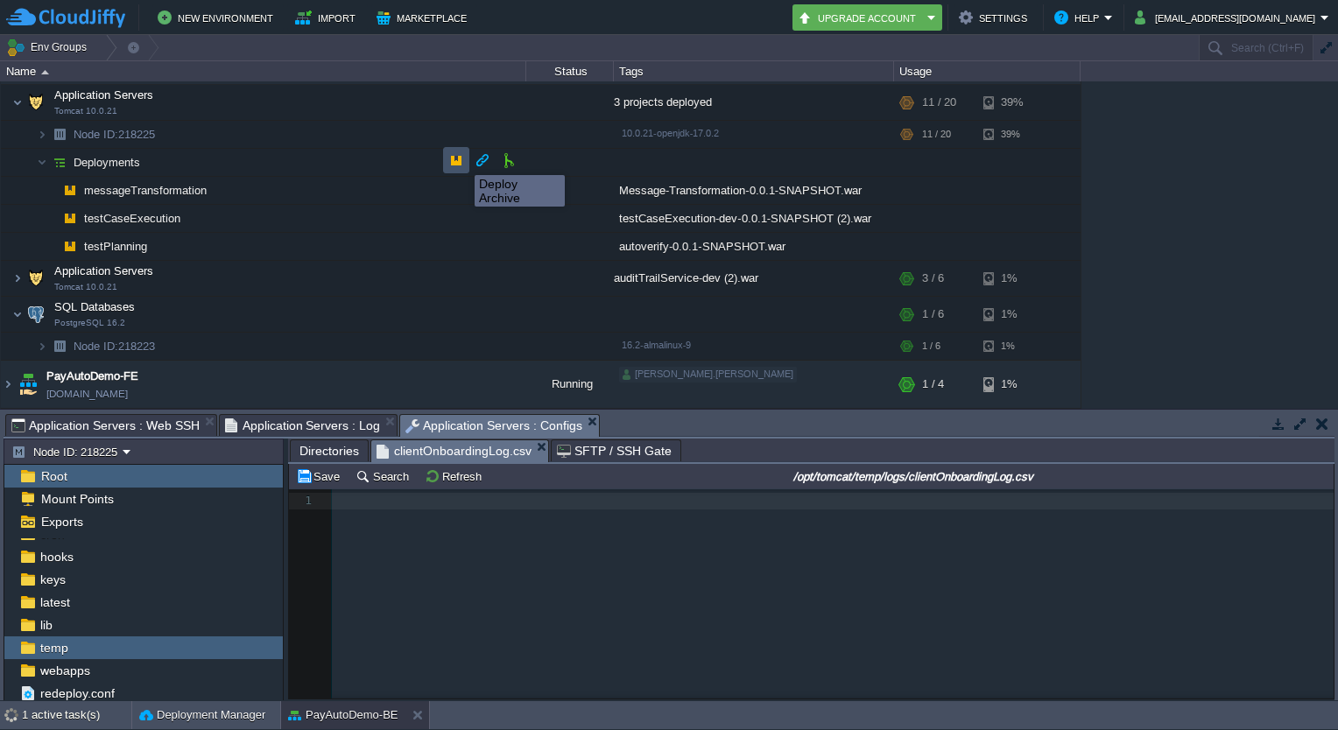
click at [461, 159] on button "button" at bounding box center [456, 160] width 16 height 16
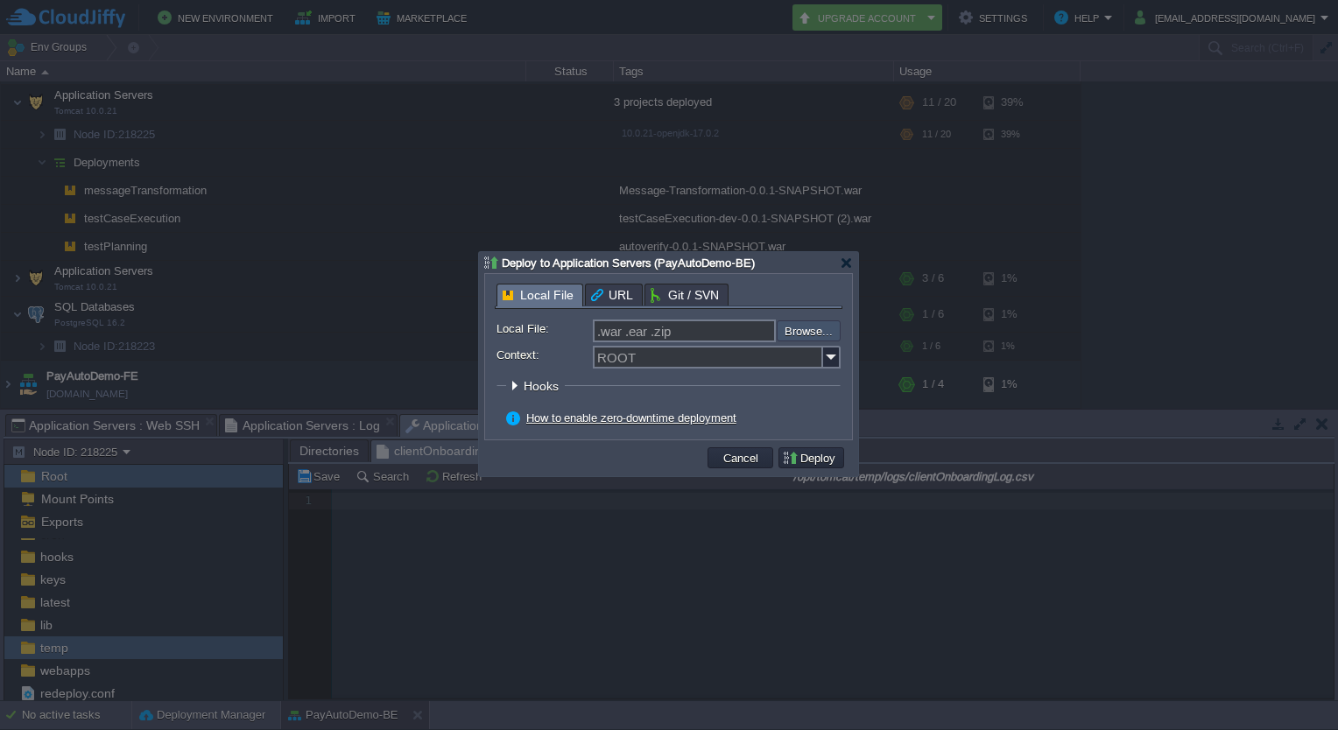
click at [820, 328] on input "file" at bounding box center [729, 330] width 221 height 21
type input "C:\fakepath\clientOnboarding-0.0.1-SNAPSHOT.war"
type input "clientOnboarding-0.0.1-SNAPSHOT.war"
click at [662, 360] on input "Context:" at bounding box center [708, 357] width 230 height 23
type input "clientOnboarding"
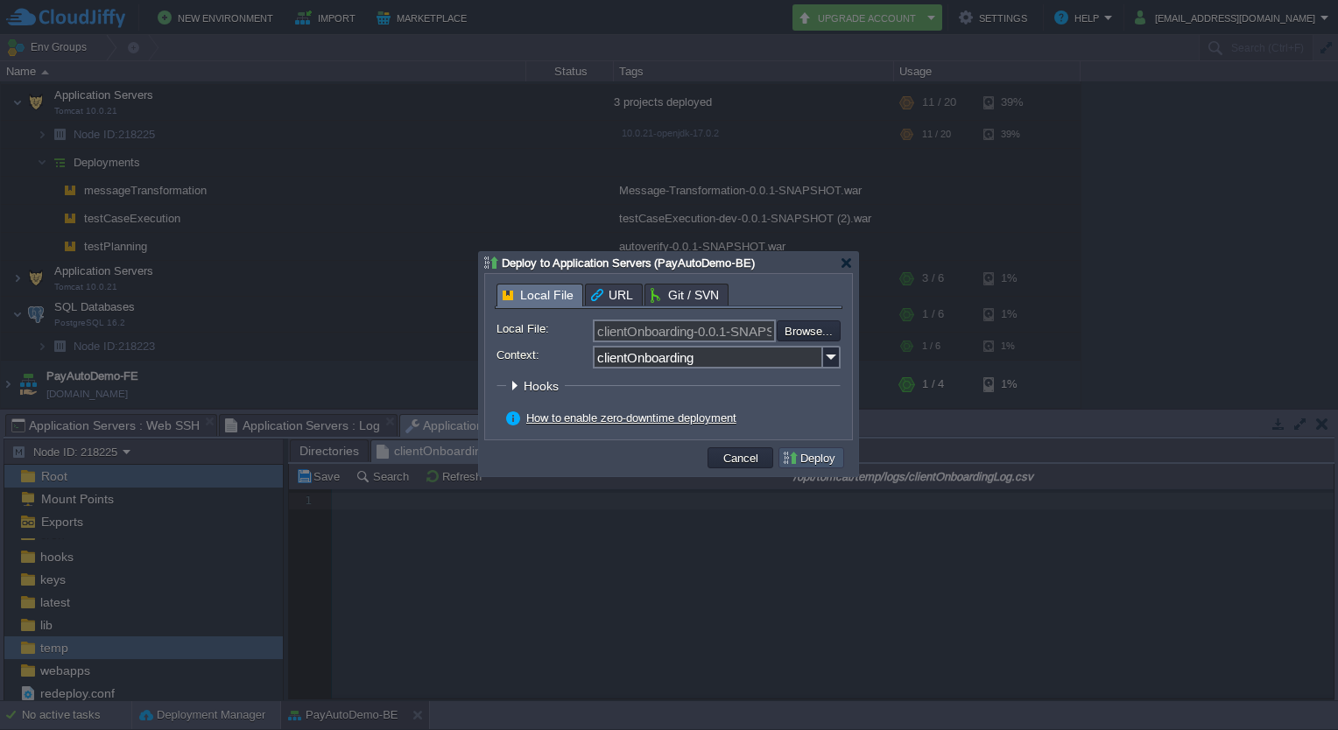
click at [806, 457] on button "Deploy" at bounding box center [811, 458] width 59 height 16
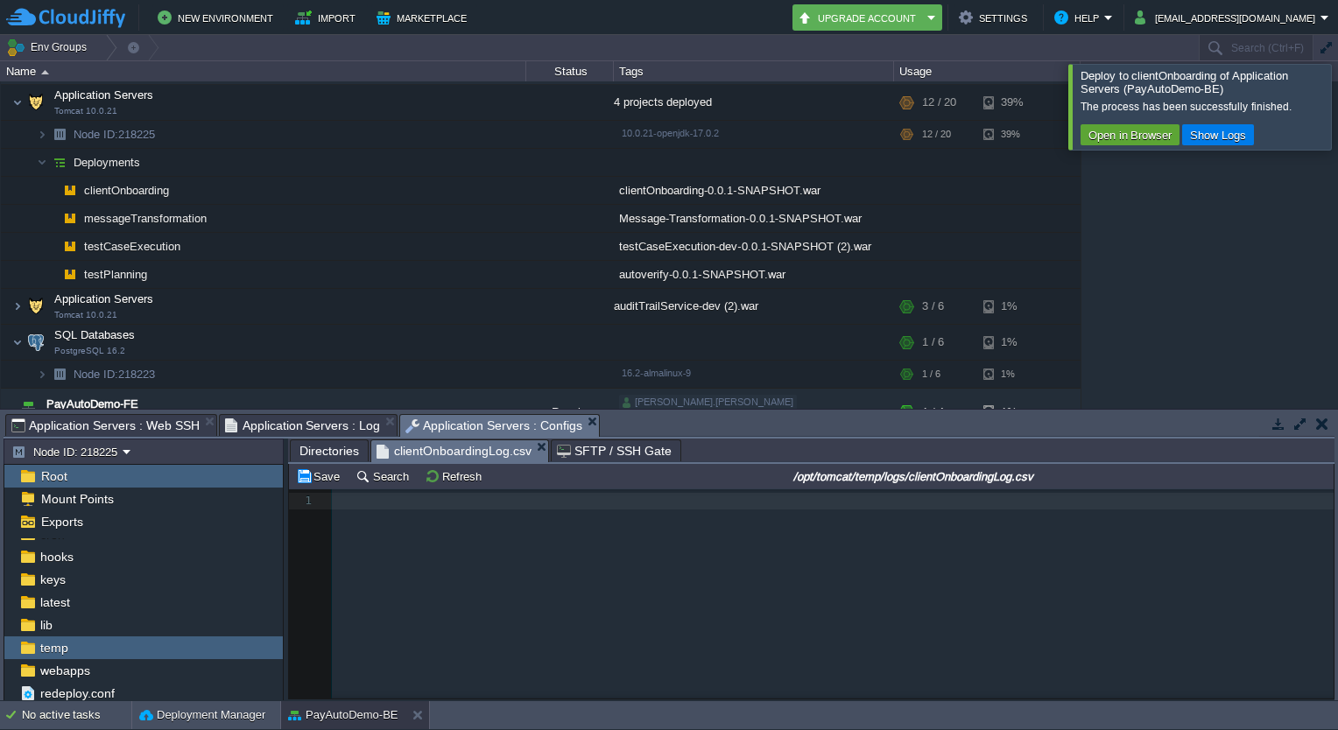
scroll to position [5, 0]
